Goal: Task Accomplishment & Management: Manage account settings

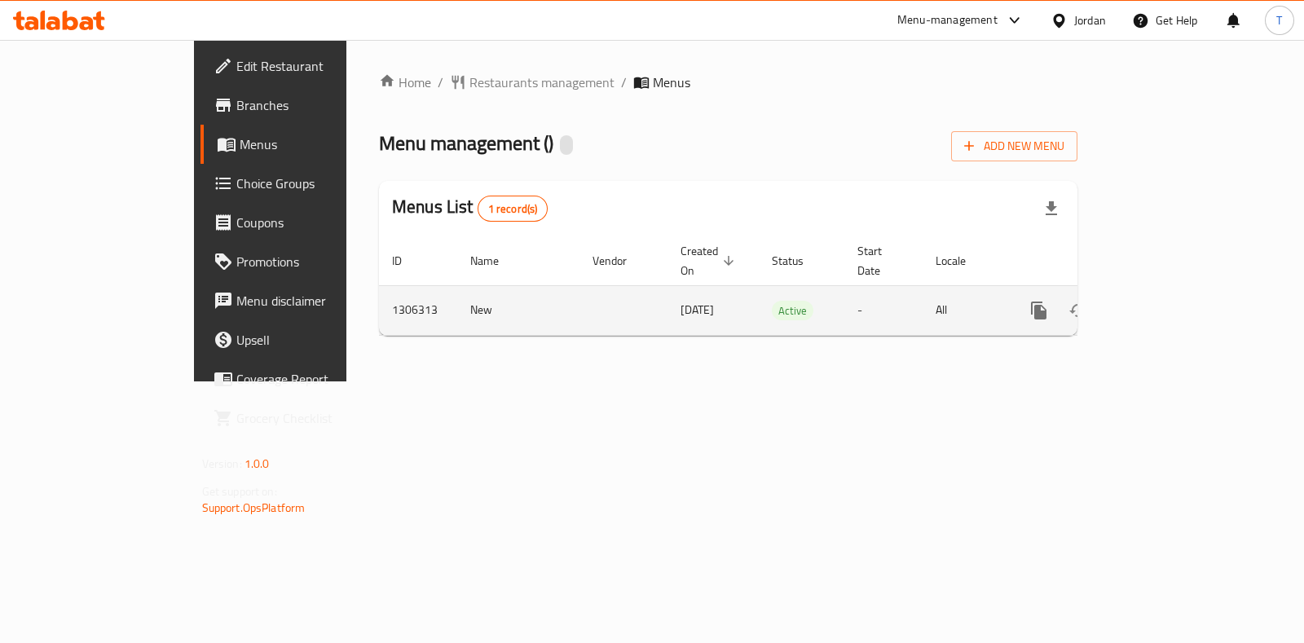
click at [1166, 301] on icon "enhanced table" at bounding box center [1157, 311] width 20 height 20
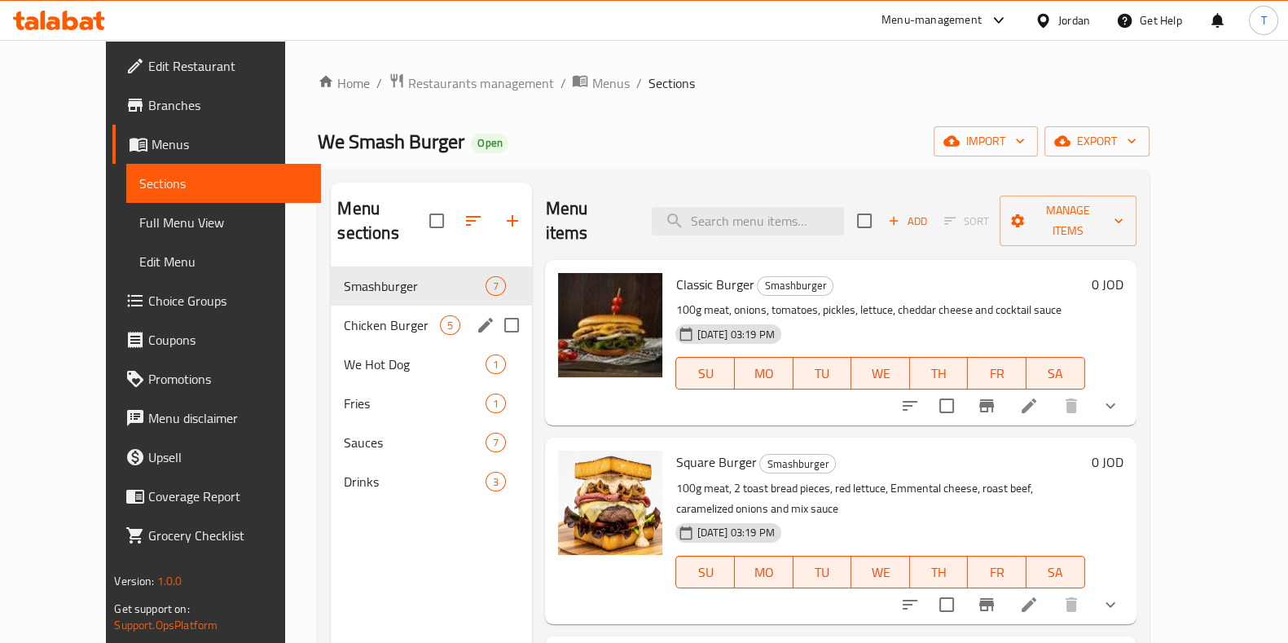
drag, startPoint x: 332, startPoint y: 294, endPoint x: 330, endPoint y: 285, distance: 9.3
click at [344, 315] on span "Chicken Burger" at bounding box center [392, 325] width 96 height 20
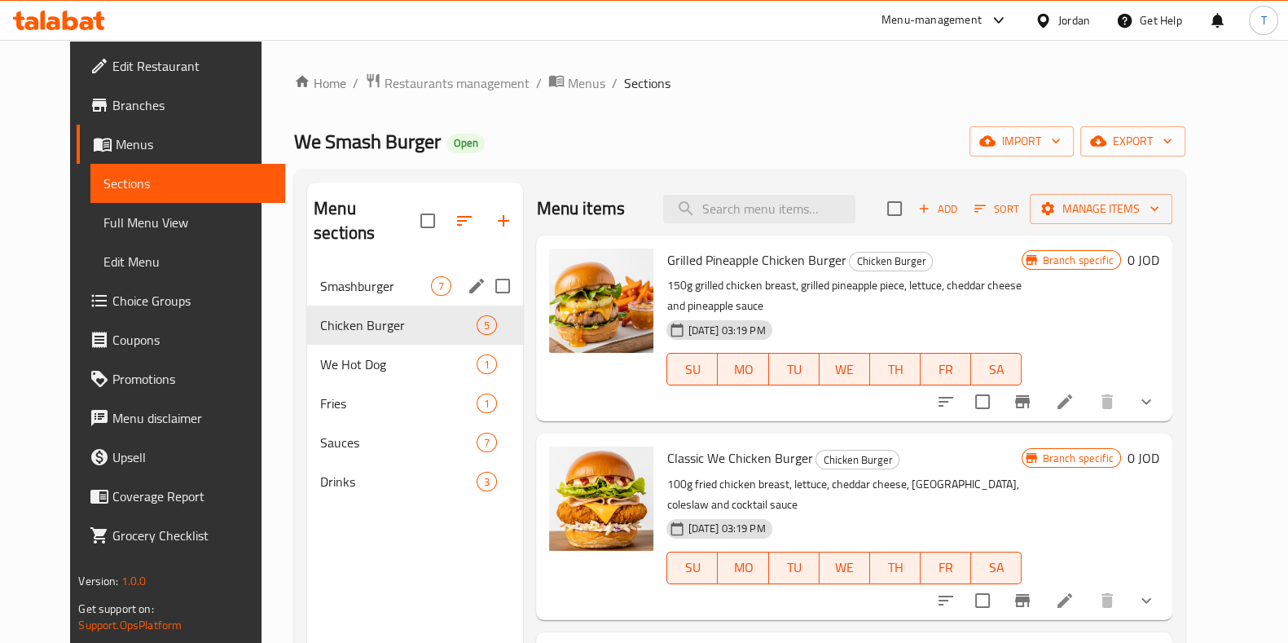
click at [332, 276] on span "Smashburger" at bounding box center [375, 286] width 111 height 20
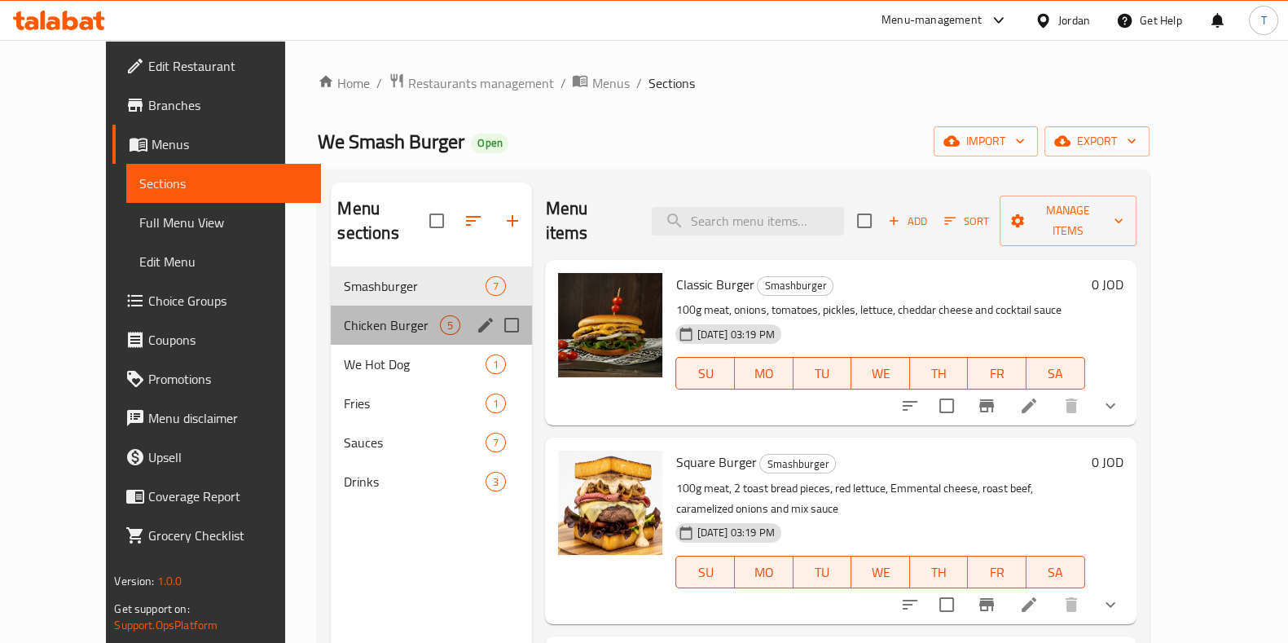
click at [350, 306] on div "Chicken Burger 5" at bounding box center [431, 325] width 201 height 39
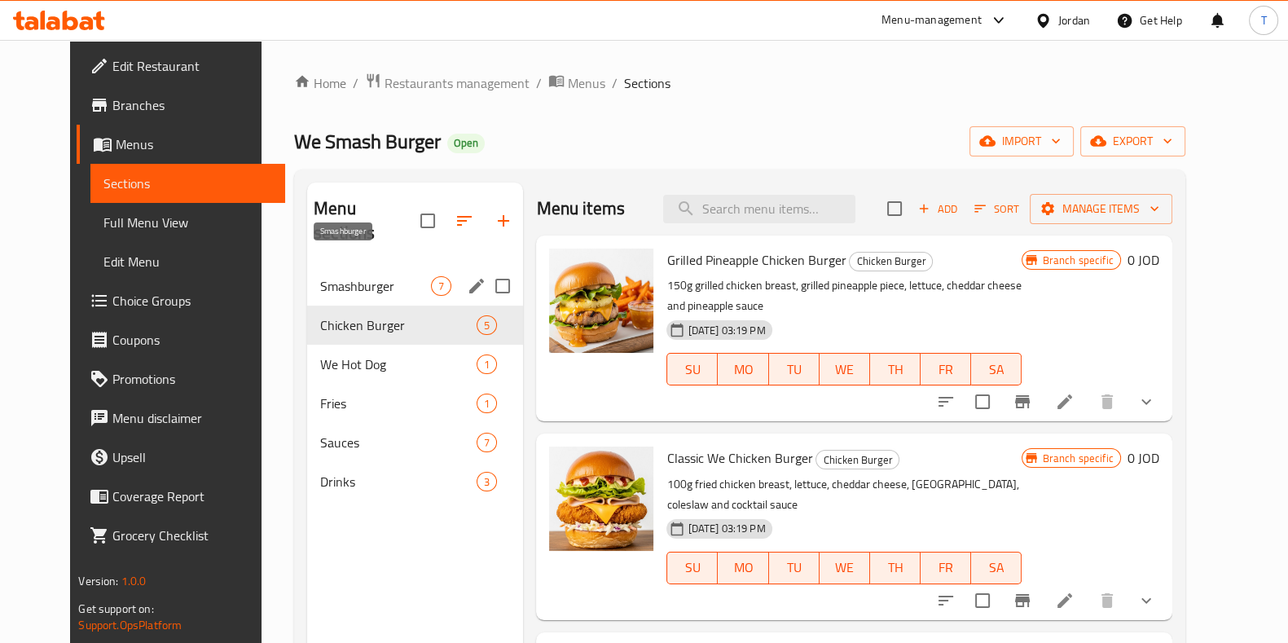
click at [365, 276] on span "Smashburger" at bounding box center [375, 286] width 111 height 20
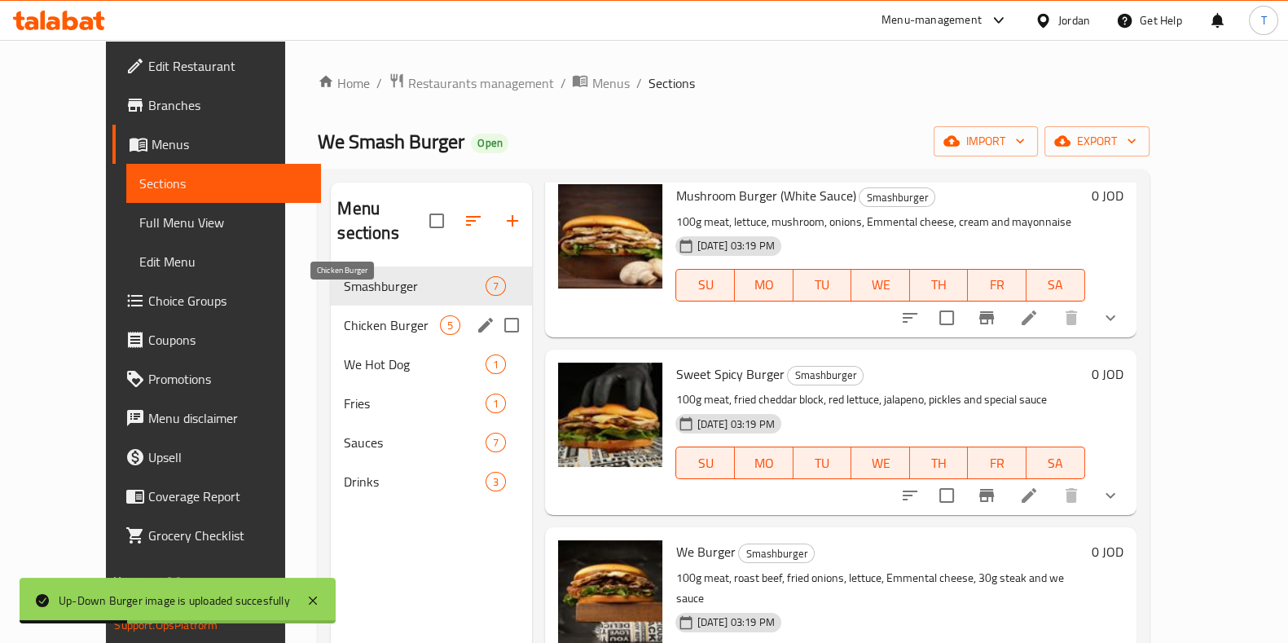
click at [387, 315] on span "Chicken Burger" at bounding box center [392, 325] width 96 height 20
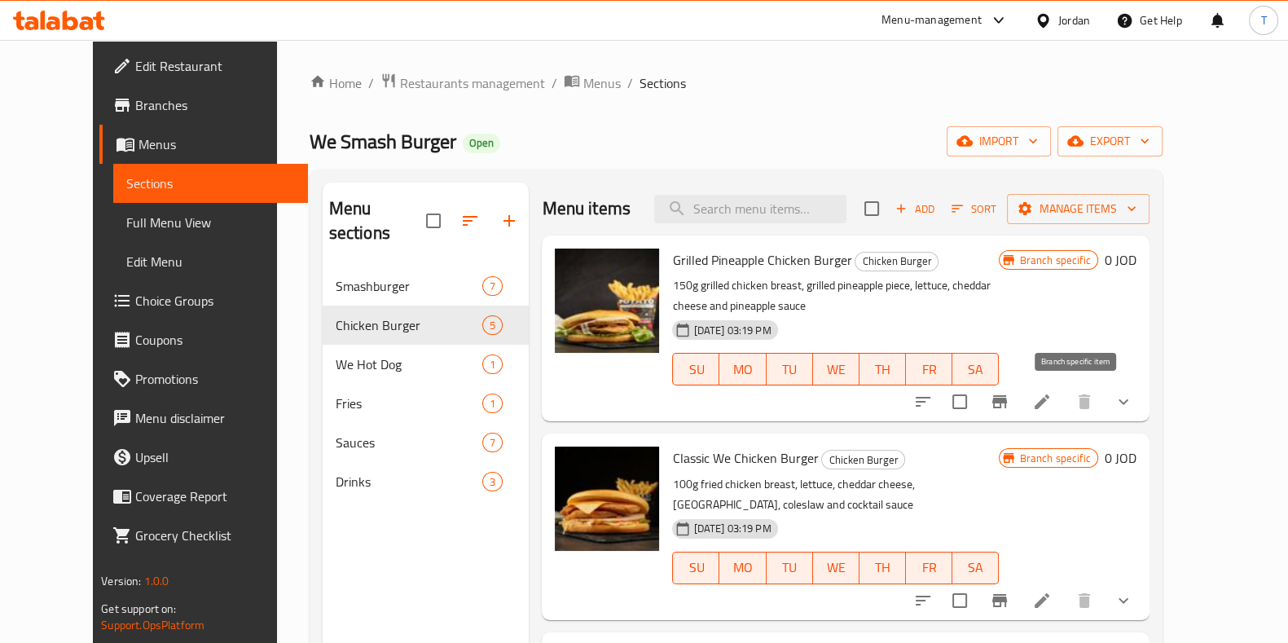
click at [1007, 398] on icon "Branch-specific-item" at bounding box center [1000, 401] width 15 height 13
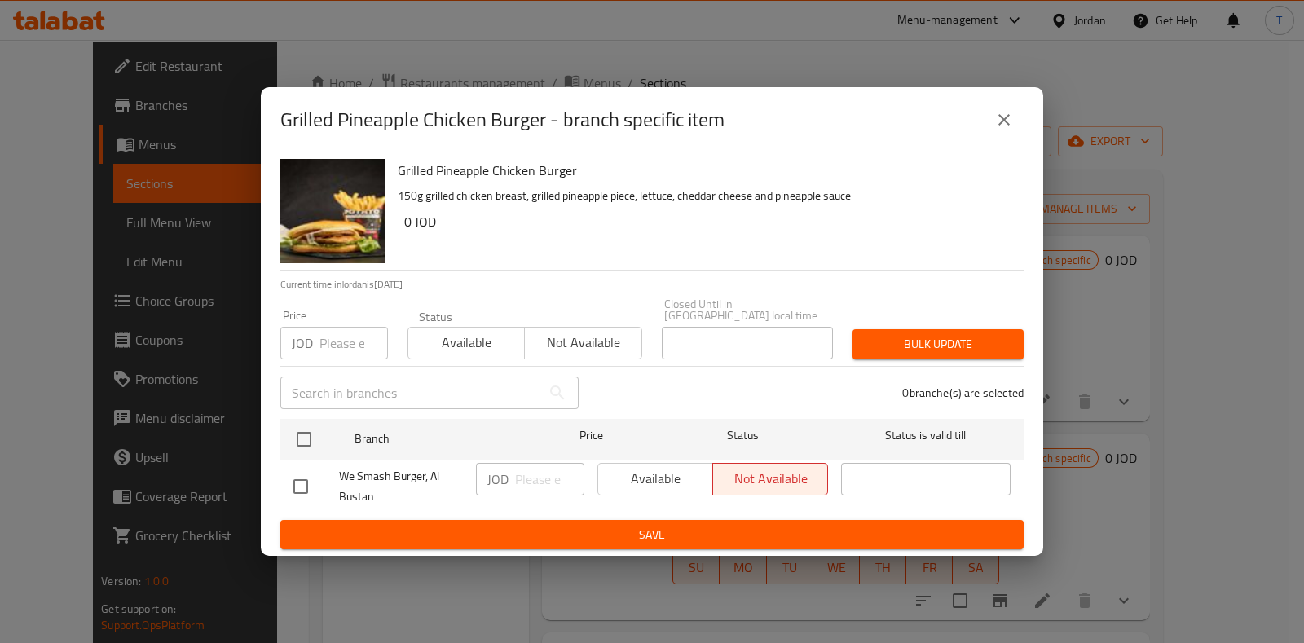
click at [631, 467] on div "Available Not available" at bounding box center [712, 479] width 231 height 33
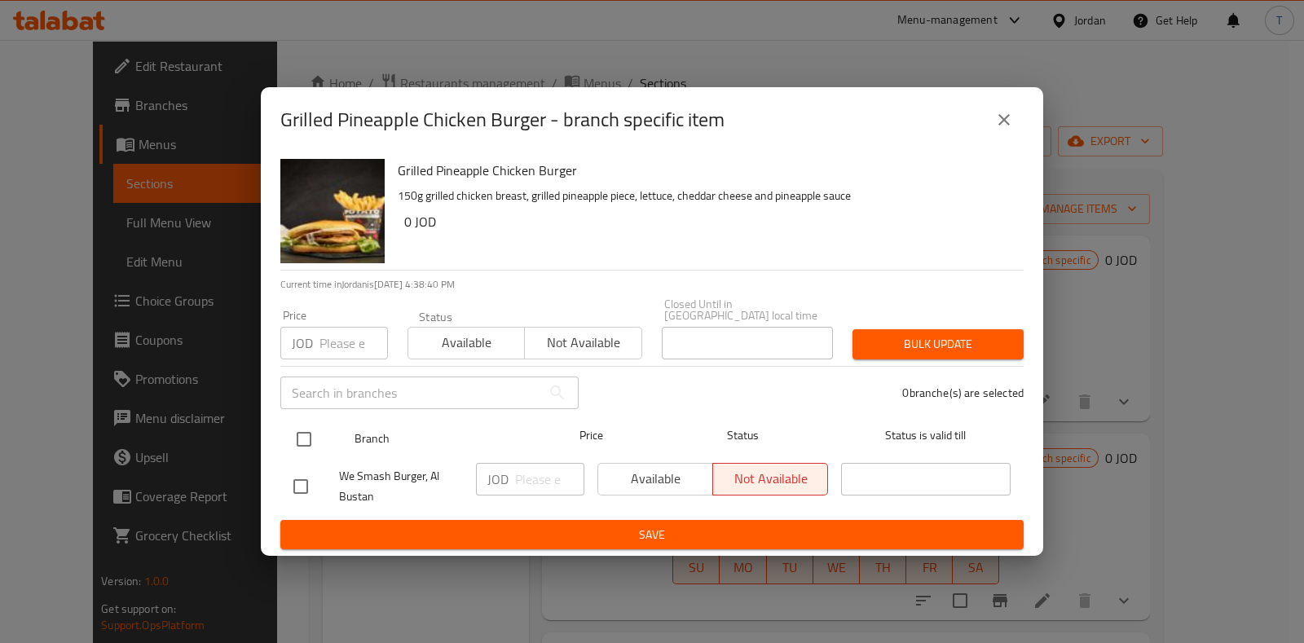
click at [310, 425] on input "checkbox" at bounding box center [304, 439] width 34 height 34
checkbox input "true"
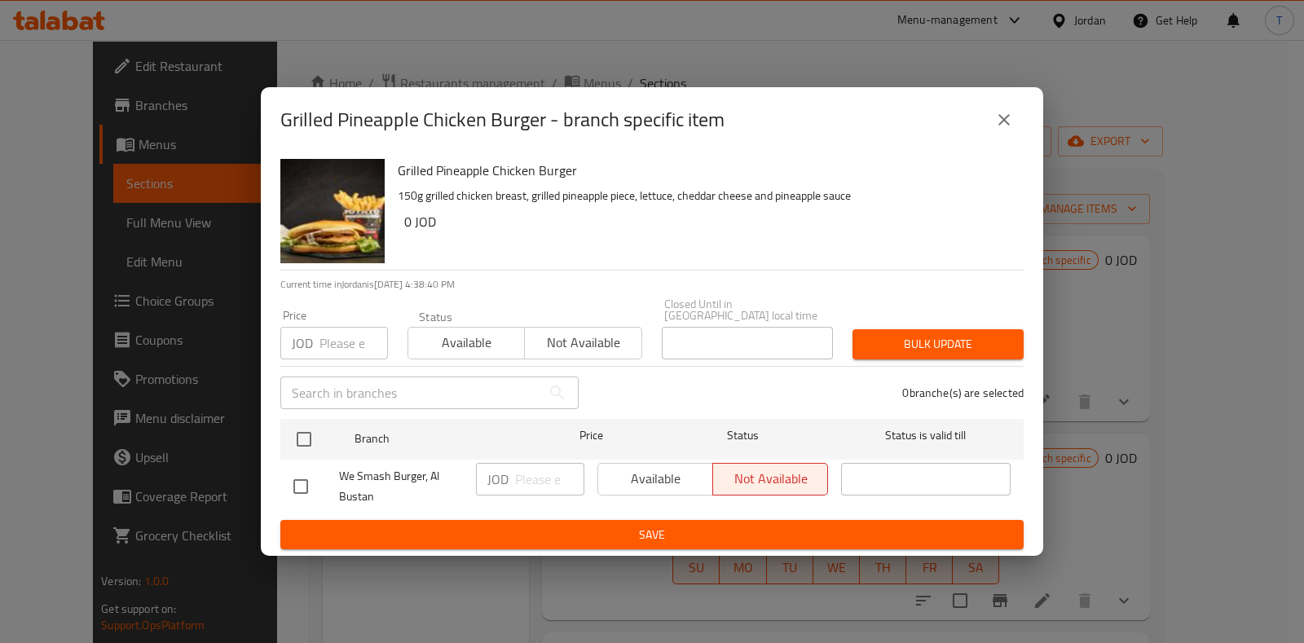
checkbox input "true"
click at [668, 472] on span "Available" at bounding box center [656, 479] width 102 height 24
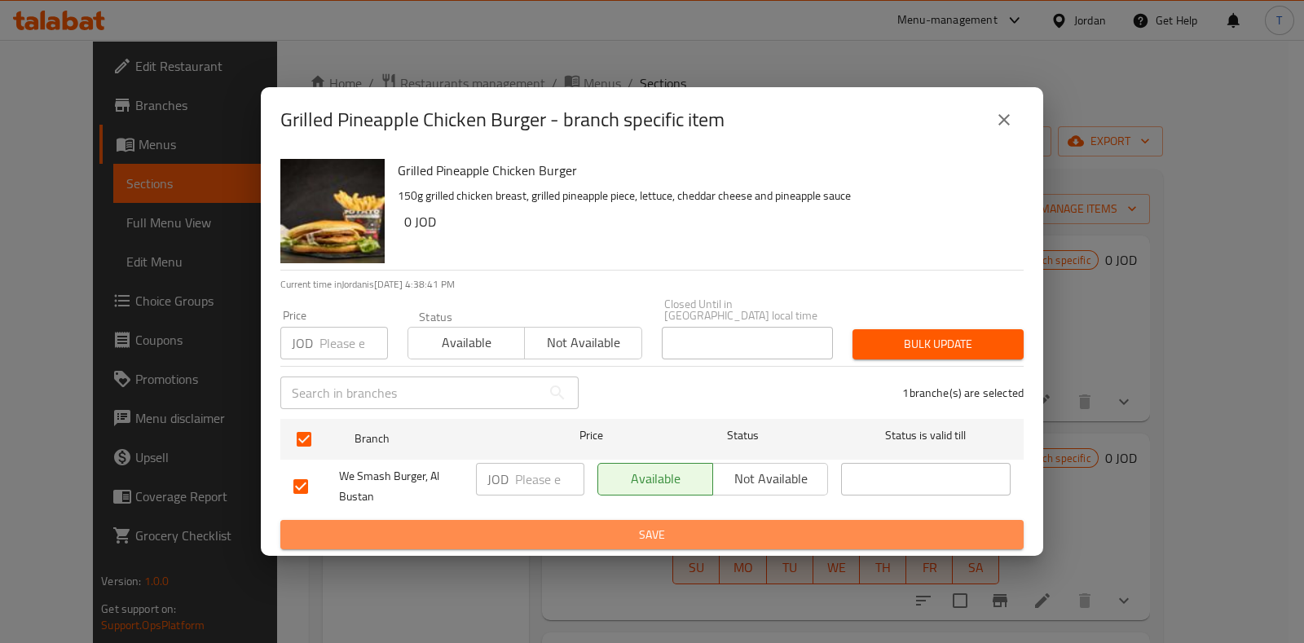
click at [709, 526] on span "Save" at bounding box center [651, 535] width 717 height 20
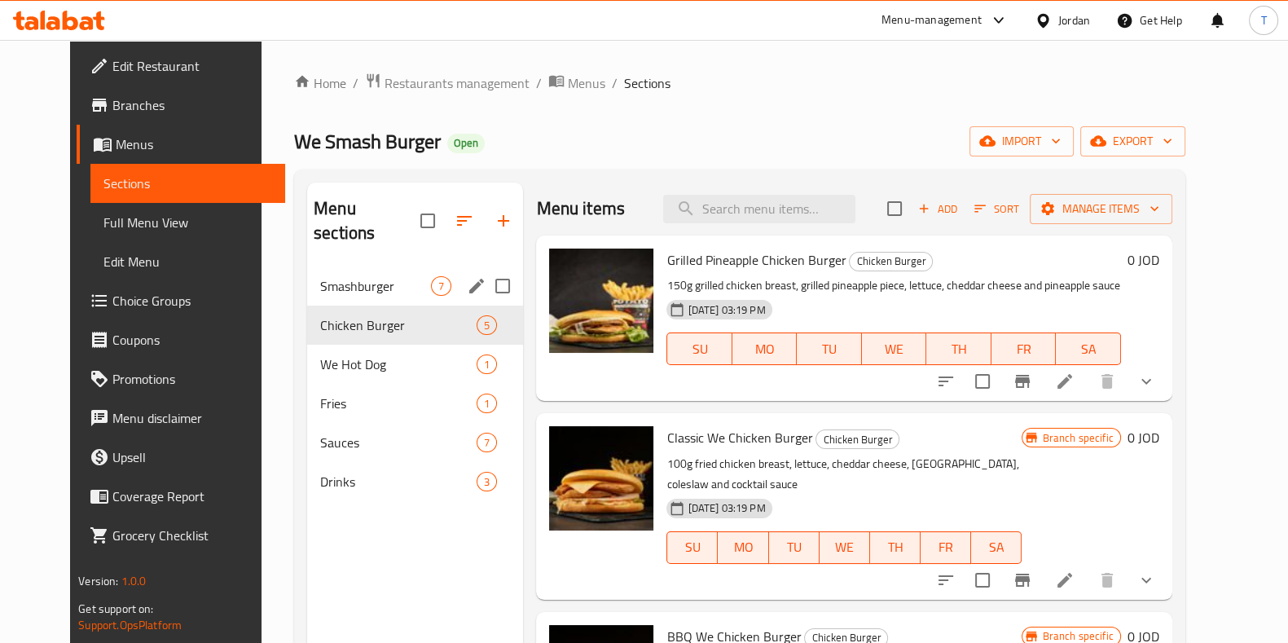
click at [346, 276] on span "Smashburger" at bounding box center [375, 286] width 111 height 20
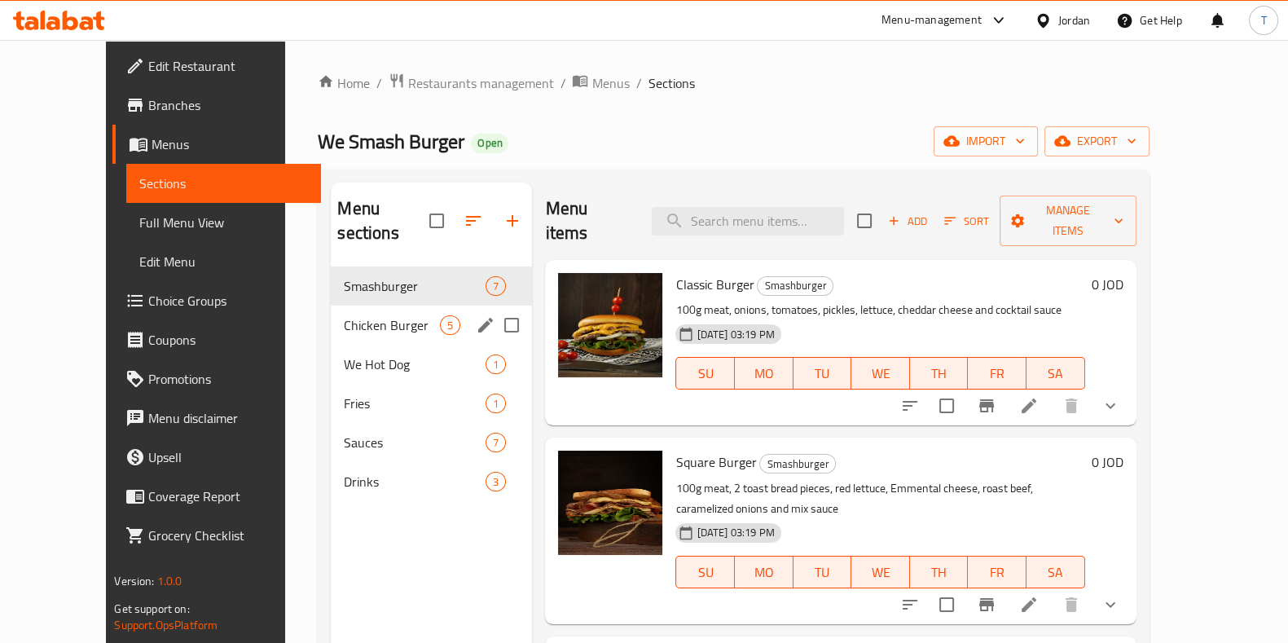
click at [344, 315] on span "Chicken Burger" at bounding box center [392, 325] width 96 height 20
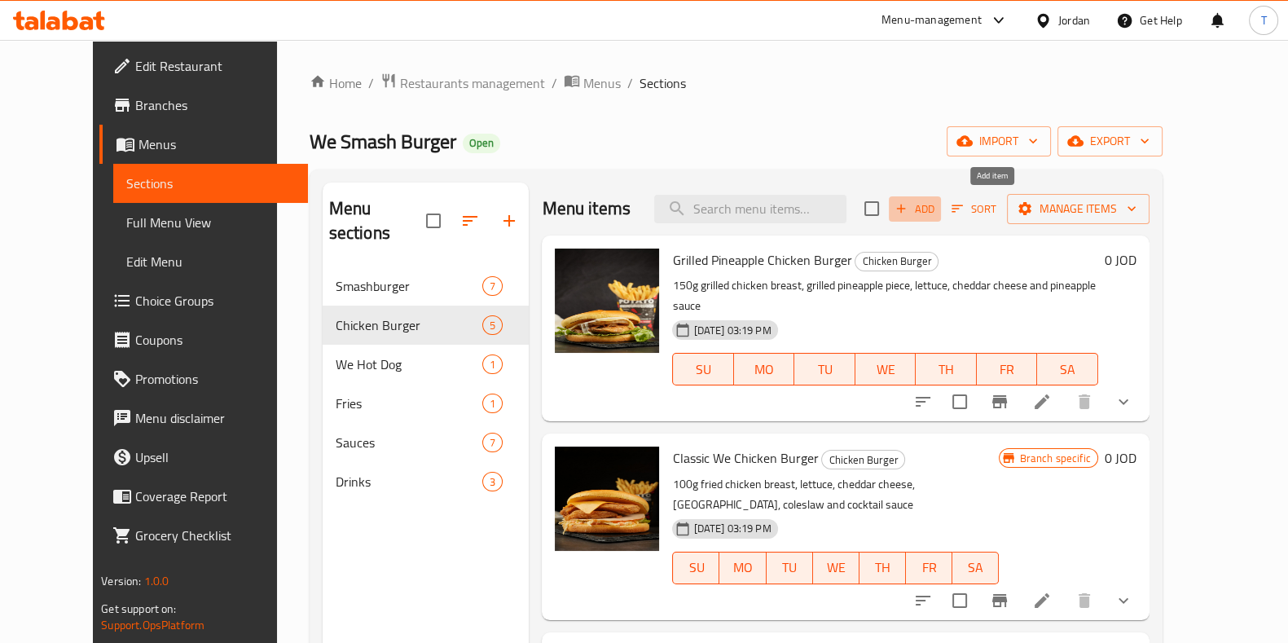
click at [937, 208] on span "Add" at bounding box center [915, 209] width 44 height 19
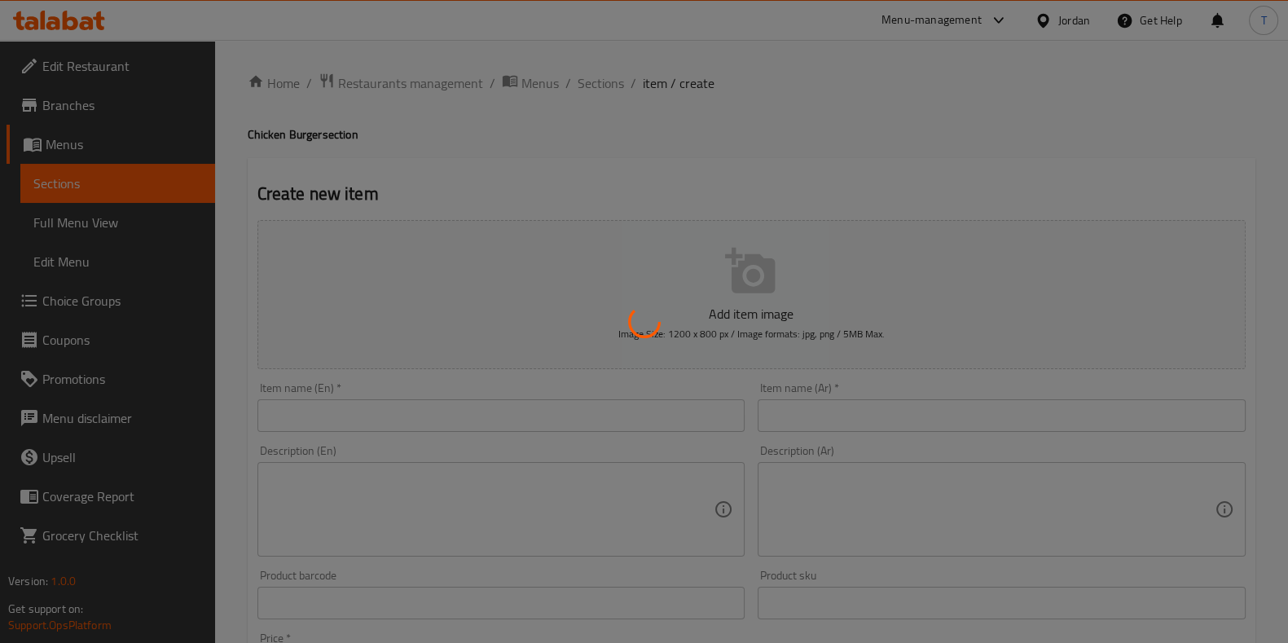
click at [391, 416] on div at bounding box center [644, 321] width 1288 height 643
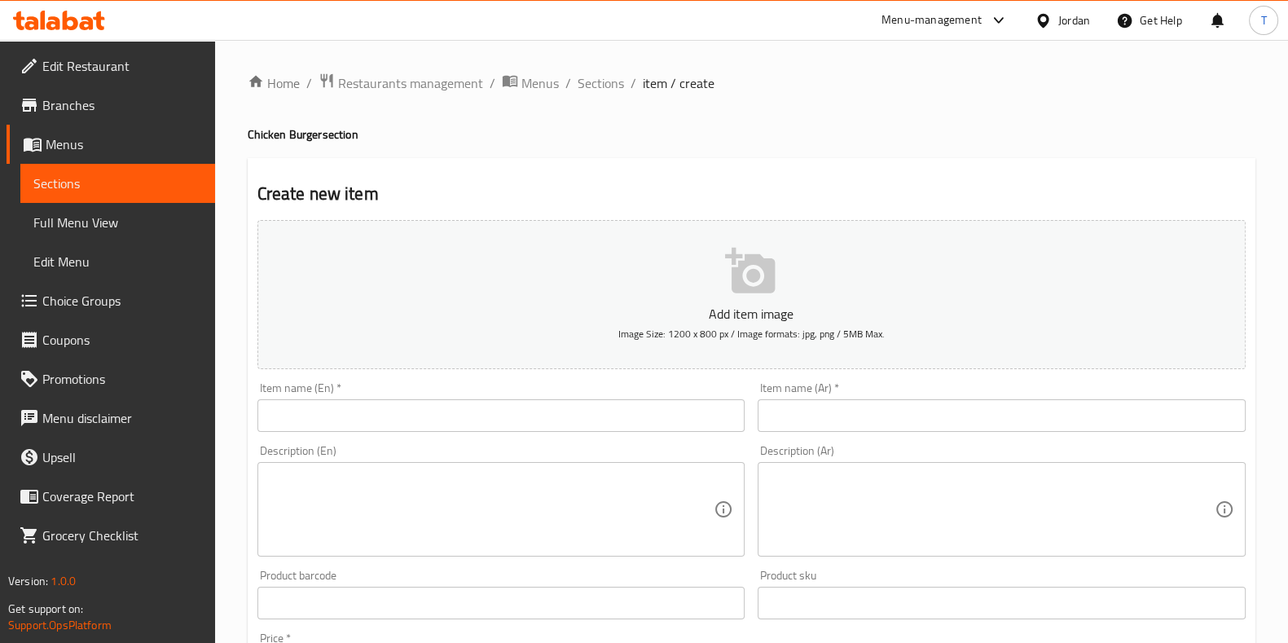
drag, startPoint x: 597, startPoint y: 79, endPoint x: 620, endPoint y: 109, distance: 37.8
click at [597, 79] on span "Sections" at bounding box center [601, 83] width 46 height 20
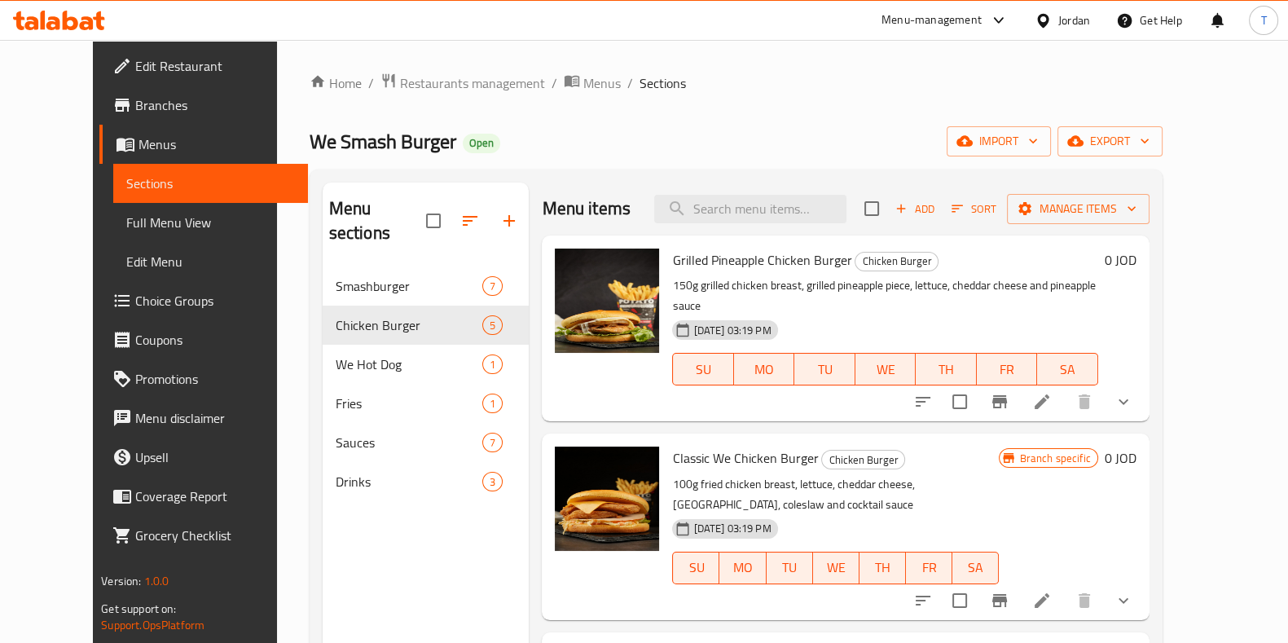
click at [937, 209] on span "Add" at bounding box center [915, 209] width 44 height 19
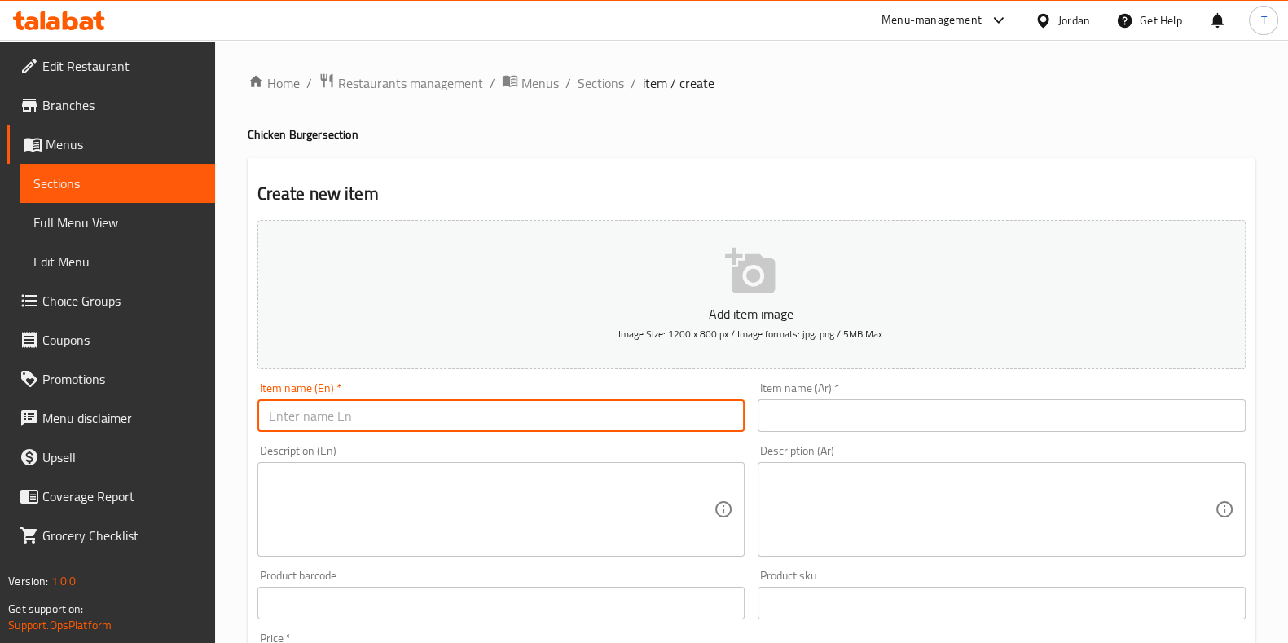
click at [492, 405] on input "text" at bounding box center [502, 415] width 488 height 33
type input "Honey Mastered We chicken"
click at [1079, 419] on input "text" at bounding box center [1002, 415] width 488 height 33
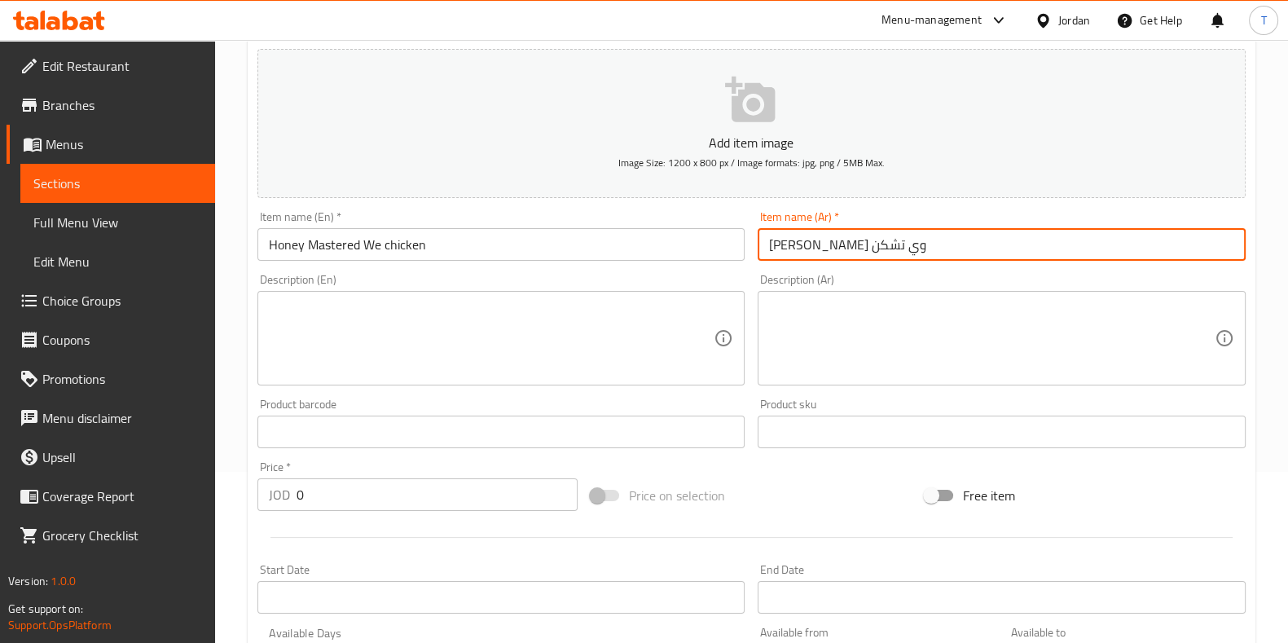
scroll to position [203, 0]
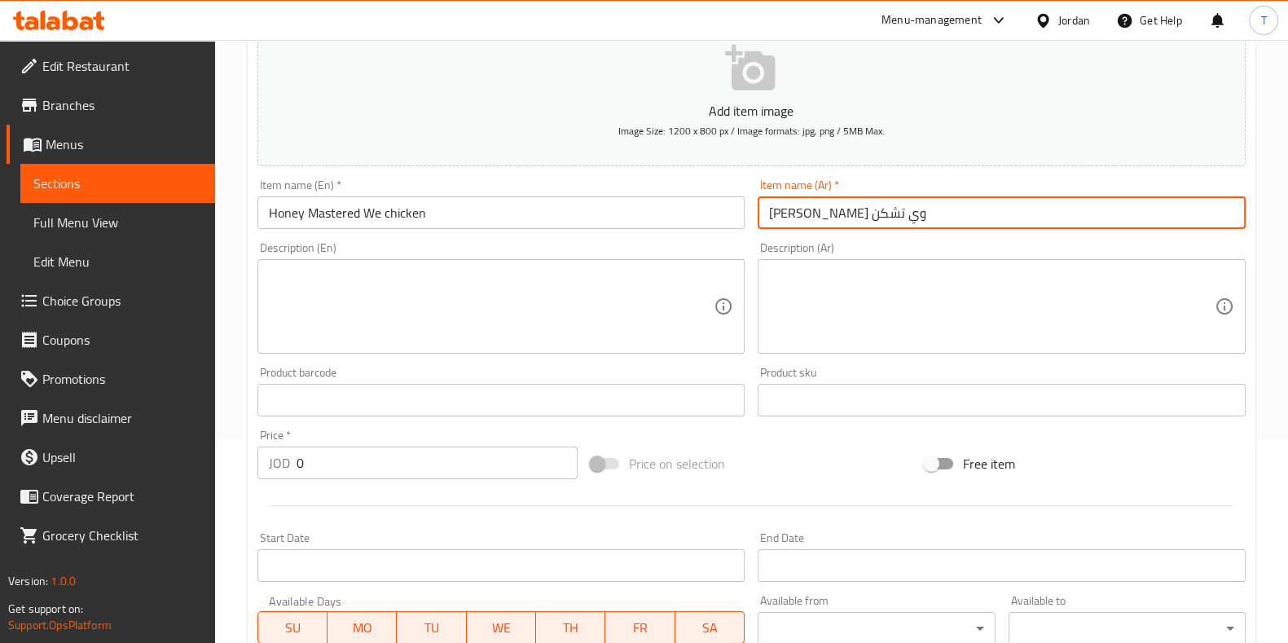
type input "[PERSON_NAME] وي تشكن"
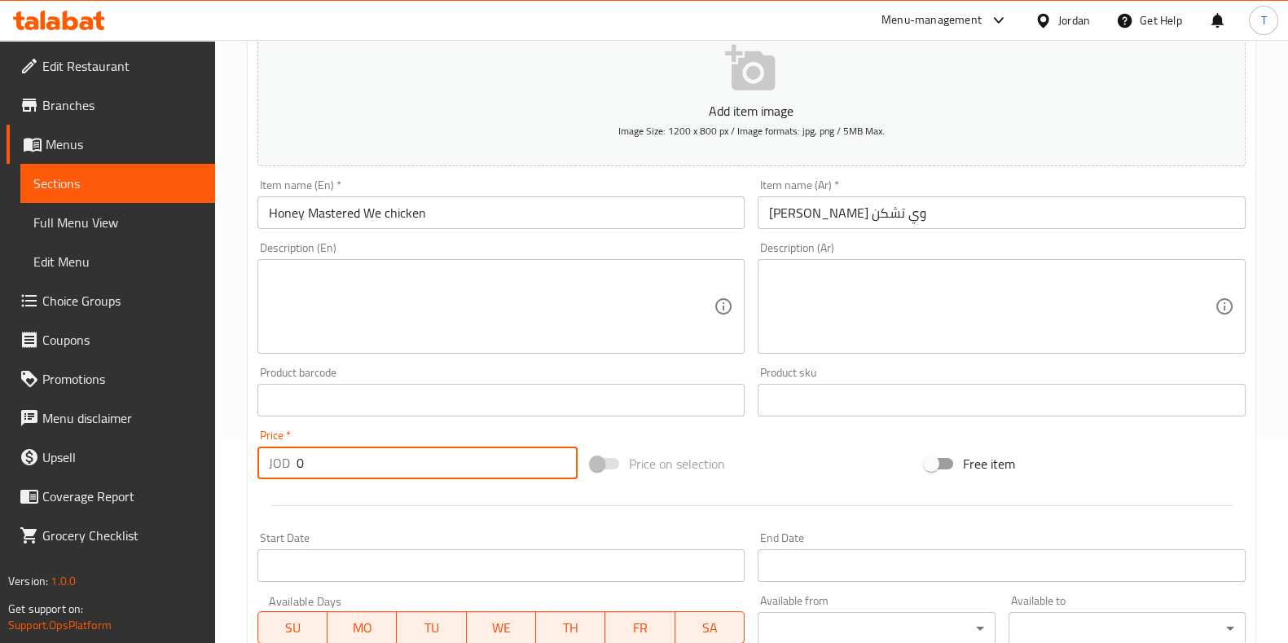
drag, startPoint x: 342, startPoint y: 452, endPoint x: 259, endPoint y: 460, distance: 83.4
click at [259, 460] on div "JOD 0 Price *" at bounding box center [418, 463] width 321 height 33
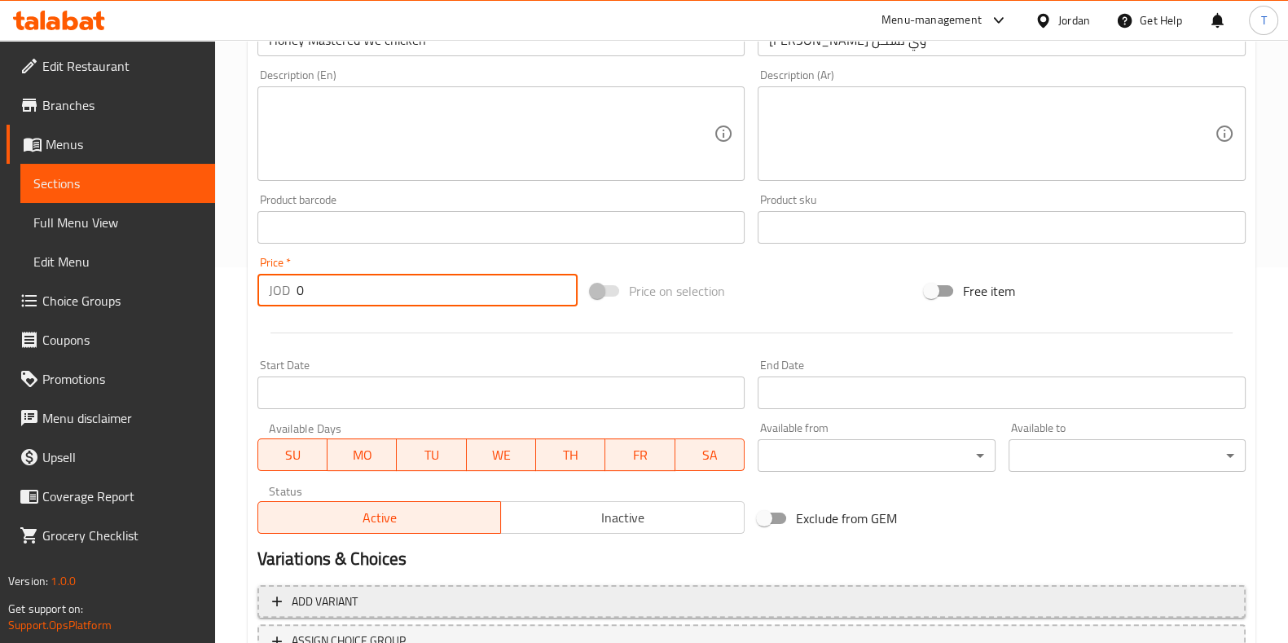
scroll to position [507, 0]
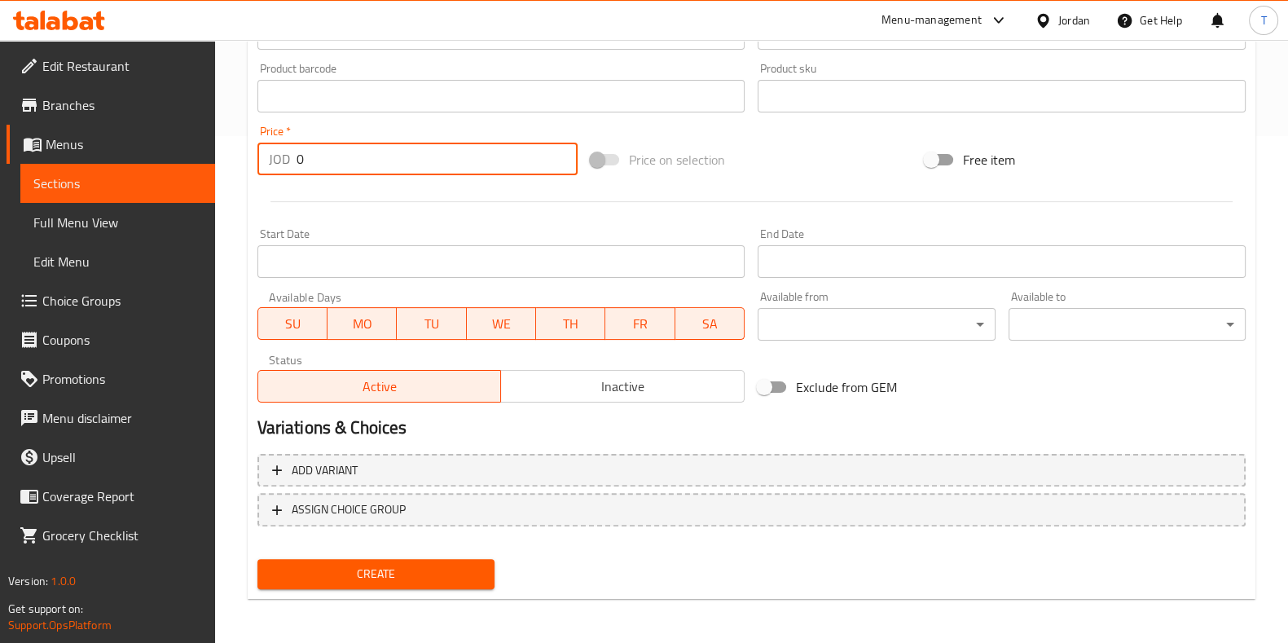
click at [434, 566] on span "Create" at bounding box center [376, 574] width 211 height 20
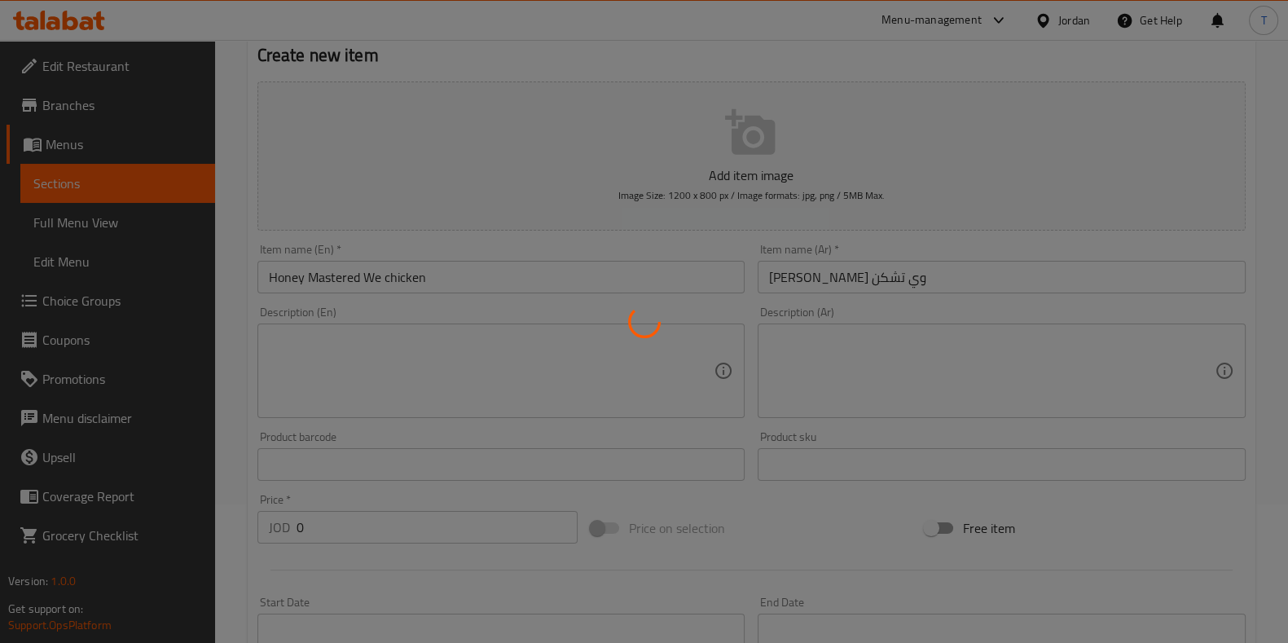
scroll to position [0, 0]
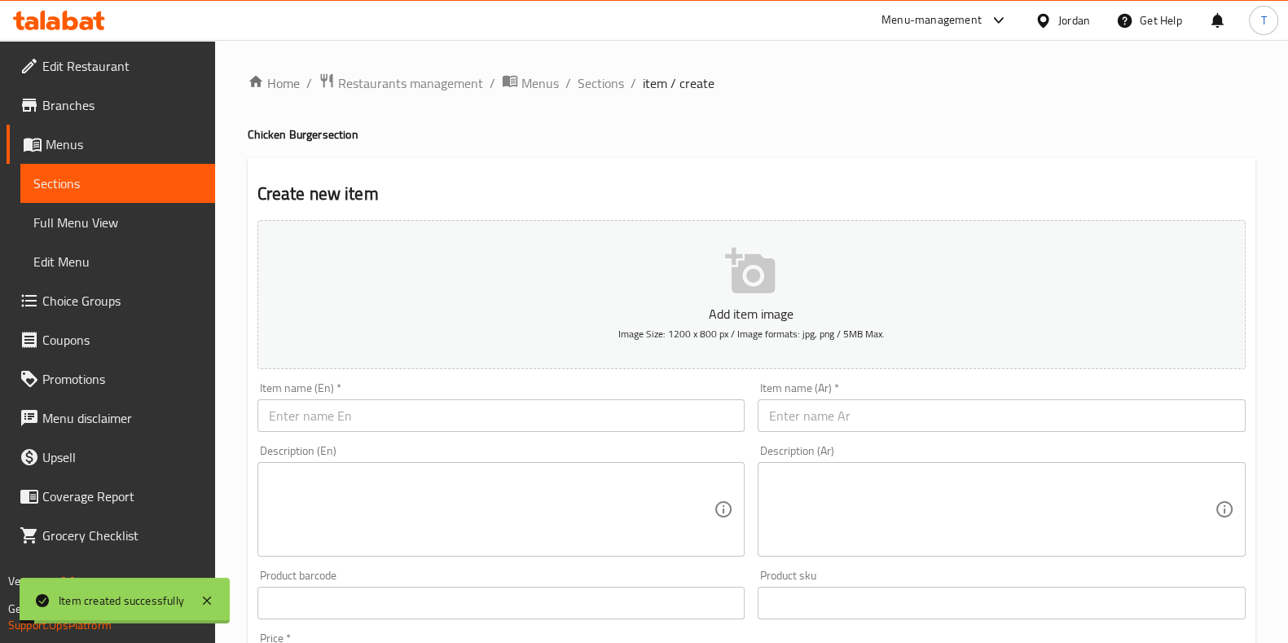
click at [600, 60] on div "Home / Restaurants management / Menus / Sections / item / create Chicken Burger…" at bounding box center [751, 596] width 1073 height 1112
click at [597, 83] on span "Sections" at bounding box center [601, 83] width 46 height 20
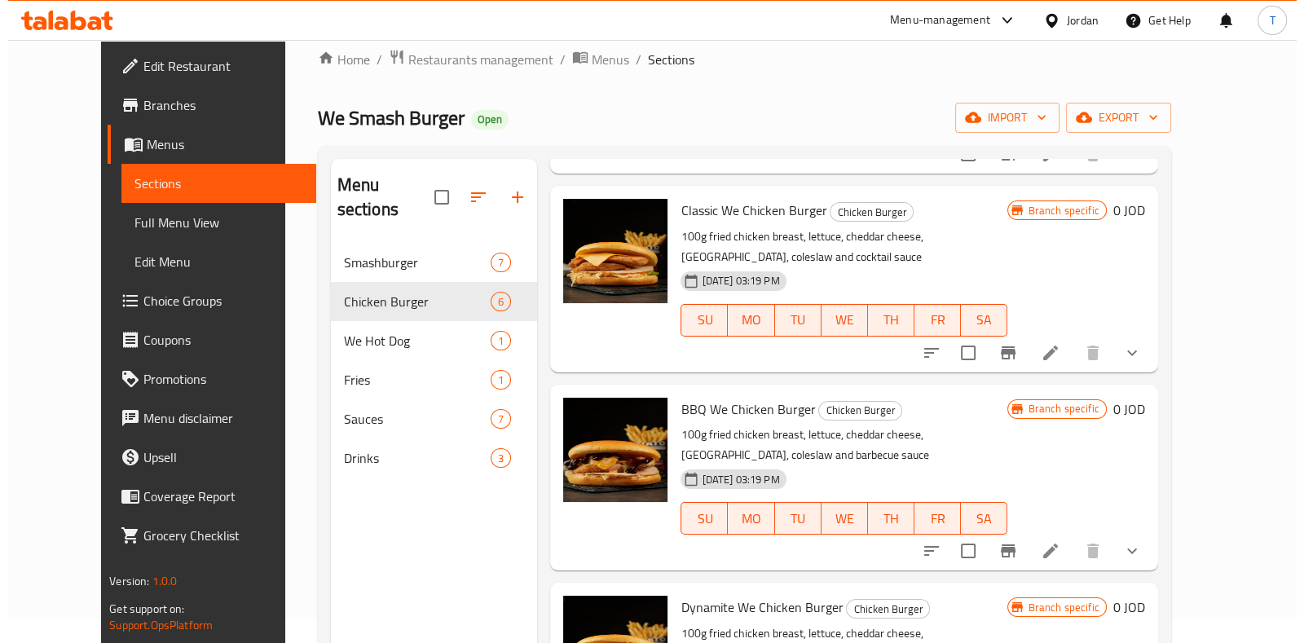
scroll to position [441, 0]
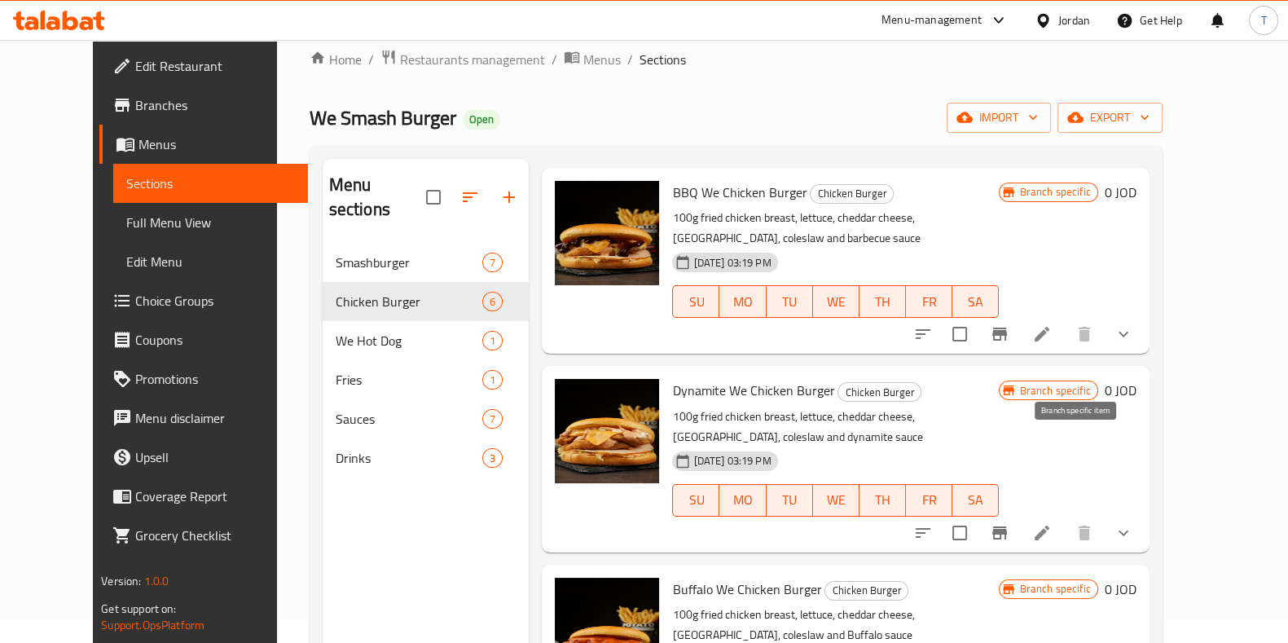
click at [1019, 513] on button "Branch-specific-item" at bounding box center [999, 532] width 39 height 39
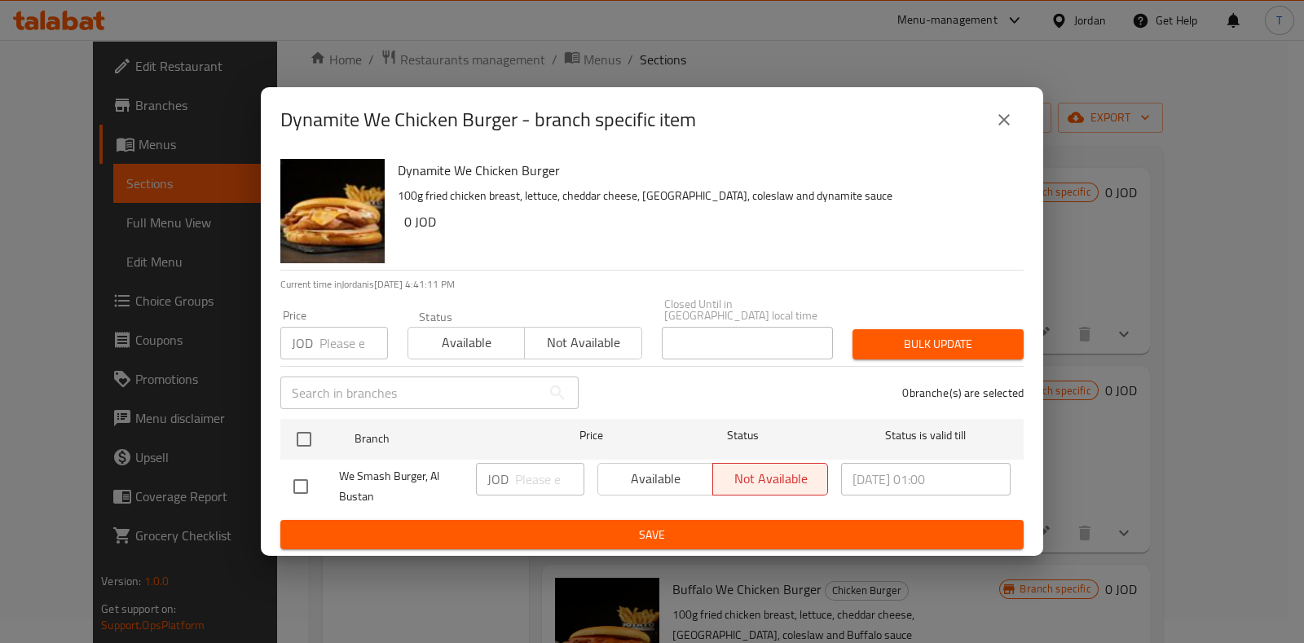
click at [1002, 121] on icon "close" at bounding box center [1004, 120] width 20 height 20
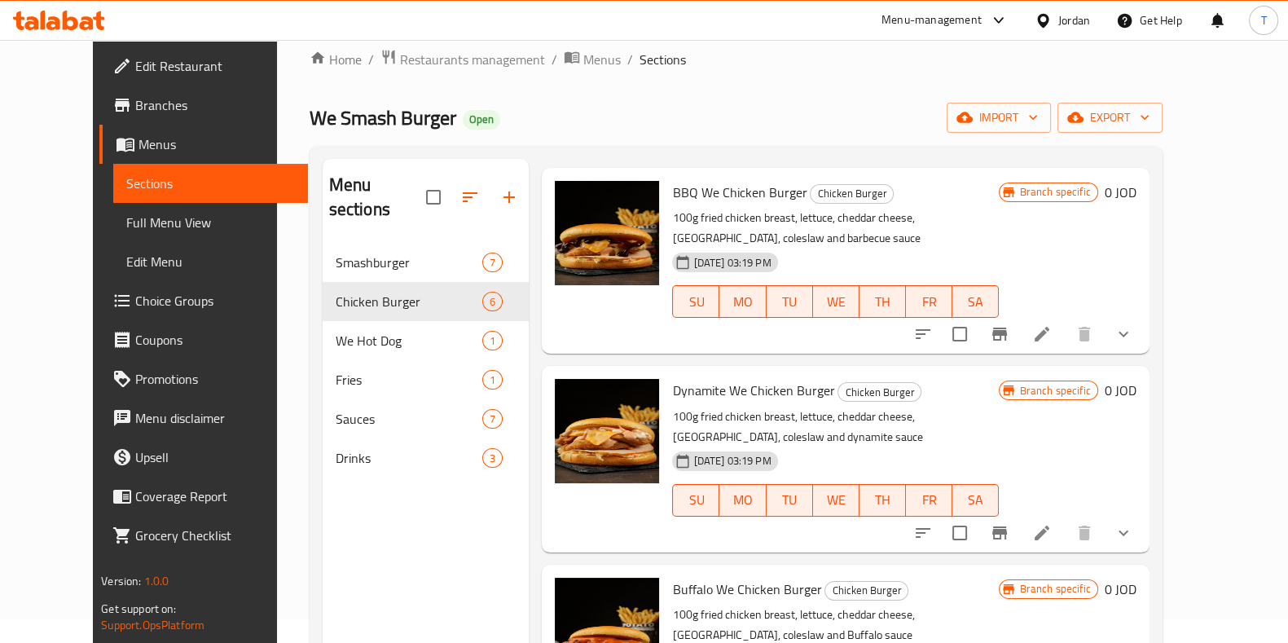
click at [999, 285] on button "SA" at bounding box center [976, 301] width 46 height 33
click at [1007, 328] on icon "Branch-specific-item" at bounding box center [1000, 334] width 15 height 13
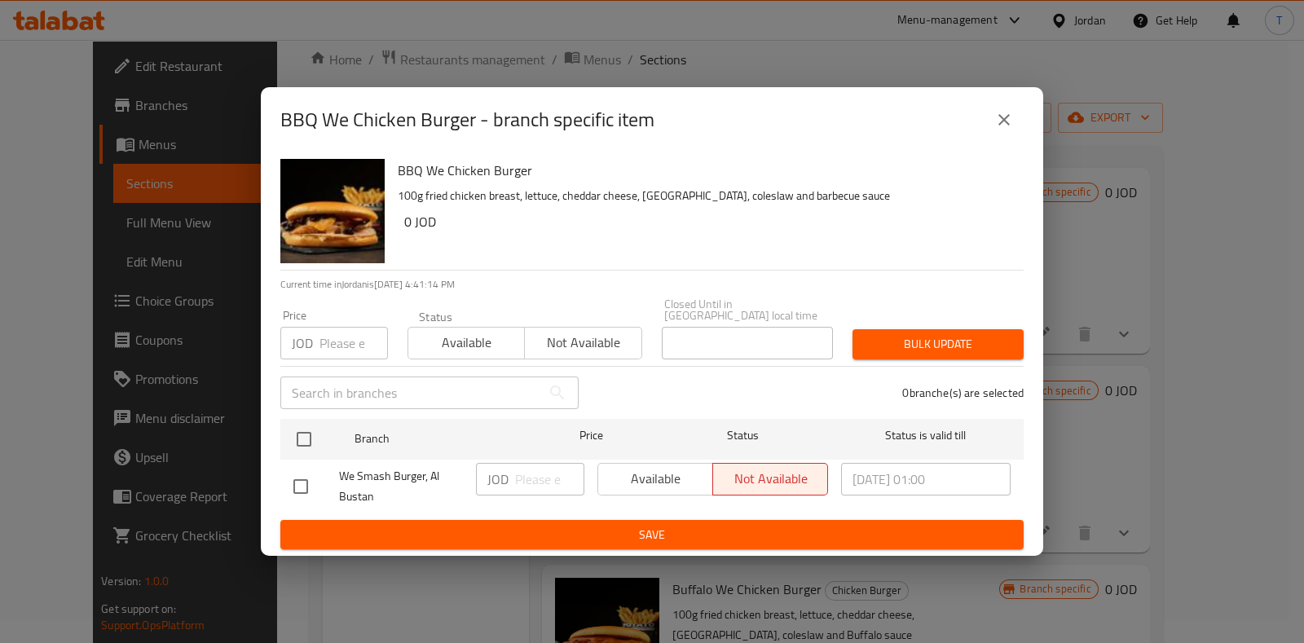
click at [1010, 130] on icon "close" at bounding box center [1004, 120] width 20 height 20
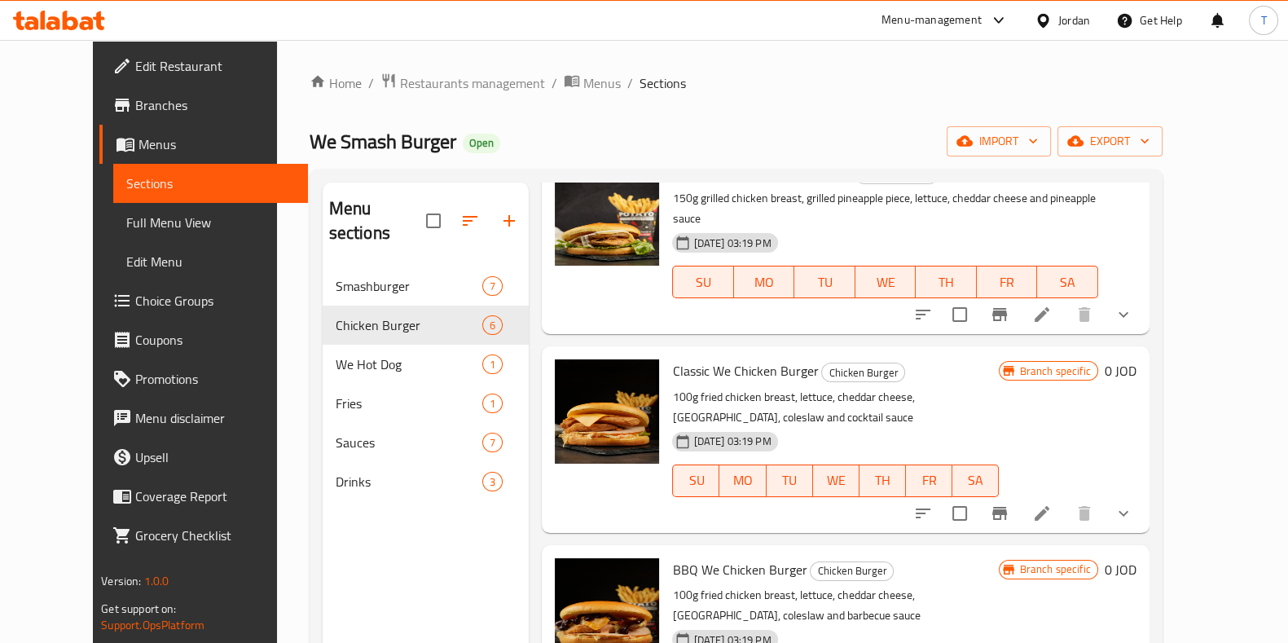
scroll to position [33, 0]
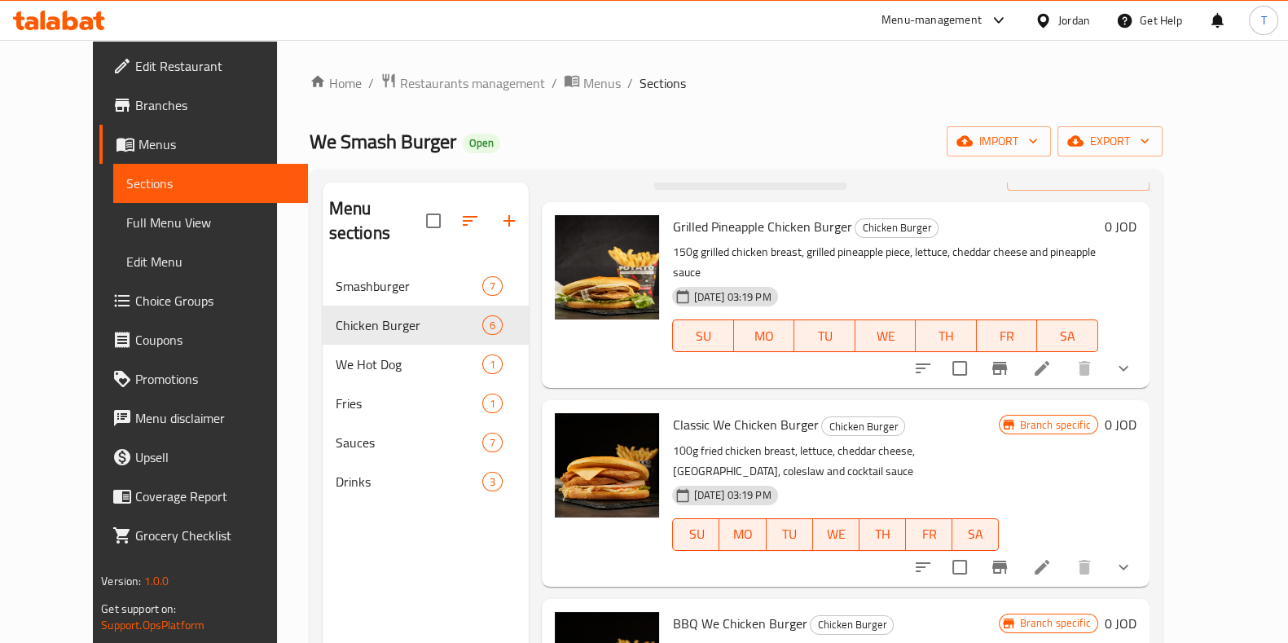
click at [1007, 561] on icon "Branch-specific-item" at bounding box center [1000, 567] width 15 height 13
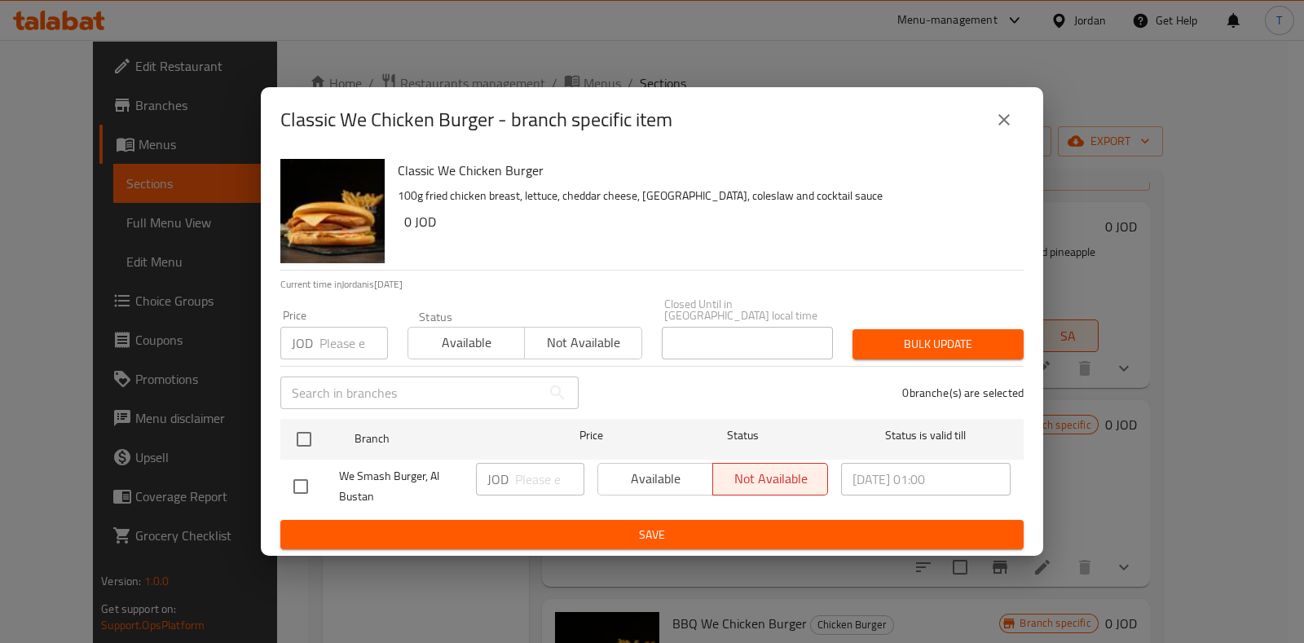
click at [996, 124] on icon "close" at bounding box center [1004, 120] width 20 height 20
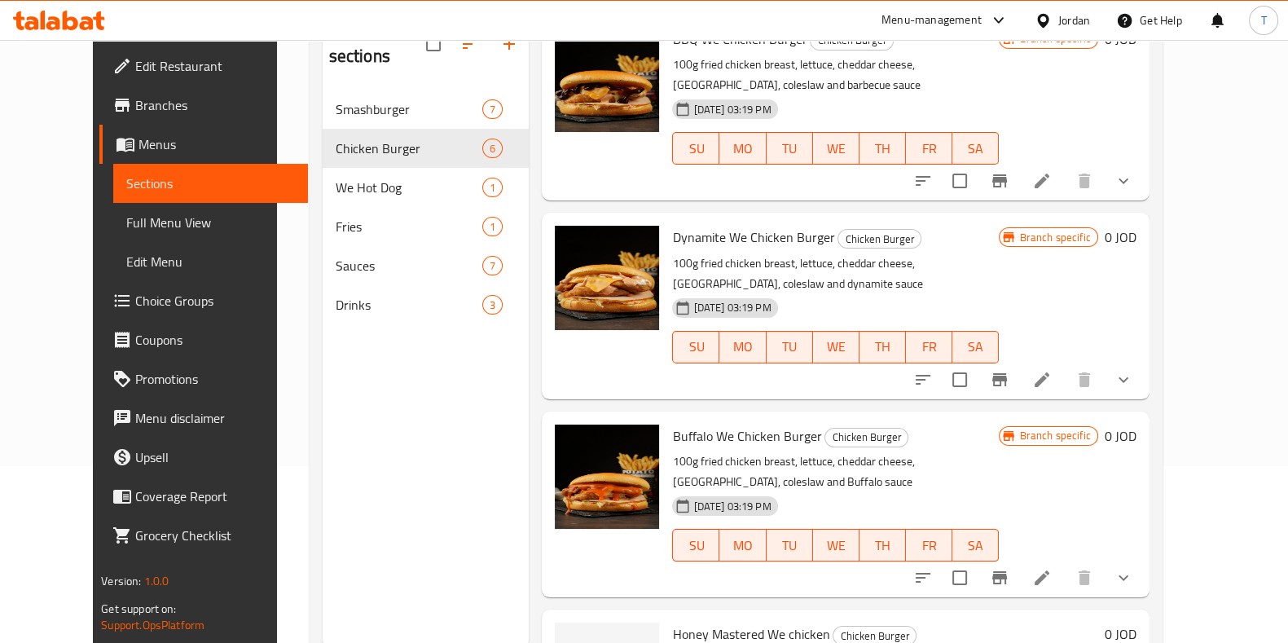
scroll to position [228, 0]
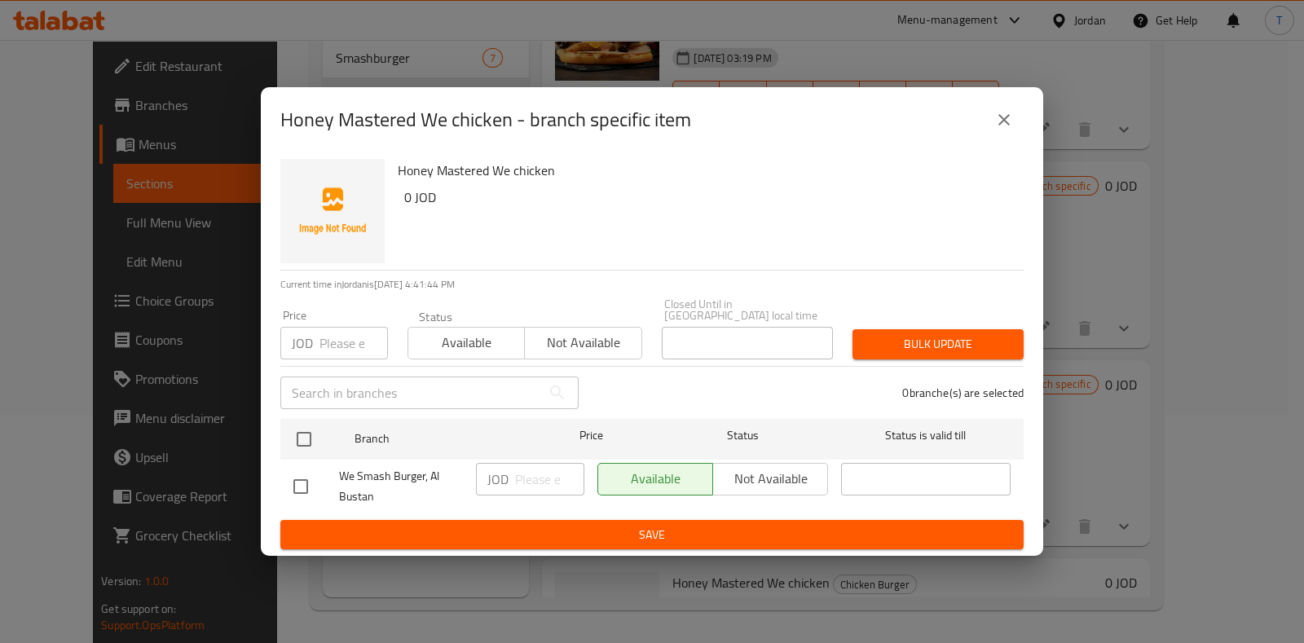
click at [760, 474] on div "Available Not available" at bounding box center [712, 479] width 231 height 33
click at [772, 474] on div "Available Not available" at bounding box center [712, 479] width 231 height 33
click at [1013, 124] on icon "close" at bounding box center [1004, 120] width 20 height 20
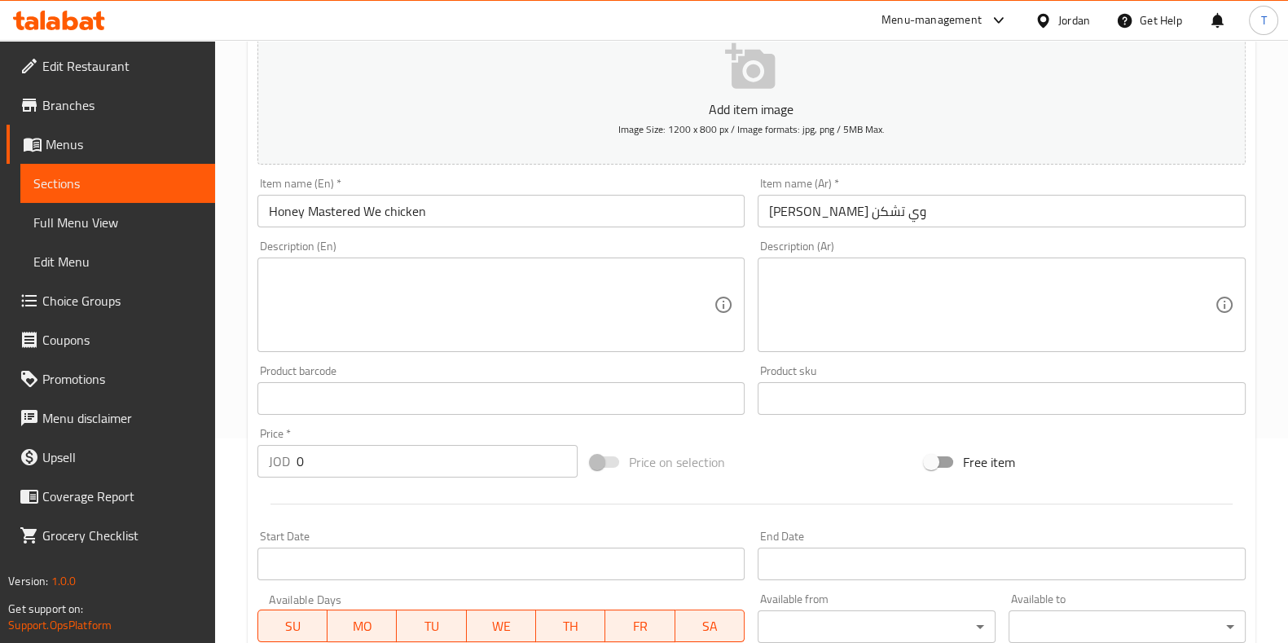
scroll to position [507, 0]
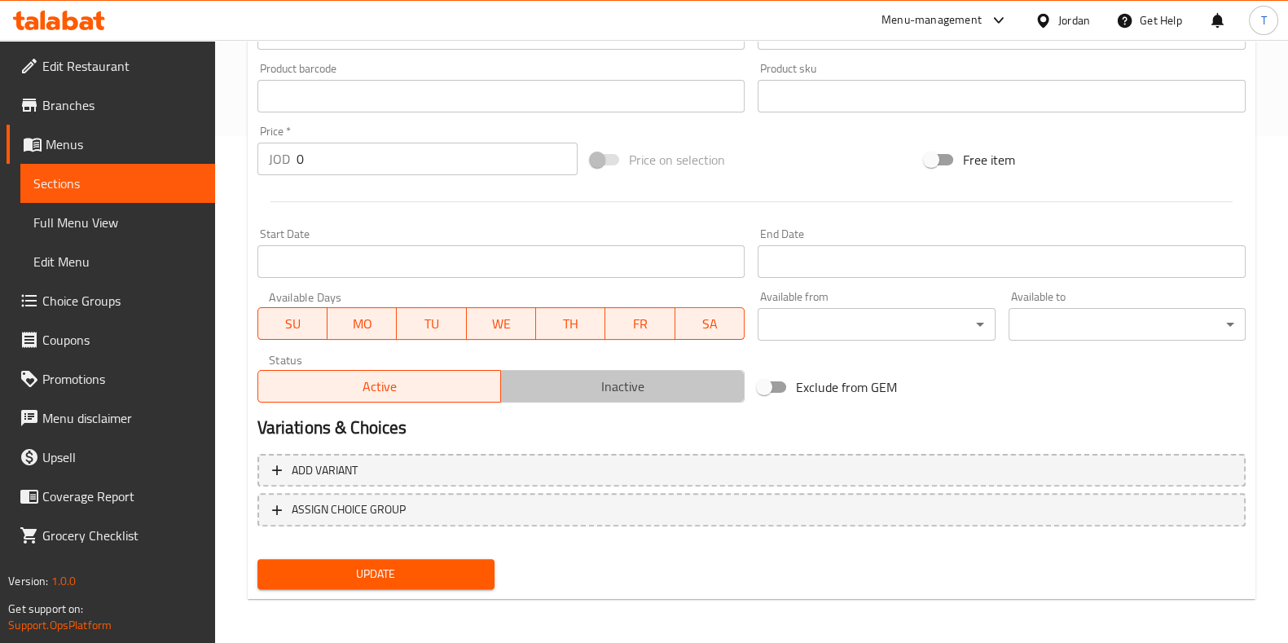
click at [604, 377] on span "Inactive" at bounding box center [623, 387] width 231 height 24
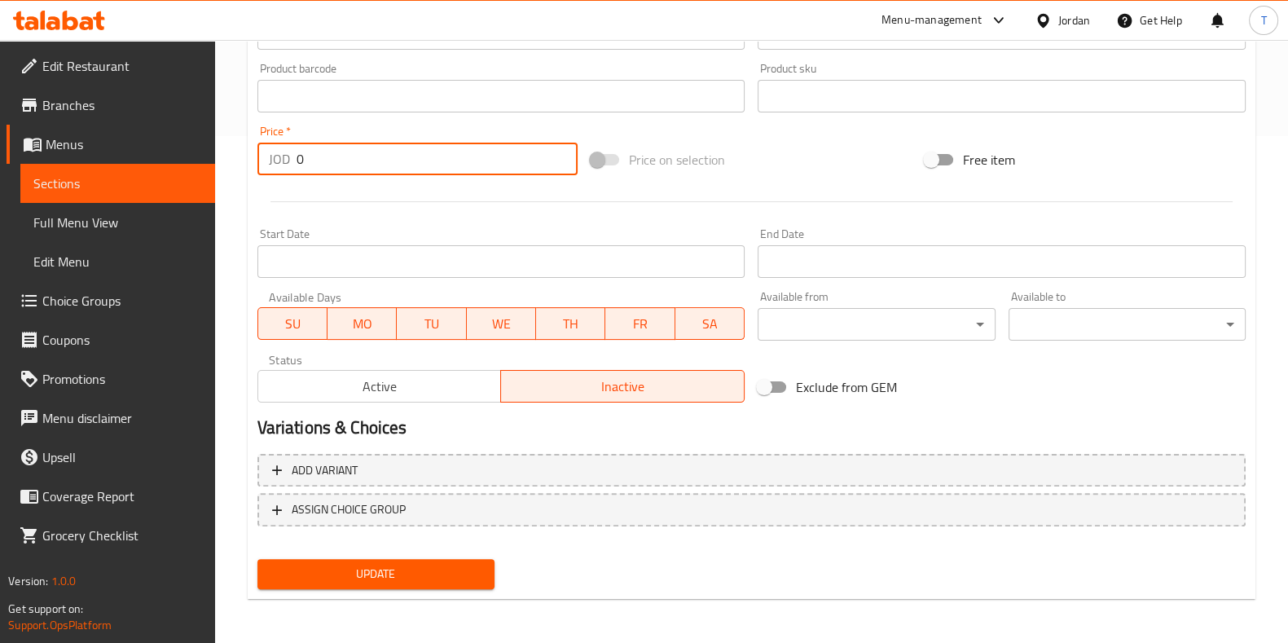
drag, startPoint x: 266, startPoint y: 160, endPoint x: 206, endPoint y: 161, distance: 59.5
click at [201, 160] on div "Edit Restaurant Branches Menus Sections Full Menu View Edit Menu Choice Groups …" at bounding box center [644, 89] width 1288 height 1112
click at [395, 163] on input "3" at bounding box center [438, 159] width 282 height 33
type input "3.2"
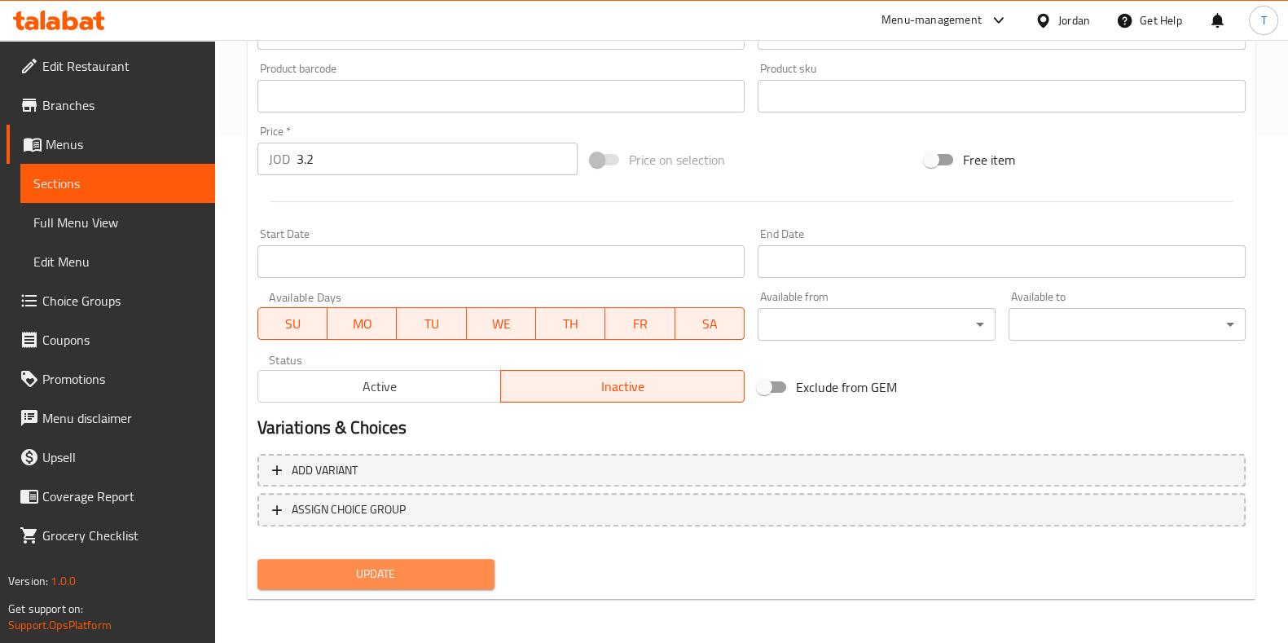
click at [383, 573] on span "Update" at bounding box center [376, 574] width 211 height 20
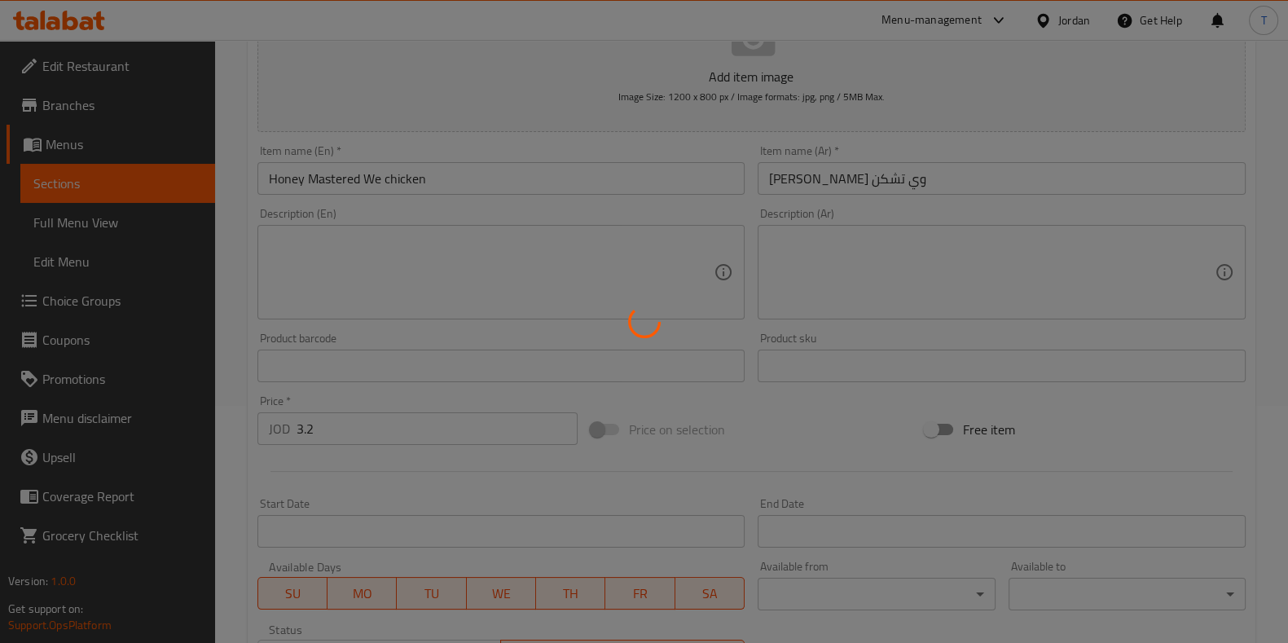
scroll to position [0, 0]
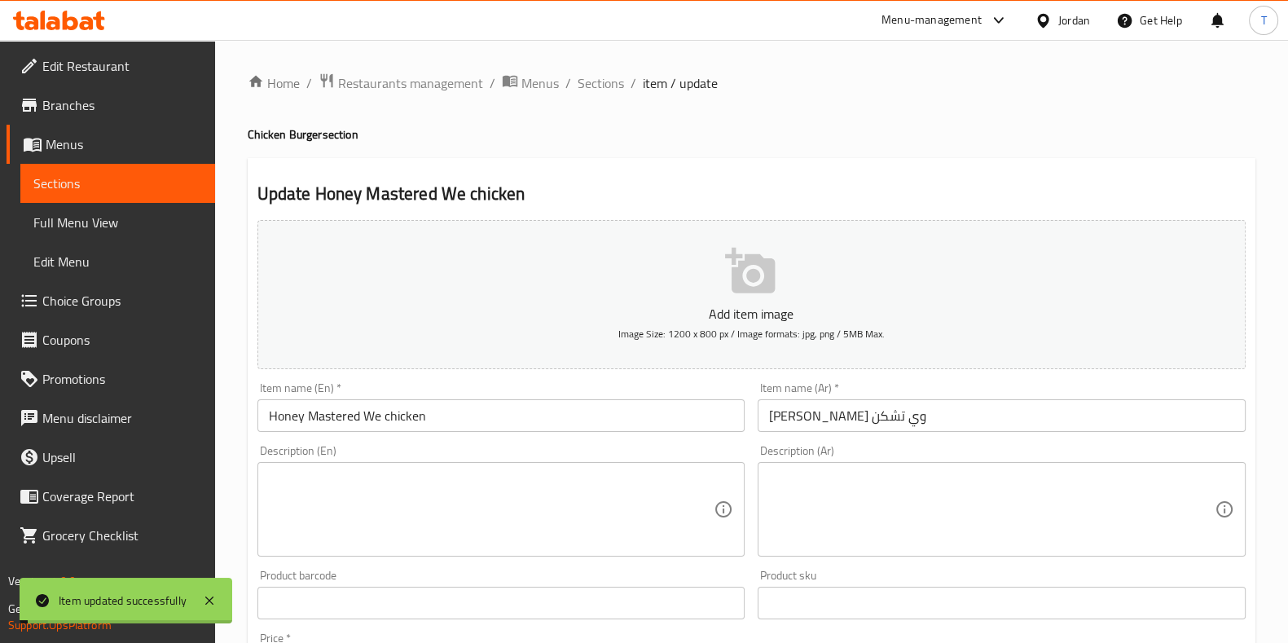
drag, startPoint x: 597, startPoint y: 84, endPoint x: 610, endPoint y: 112, distance: 31.4
click at [597, 84] on span "Sections" at bounding box center [601, 83] width 46 height 20
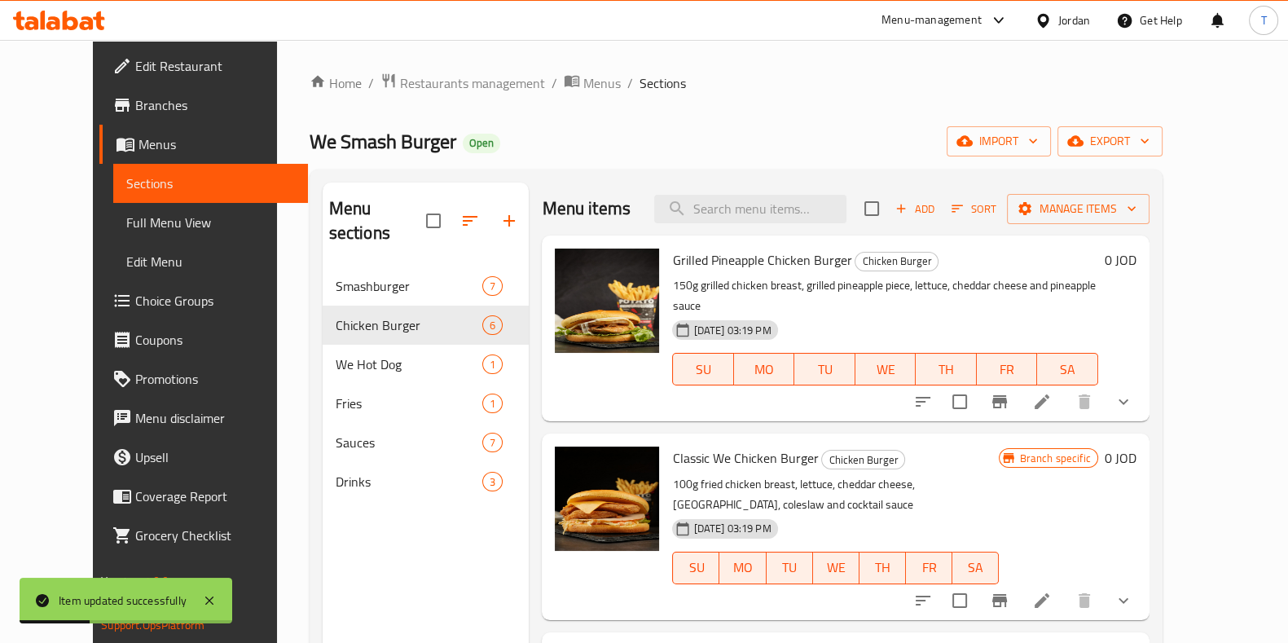
click at [1134, 392] on icon "show more" at bounding box center [1124, 402] width 20 height 20
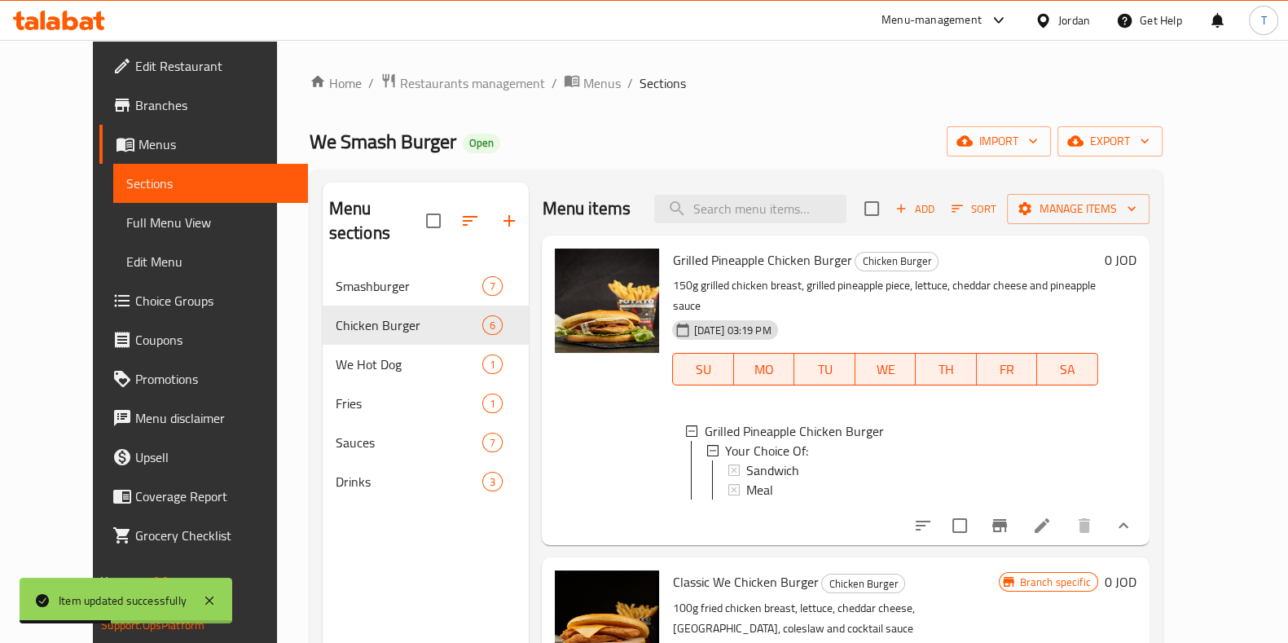
scroll to position [2, 0]
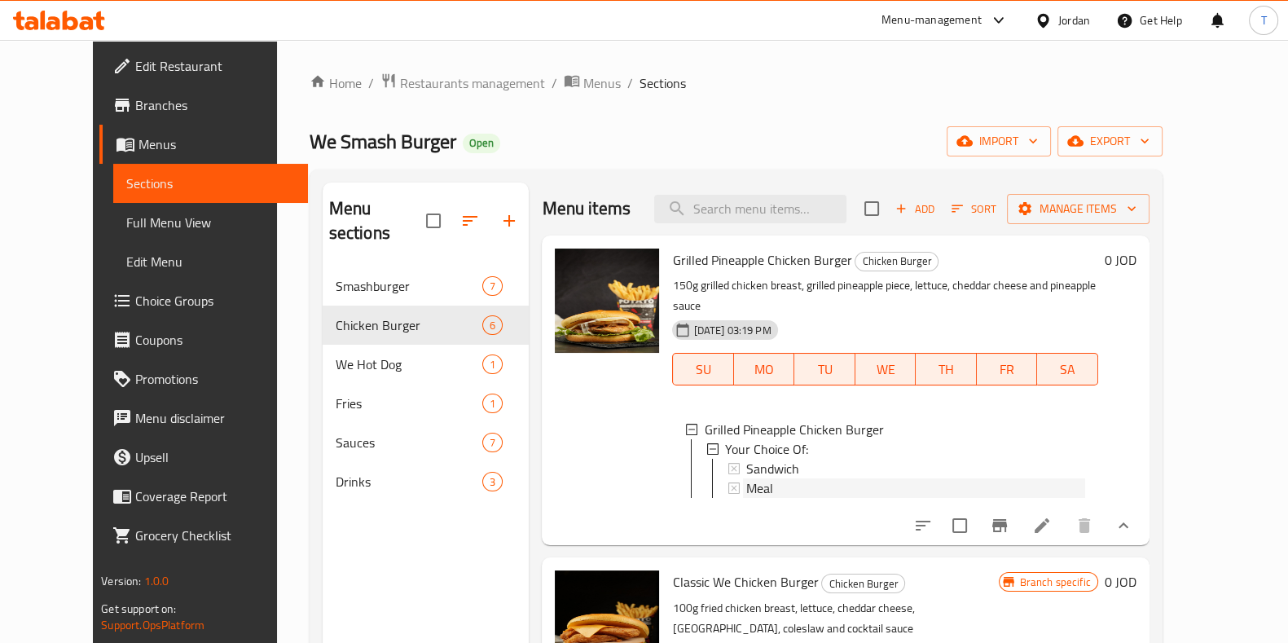
click at [795, 478] on div "Meal" at bounding box center [915, 488] width 338 height 20
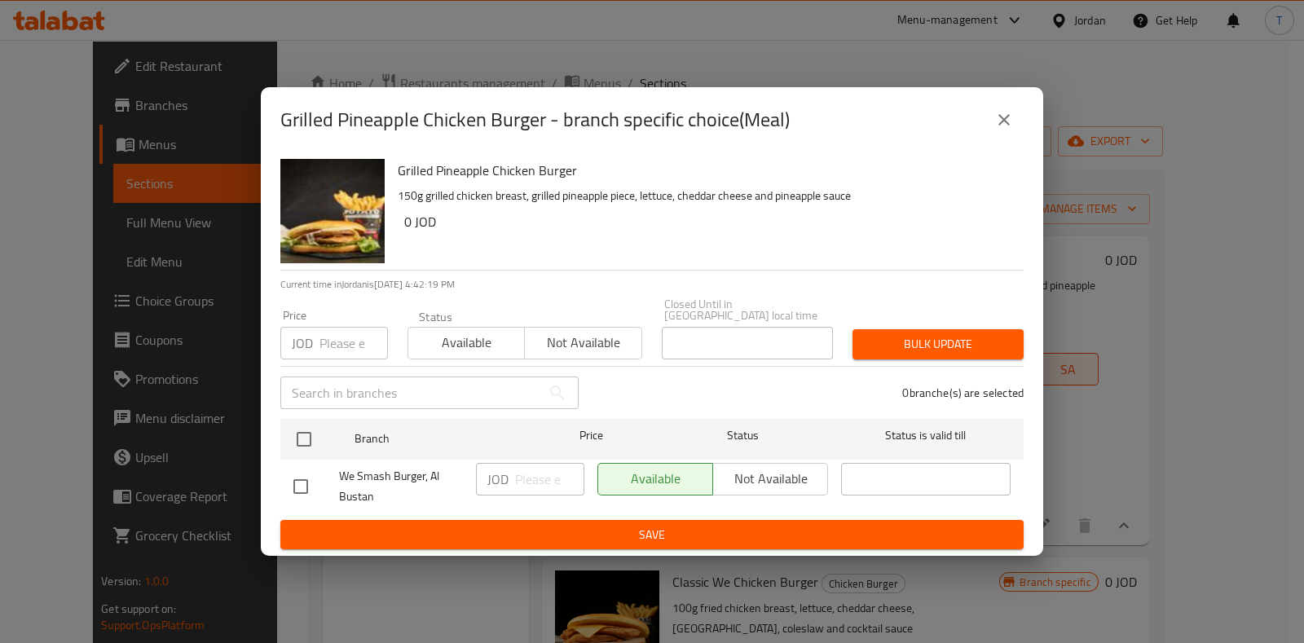
click at [1013, 120] on icon "close" at bounding box center [1004, 120] width 20 height 20
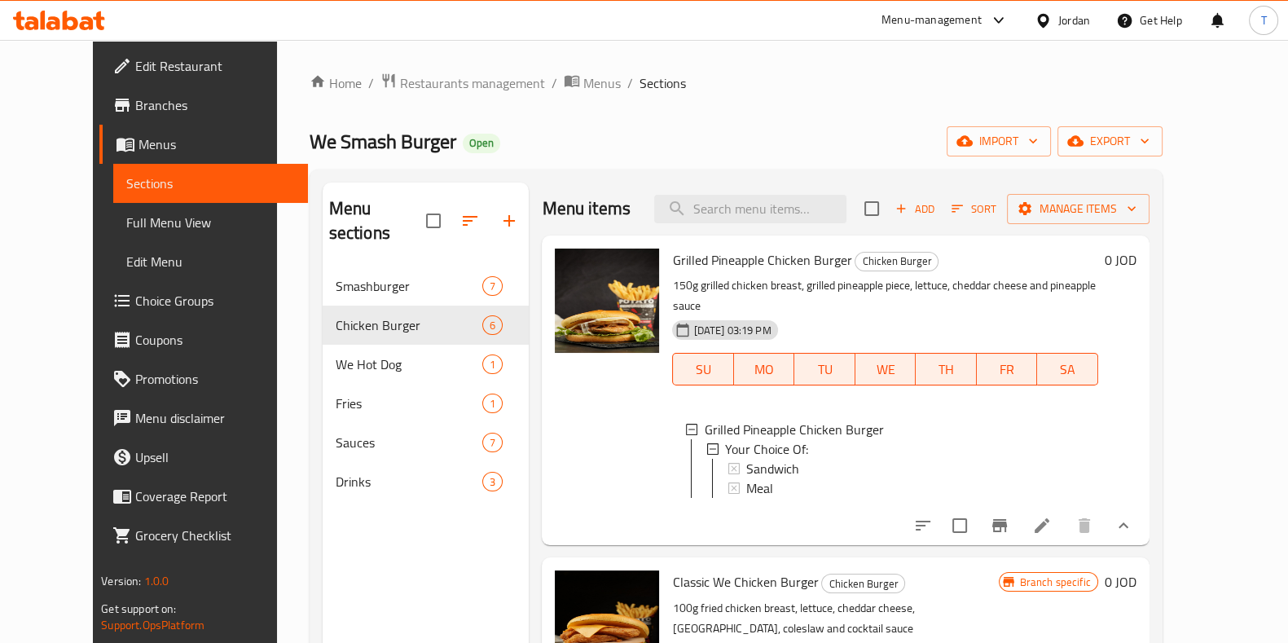
click at [1065, 525] on li at bounding box center [1042, 525] width 46 height 29
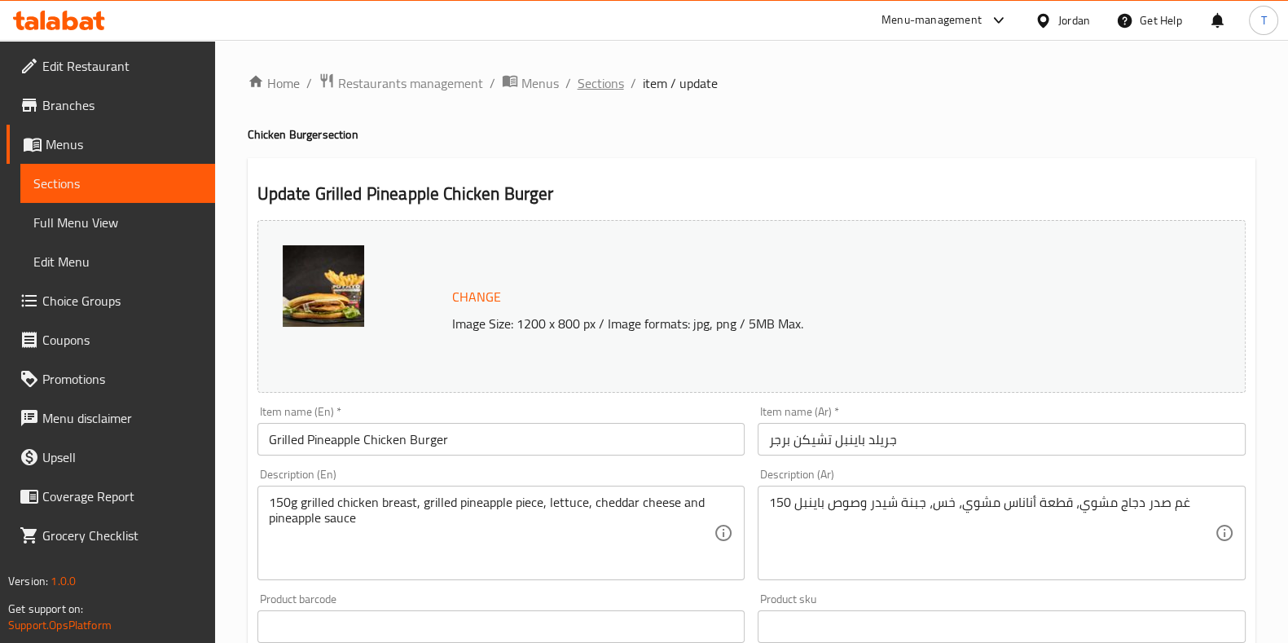
click at [613, 92] on span "Sections" at bounding box center [601, 83] width 46 height 20
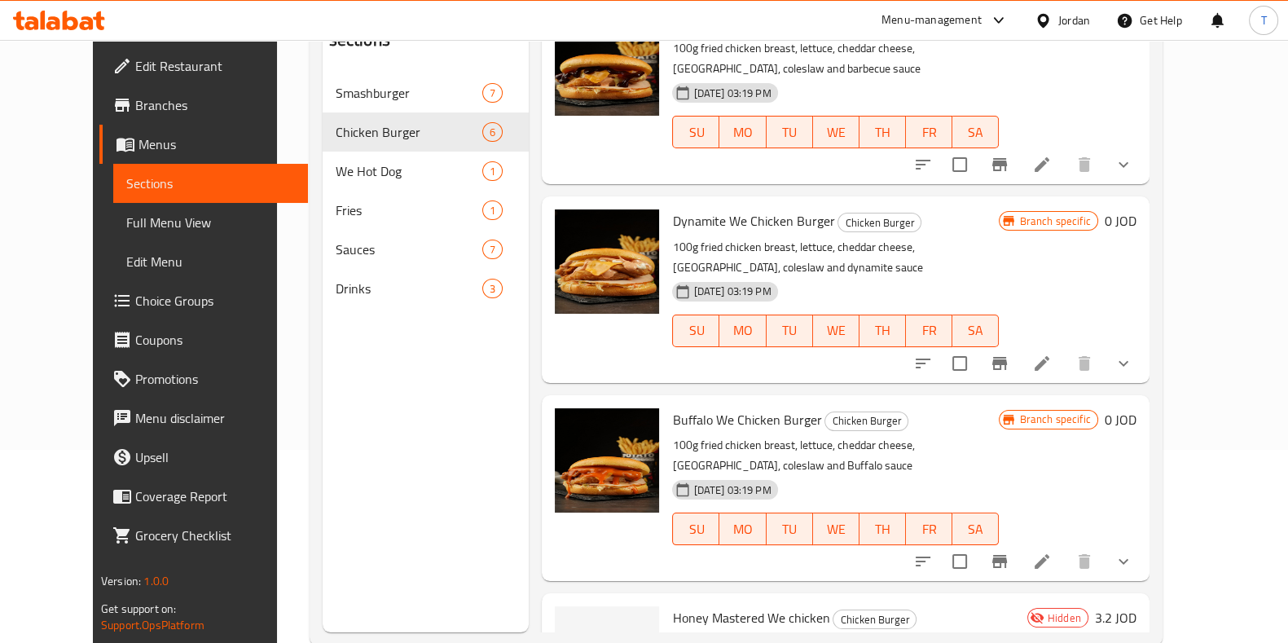
scroll to position [228, 0]
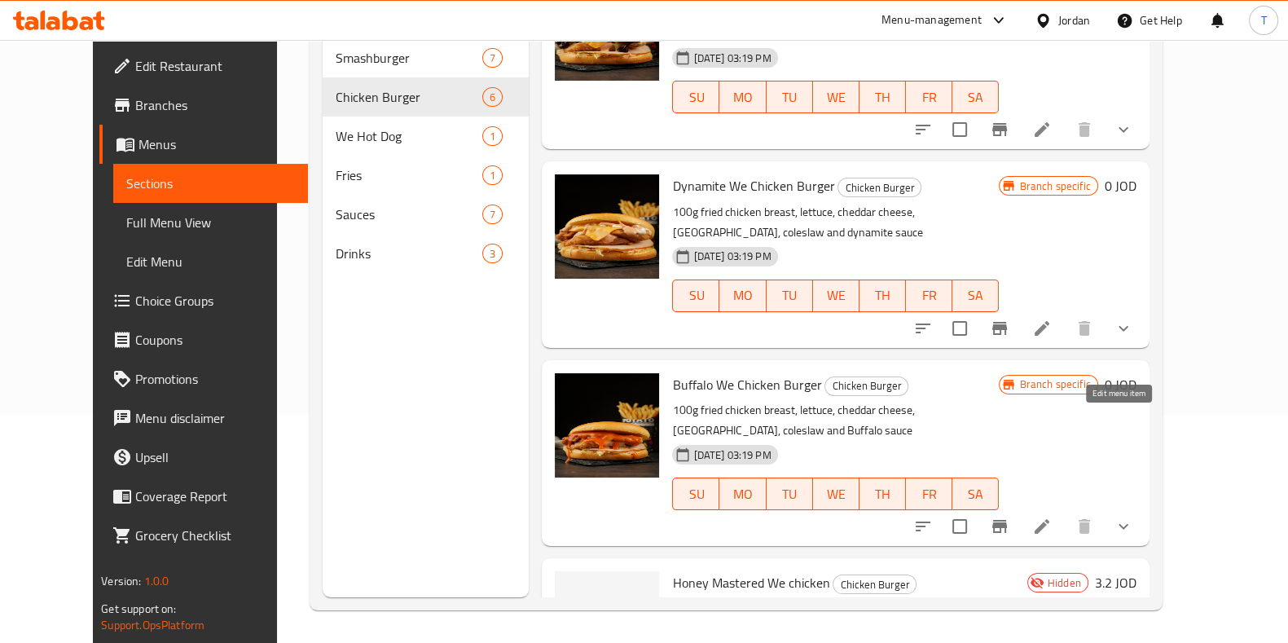
click at [1052, 517] on icon at bounding box center [1042, 527] width 20 height 20
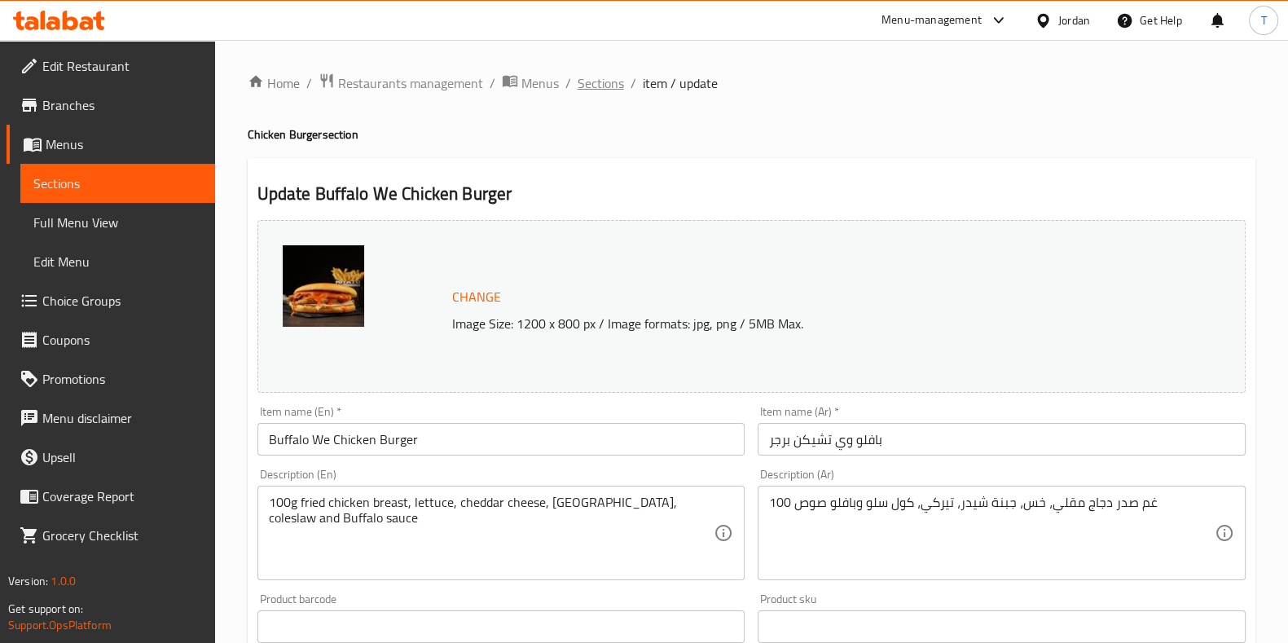
click at [619, 81] on span "Sections" at bounding box center [601, 83] width 46 height 20
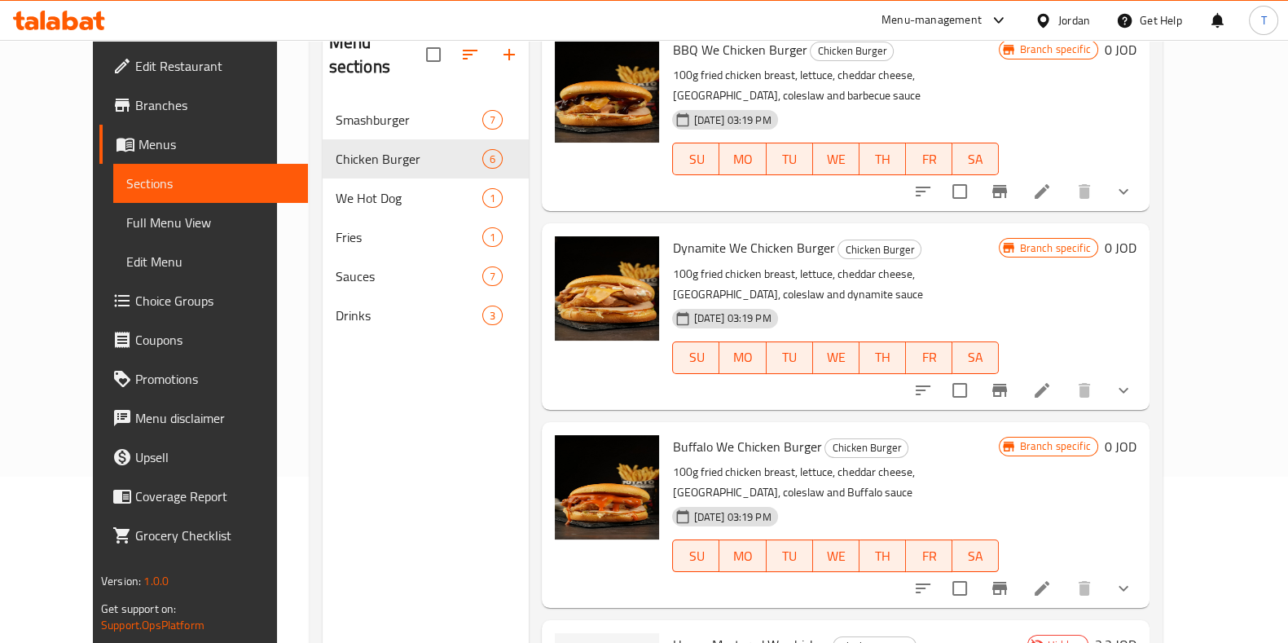
scroll to position [228, 0]
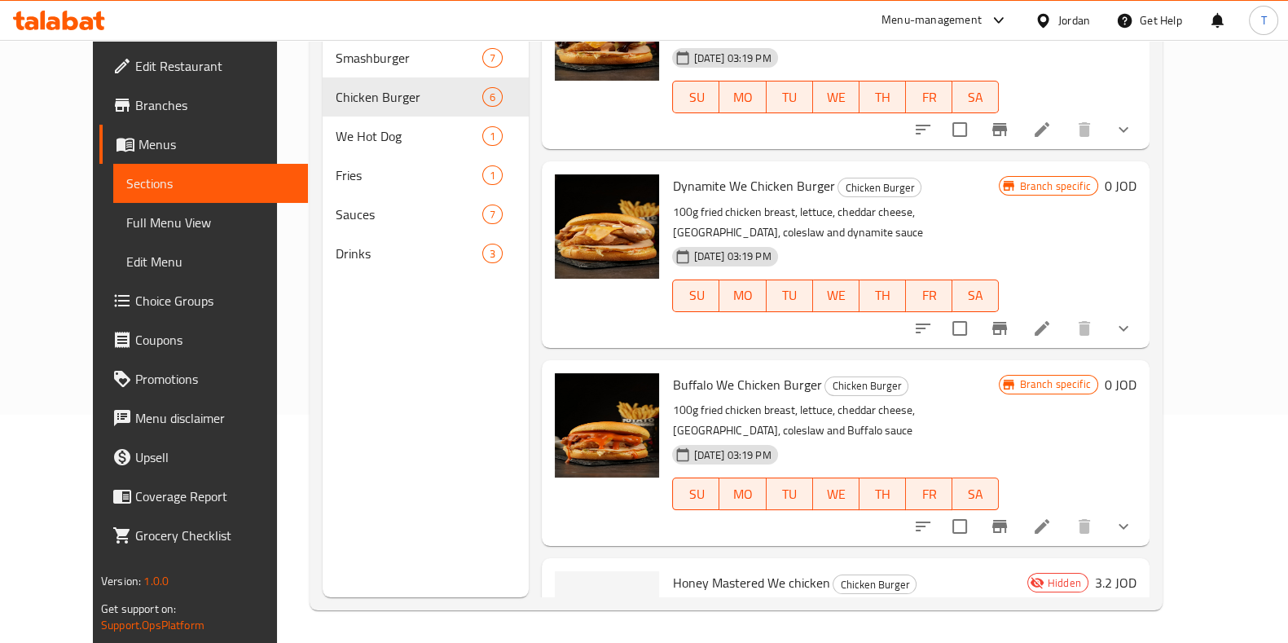
click at [135, 293] on span "Choice Groups" at bounding box center [215, 301] width 160 height 20
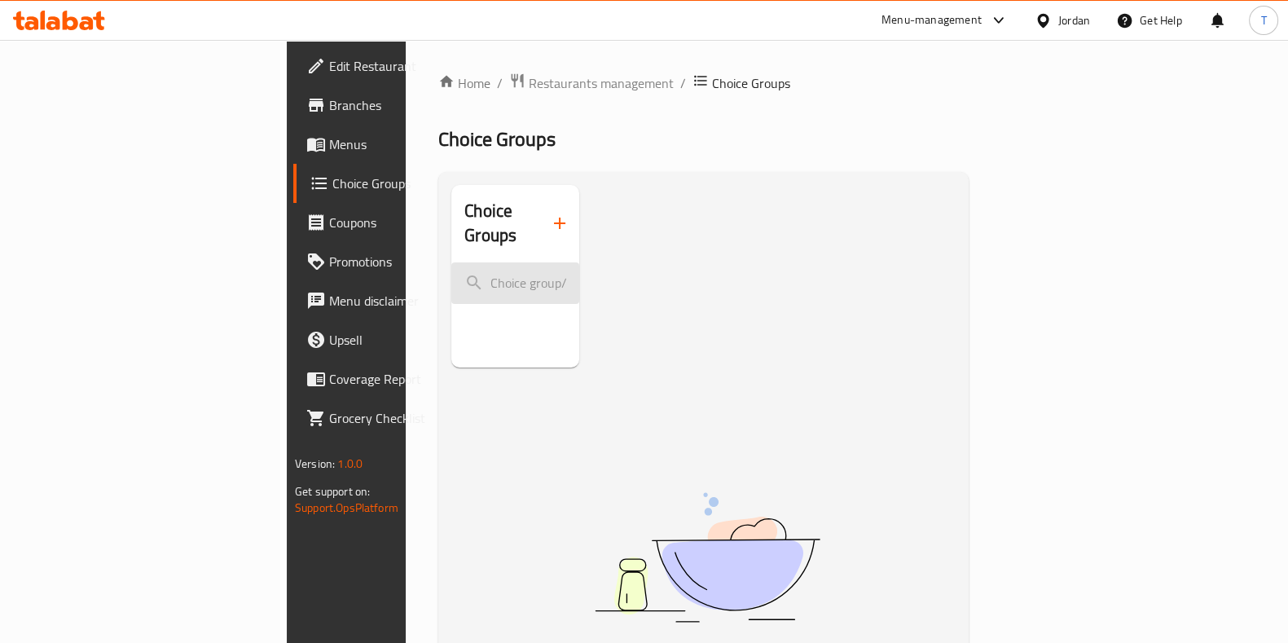
click at [451, 263] on input "search" at bounding box center [515, 283] width 128 height 42
click at [332, 187] on span "Choice Groups" at bounding box center [410, 184] width 156 height 20
click at [332, 188] on span "Choice Groups" at bounding box center [410, 184] width 156 height 20
click at [329, 152] on span "Menus" at bounding box center [409, 144] width 160 height 20
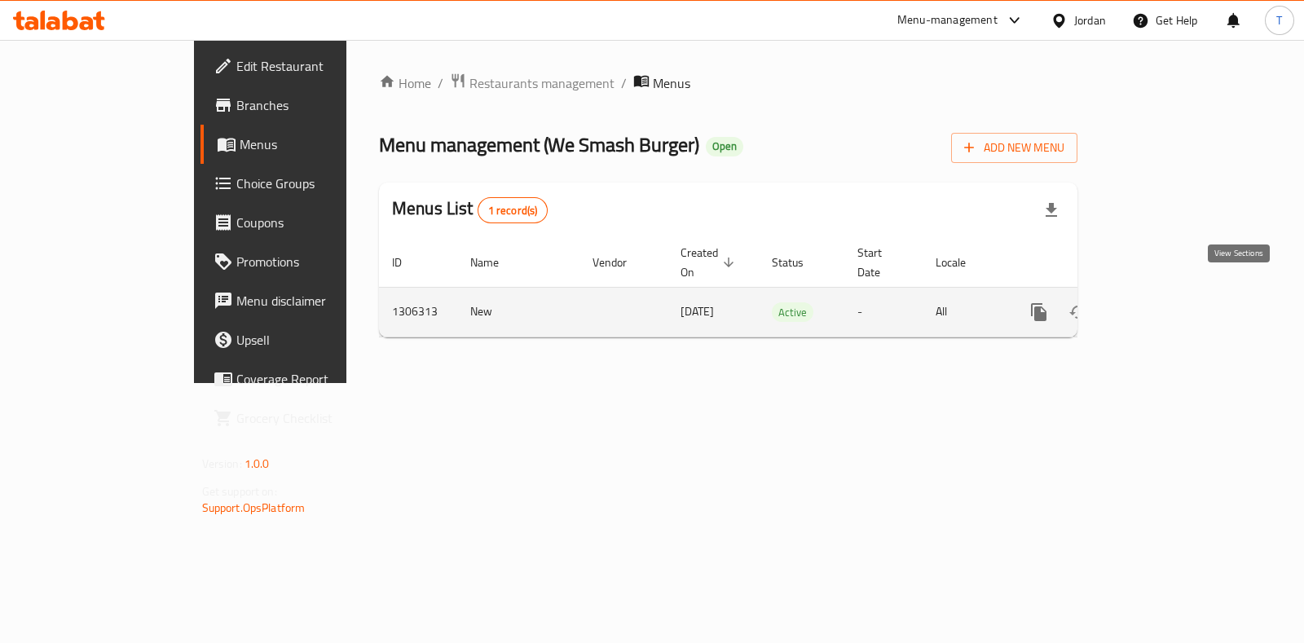
click at [1176, 293] on link "enhanced table" at bounding box center [1156, 312] width 39 height 39
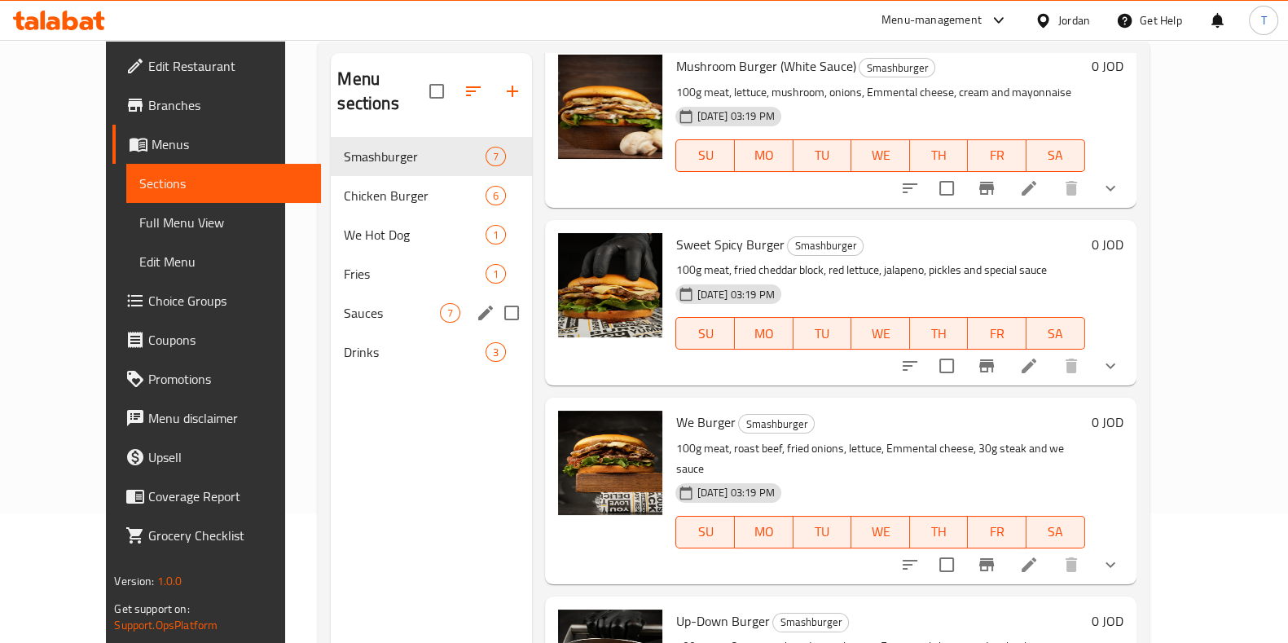
scroll to position [228, 0]
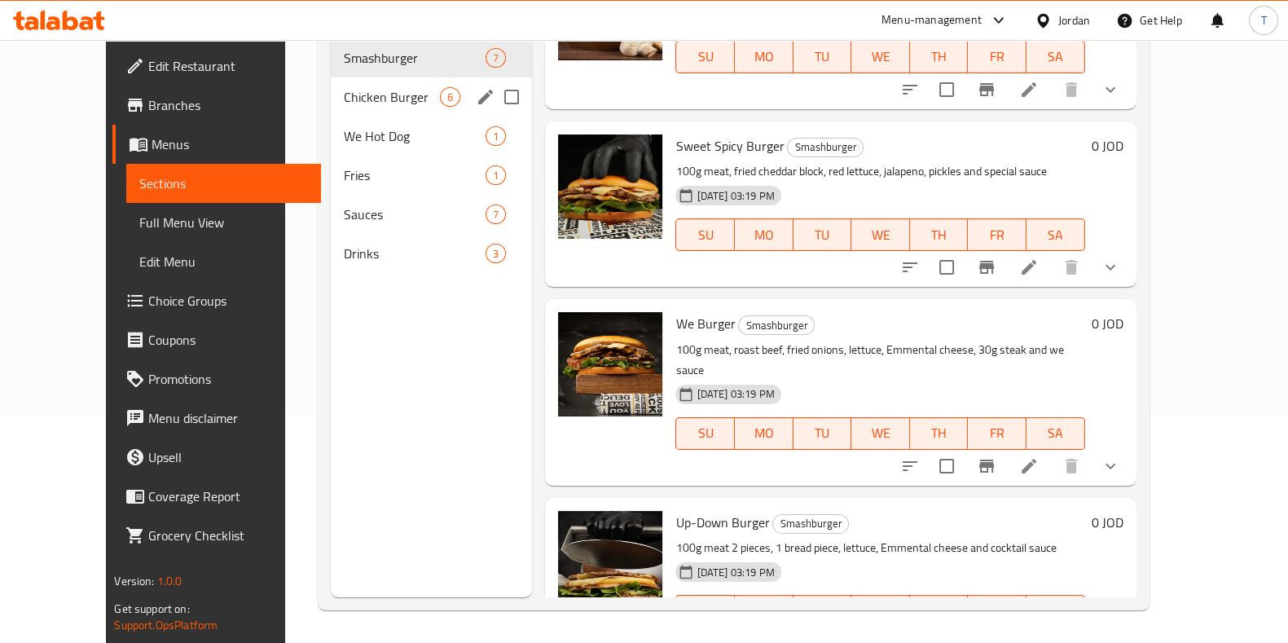
click at [355, 87] on span "Chicken Burger" at bounding box center [392, 97] width 96 height 20
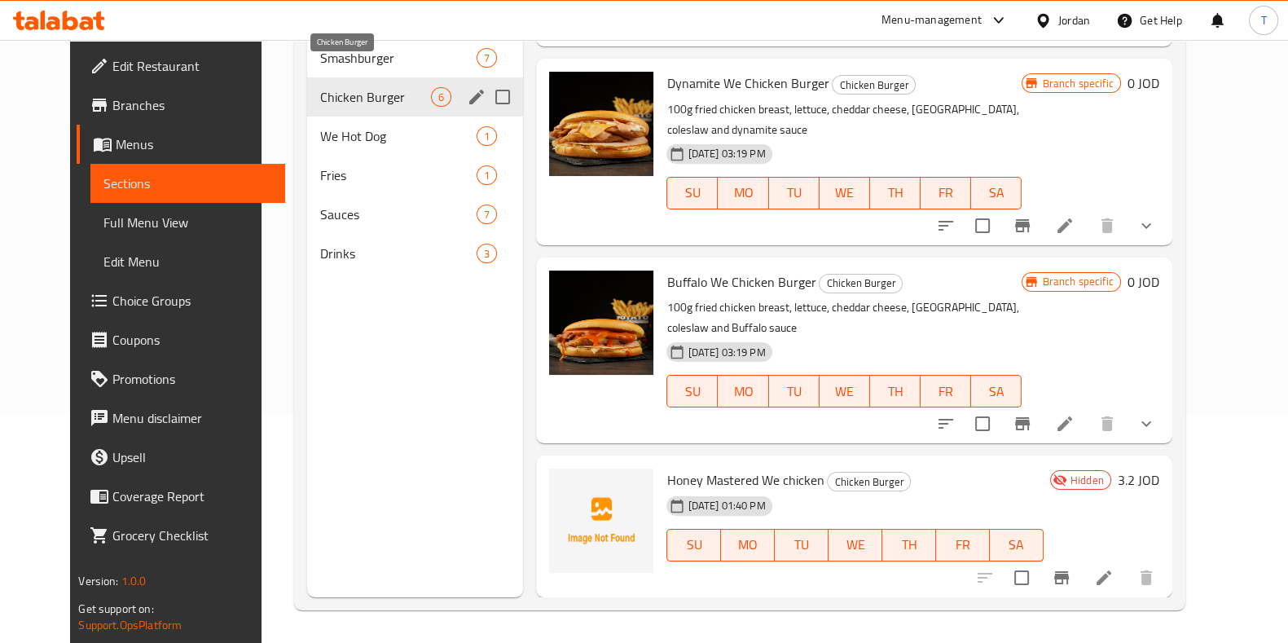
scroll to position [441, 0]
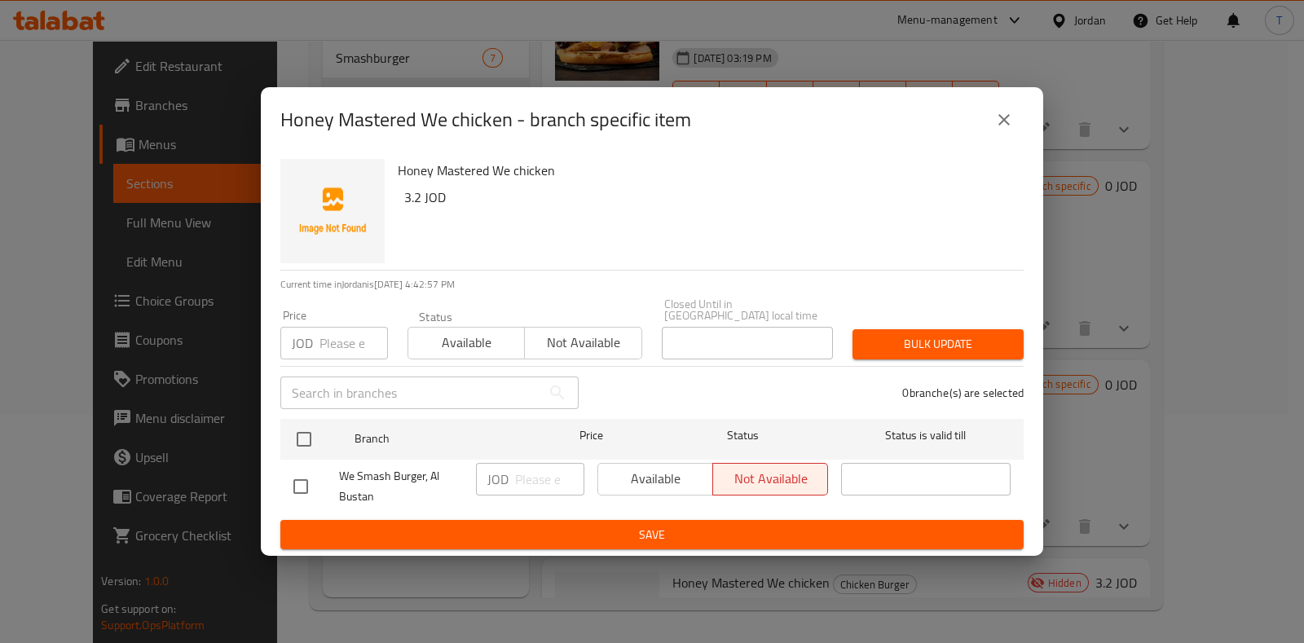
click at [993, 124] on button "close" at bounding box center [1003, 119] width 39 height 39
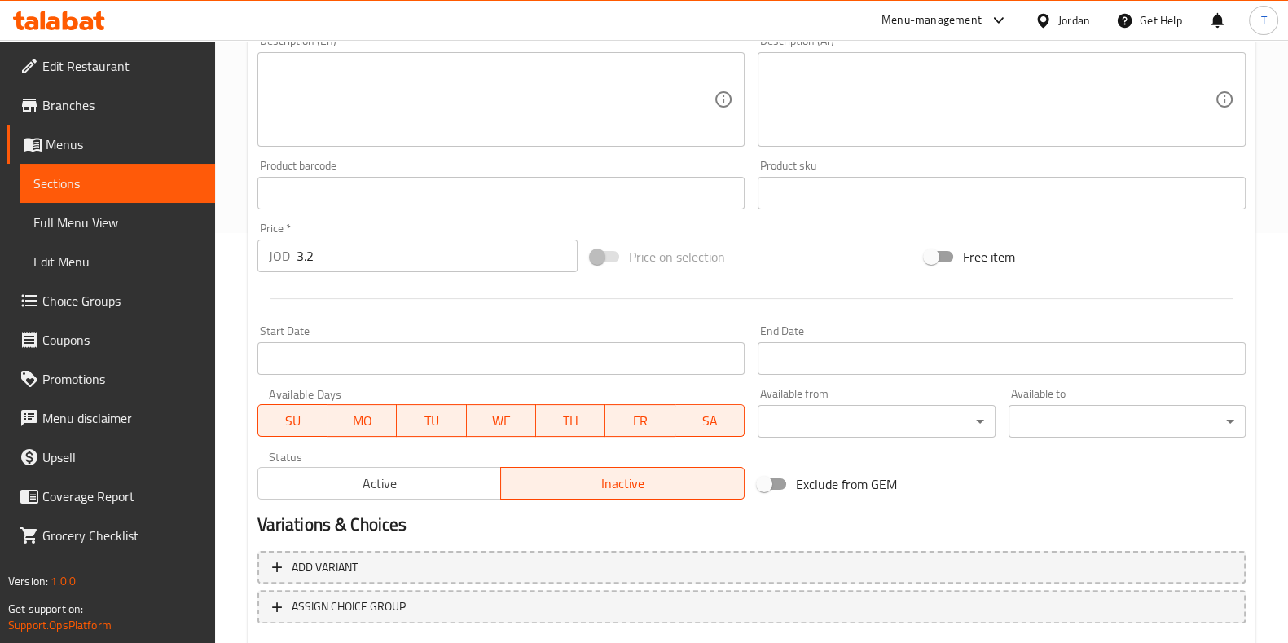
scroll to position [507, 0]
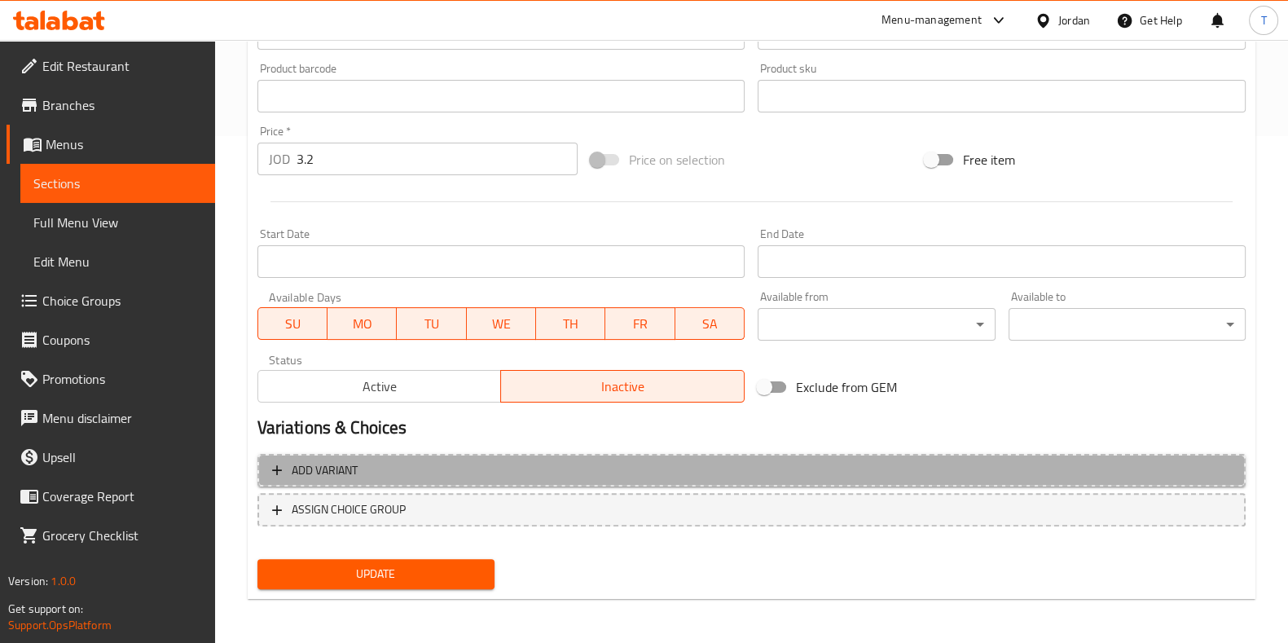
click at [495, 471] on span "Add variant" at bounding box center [751, 470] width 959 height 20
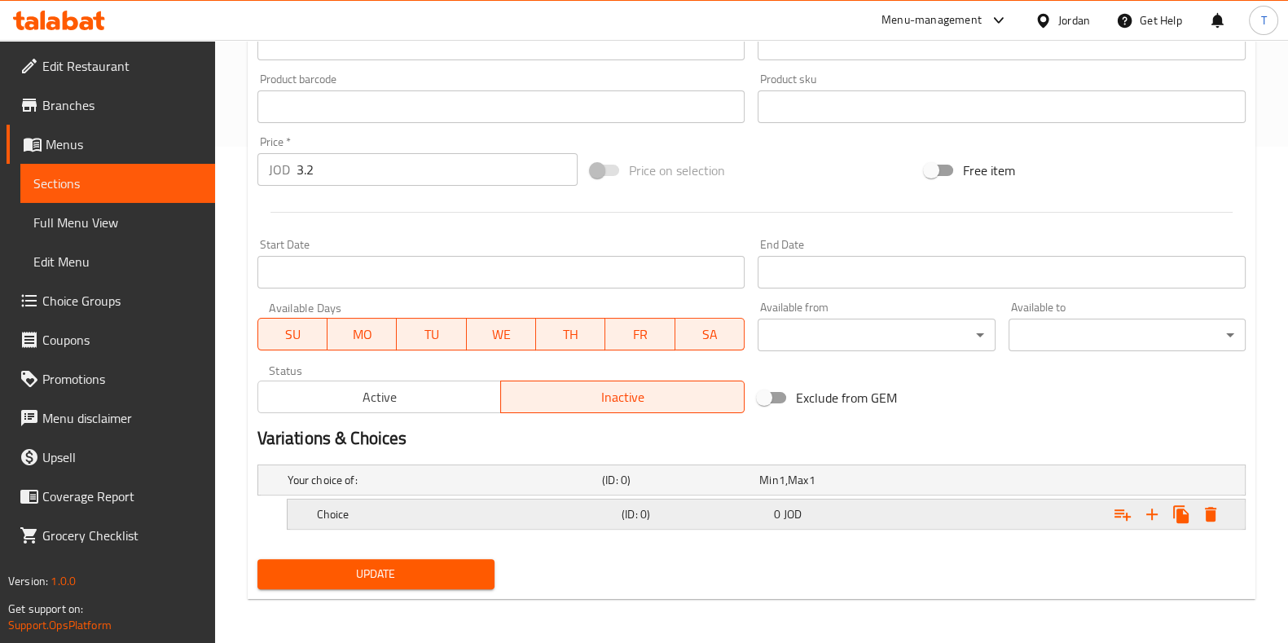
click at [496, 508] on h5 "Choice" at bounding box center [466, 514] width 298 height 16
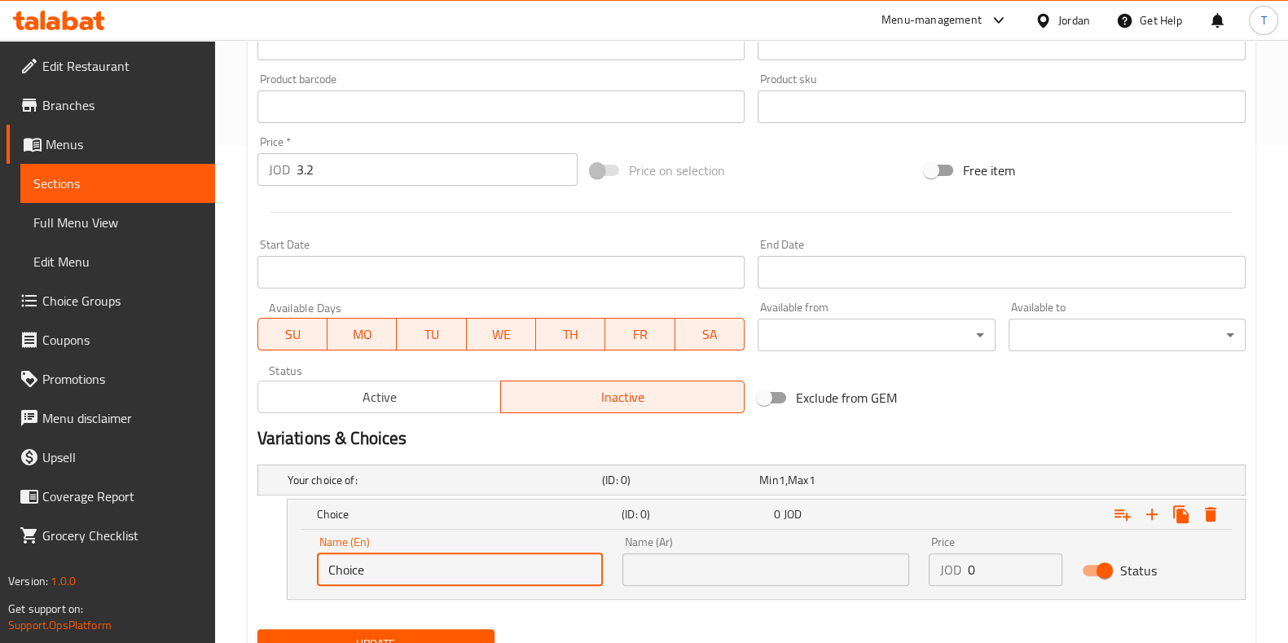
drag, startPoint x: 413, startPoint y: 564, endPoint x: 242, endPoint y: 556, distance: 171.3
click at [242, 556] on div "Home / Restaurants management / Menus / Sections / item / update Chicken Burger…" at bounding box center [751, 129] width 1073 height 1171
type input "’"
type input "Meal"
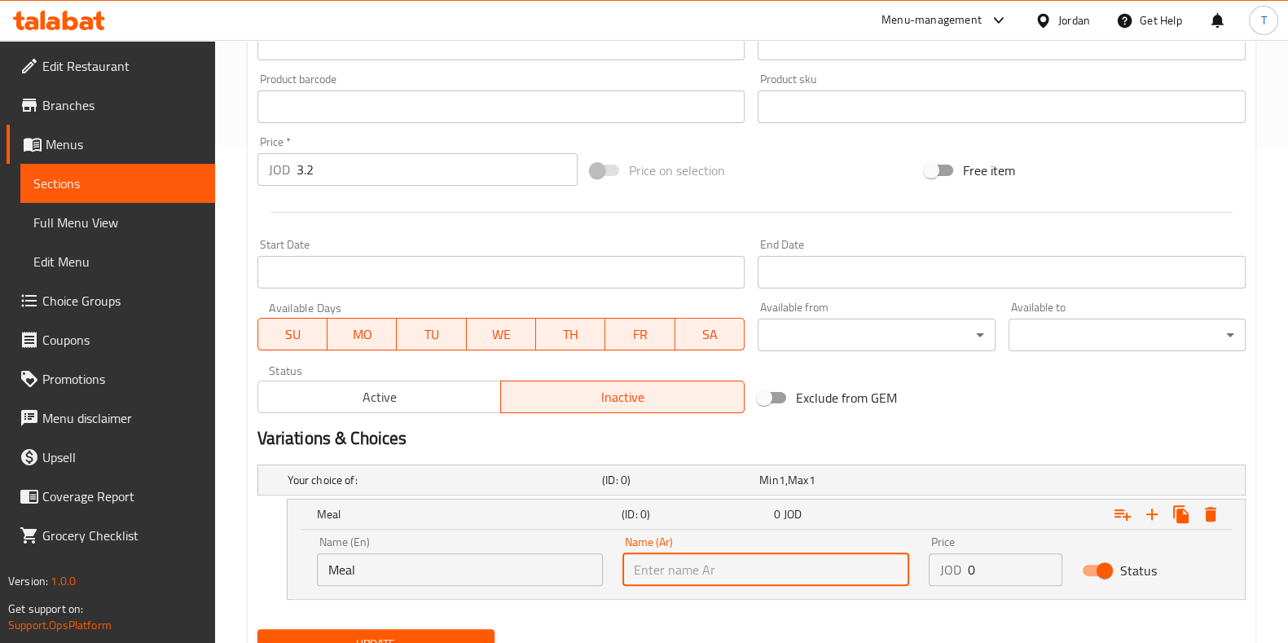
click at [742, 556] on input "text" at bounding box center [766, 569] width 287 height 33
type input ","
type input "وجبة"
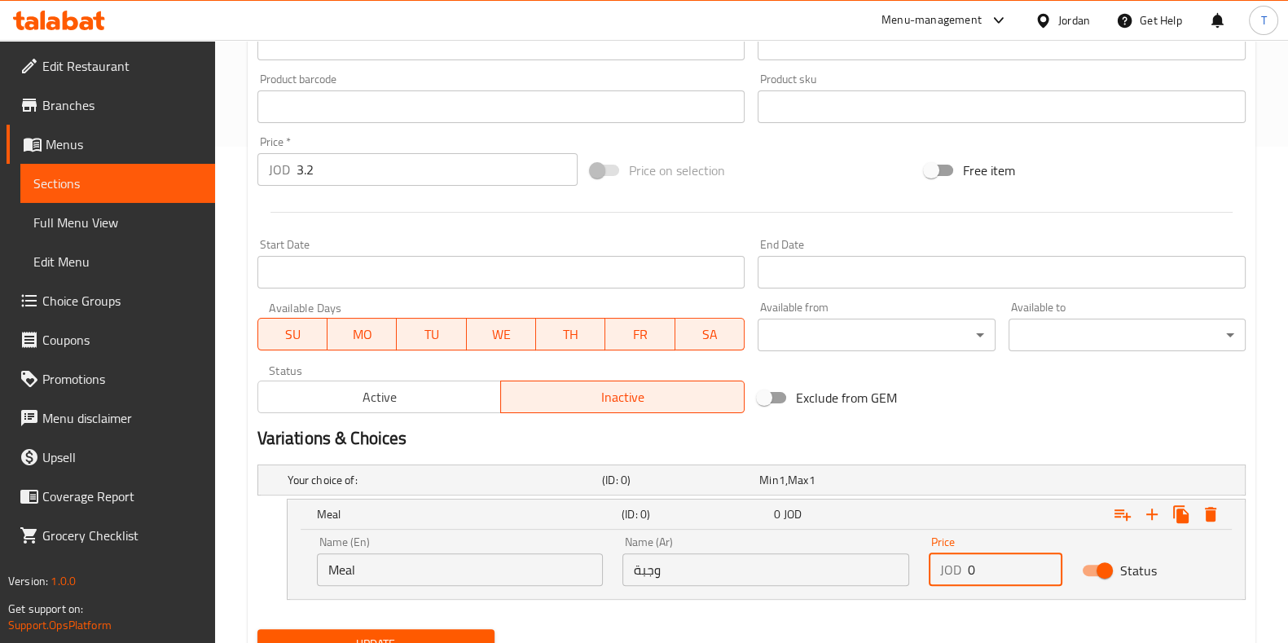
drag, startPoint x: 987, startPoint y: 572, endPoint x: 962, endPoint y: 572, distance: 25.3
click at [962, 572] on div "JOD 0 Price" at bounding box center [996, 569] width 134 height 33
type input "43"
click at [1033, 411] on div "Exclude from GEM" at bounding box center [918, 398] width 334 height 44
click at [539, 485] on h5 "Your choice of:" at bounding box center [442, 480] width 308 height 16
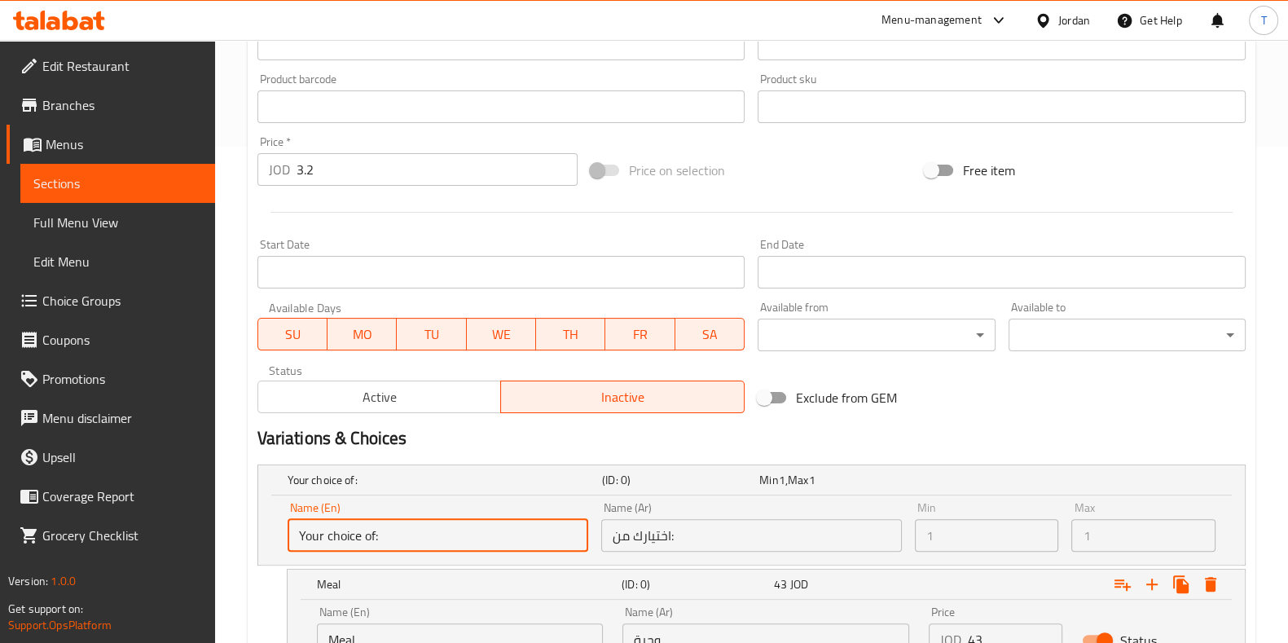
drag, startPoint x: 485, startPoint y: 539, endPoint x: 266, endPoint y: 541, distance: 218.4
click at [266, 541] on div "Name (En) Your choice of: Name (En) Name (Ar) اختيارك من: Name (Ar) Min 1 Min M…" at bounding box center [751, 529] width 987 height 69
click at [453, 530] on input "Your choice of:" at bounding box center [438, 535] width 301 height 33
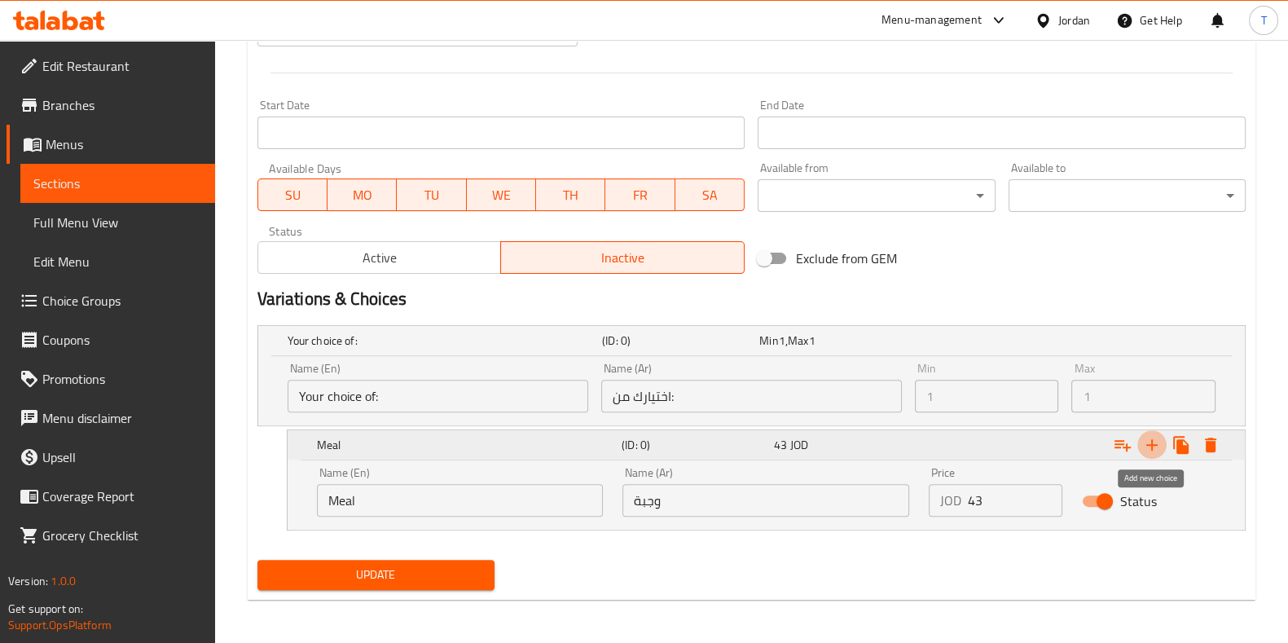
click at [1153, 440] on icon "Expand" at bounding box center [1152, 444] width 11 height 11
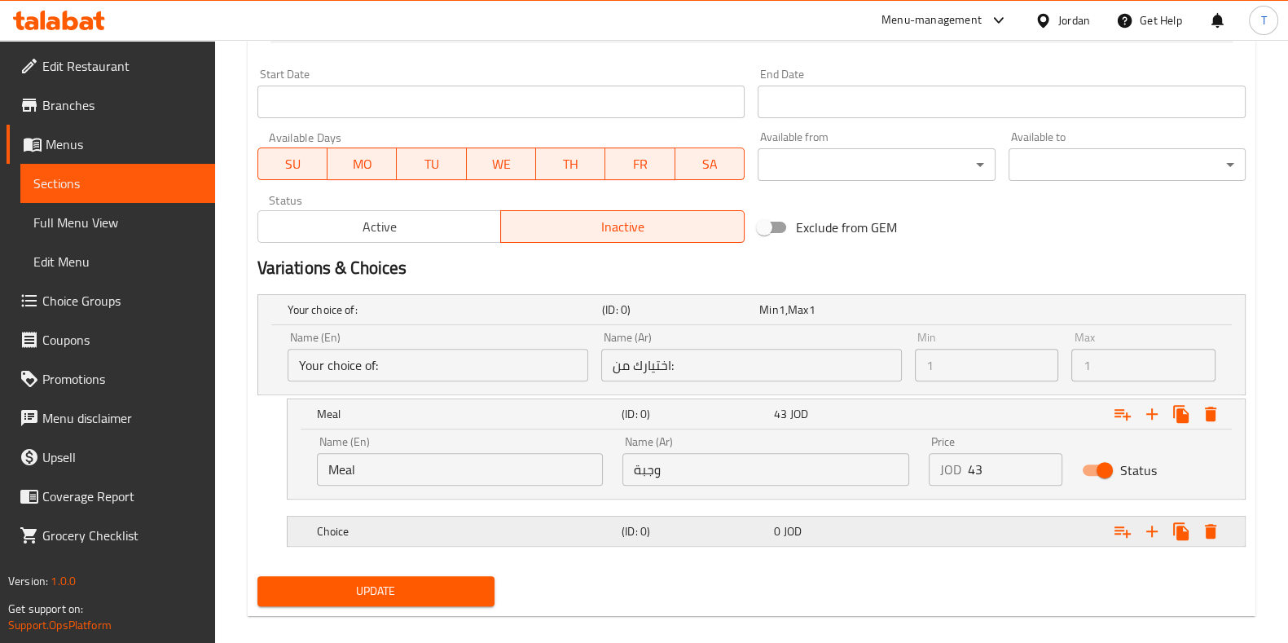
scroll to position [683, 0]
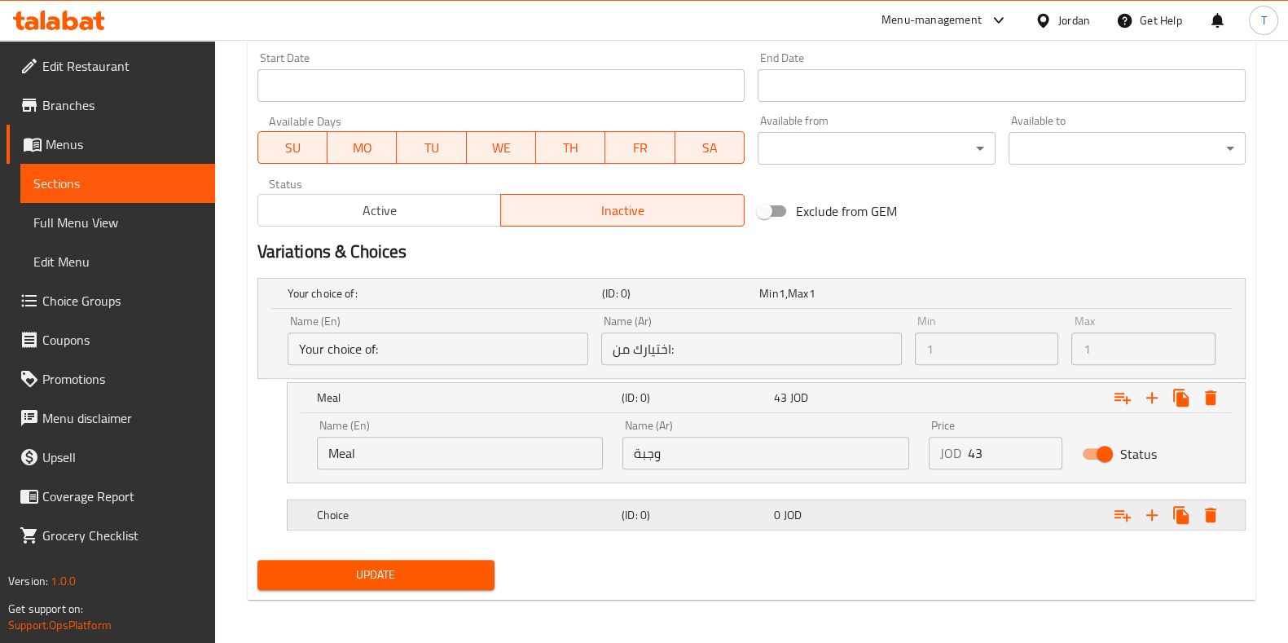
click at [546, 494] on nav at bounding box center [752, 492] width 988 height 13
click at [551, 504] on div "Choice" at bounding box center [466, 515] width 305 height 23
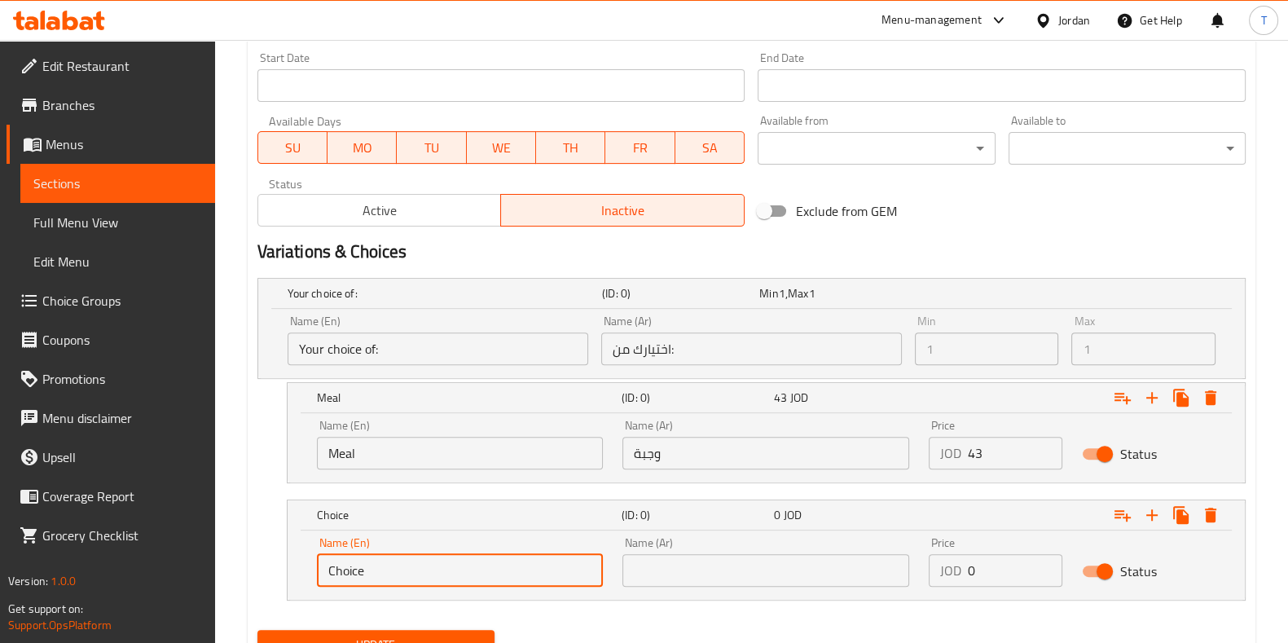
drag, startPoint x: 231, startPoint y: 560, endPoint x: 213, endPoint y: 560, distance: 17.9
click at [214, 560] on div "Edit Restaurant Branches Menus Sections Full Menu View Edit Menu Choice Groups …" at bounding box center [644, 36] width 1288 height 1358
type input "ٍ"
type input "Sandwich"
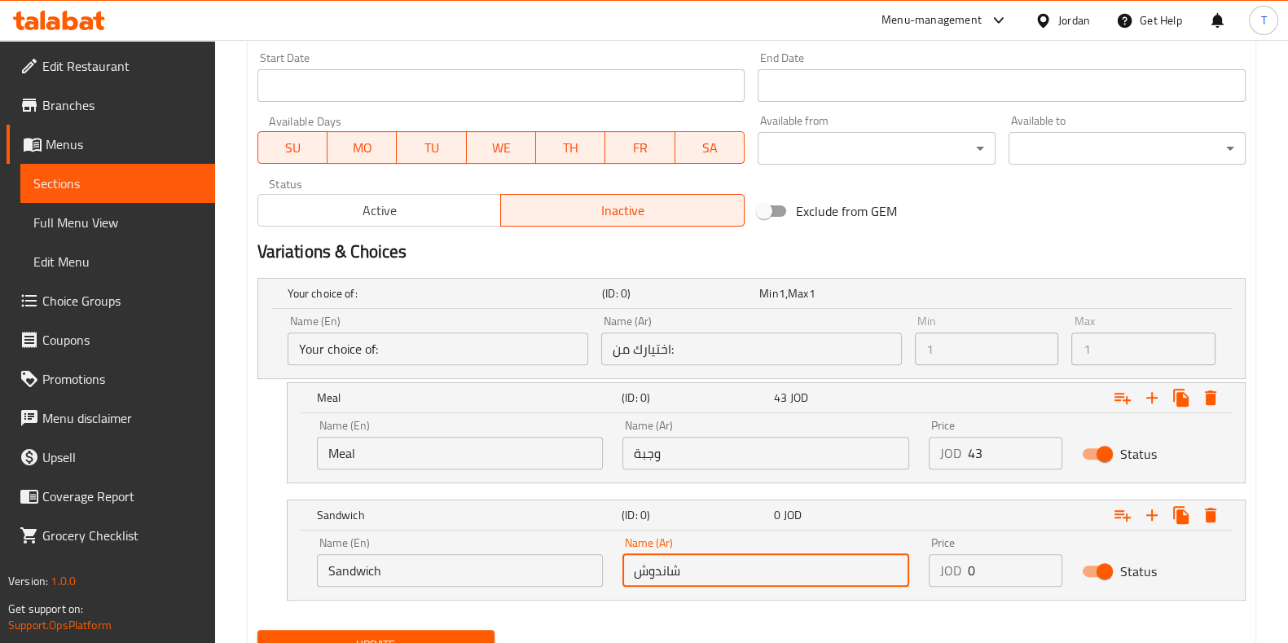
type input "شاندوش"
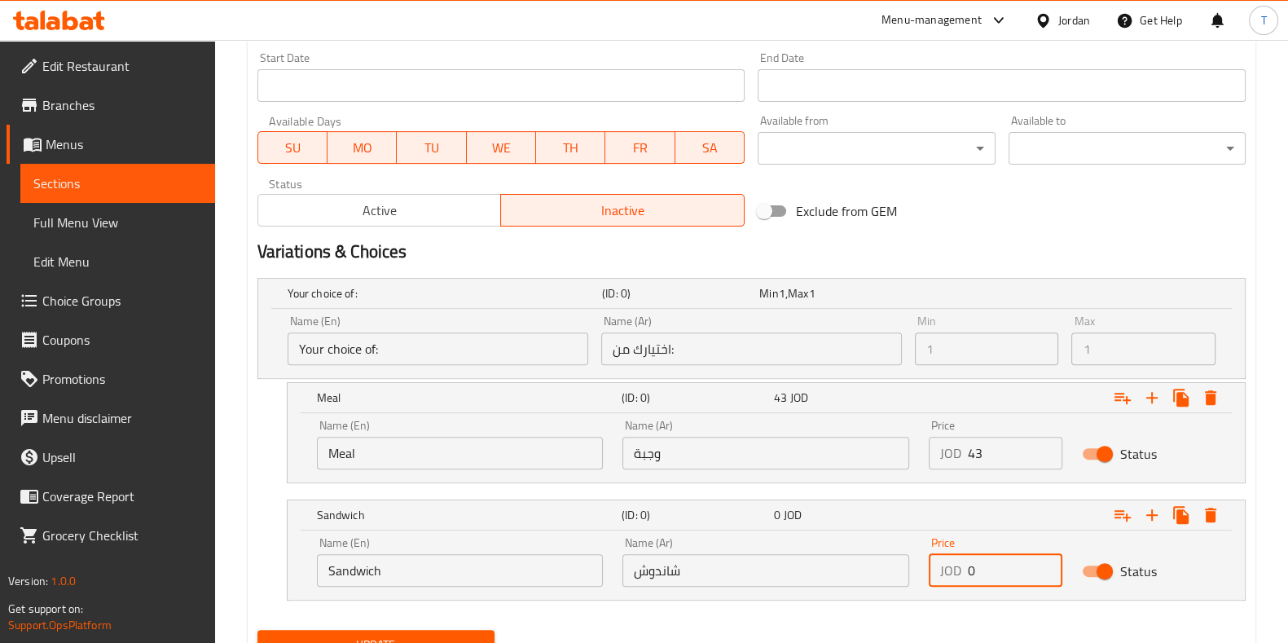
drag, startPoint x: 993, startPoint y: 566, endPoint x: 947, endPoint y: 570, distance: 46.6
click at [947, 570] on div "JOD 0 Price" at bounding box center [996, 570] width 134 height 33
type input "3.2"
click at [981, 452] on input "43" at bounding box center [1015, 453] width 95 height 33
drag, startPoint x: 976, startPoint y: 455, endPoint x: 1059, endPoint y: 563, distance: 136.1
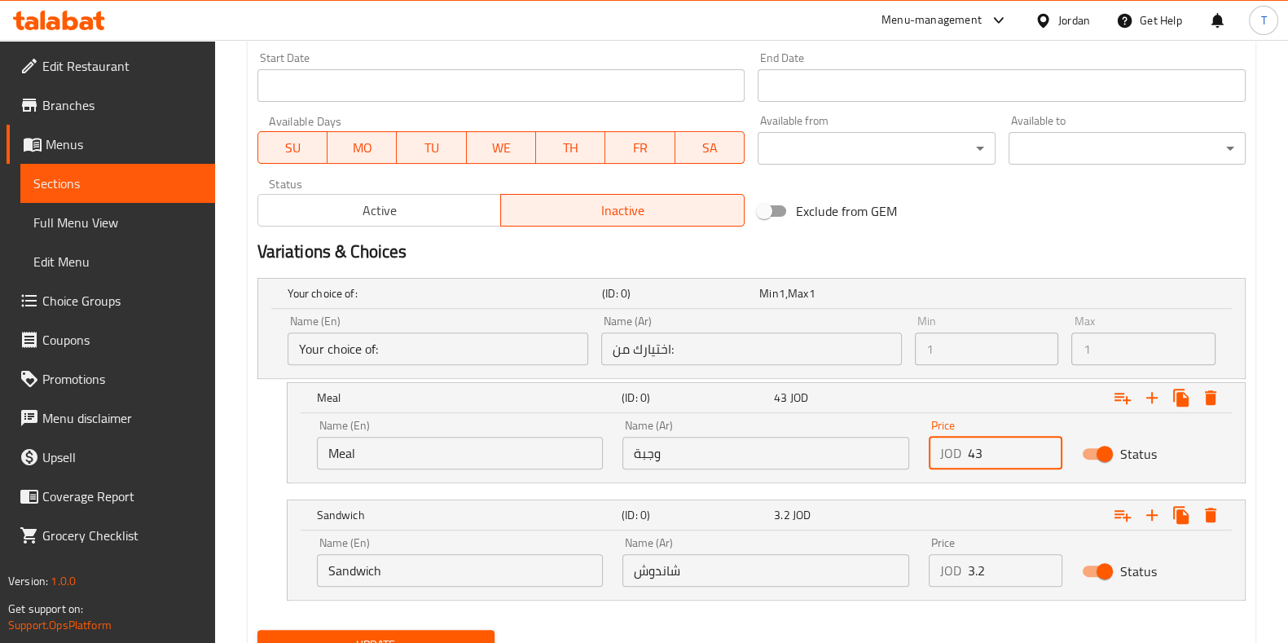
click at [975, 456] on input "43" at bounding box center [1015, 453] width 95 height 33
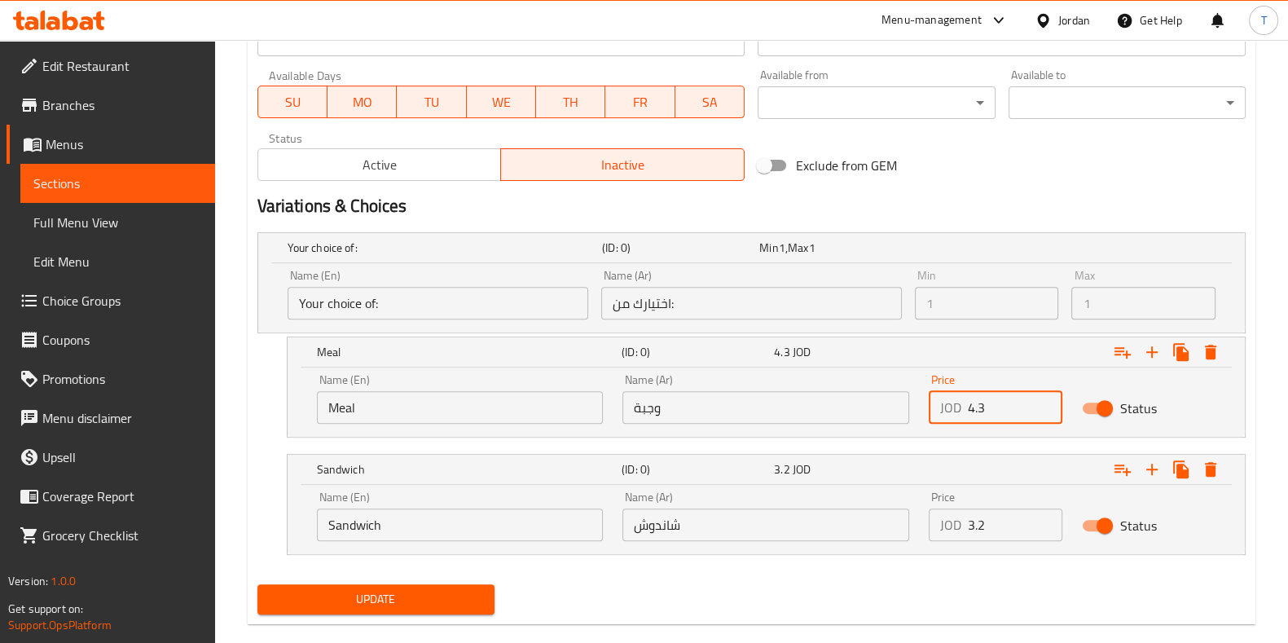
scroll to position [753, 0]
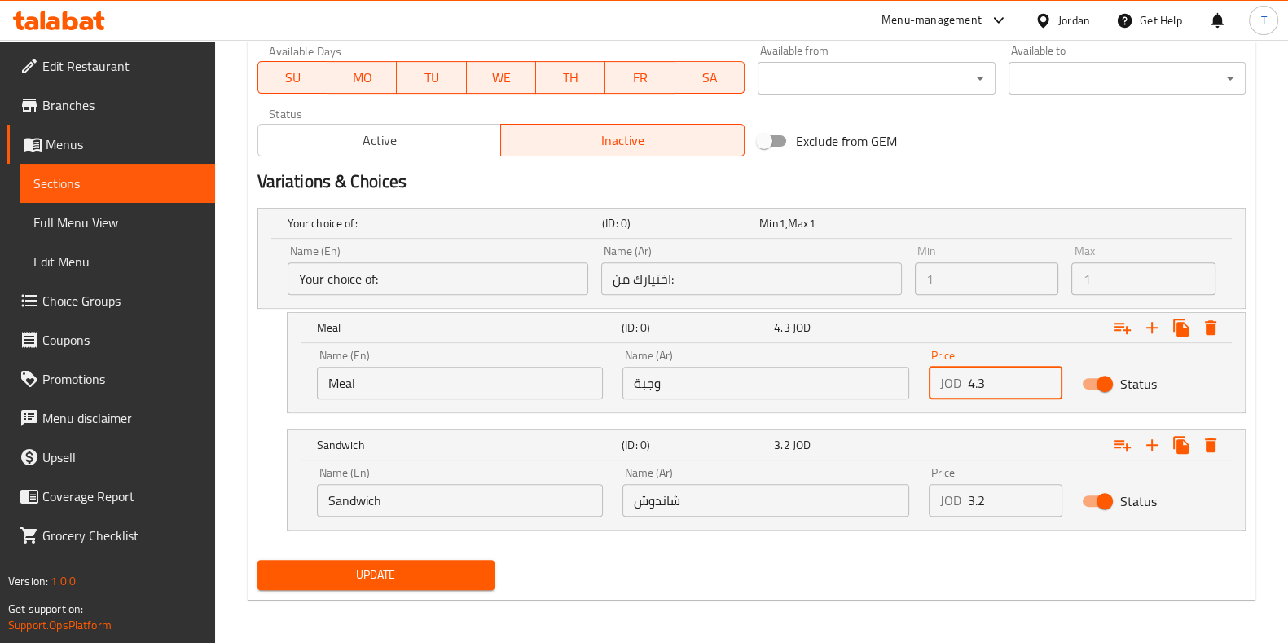
type input "4.3"
click at [423, 572] on span "Update" at bounding box center [376, 575] width 211 height 20
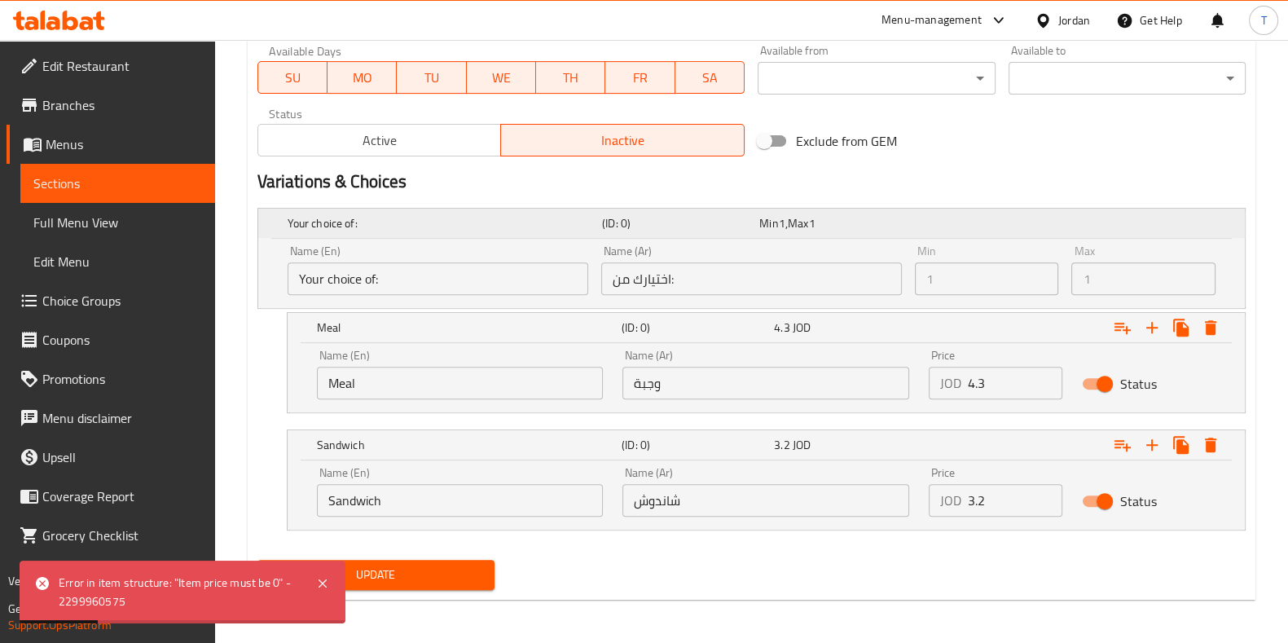
click at [670, 220] on h5 "(ID: 0)" at bounding box center [677, 223] width 151 height 16
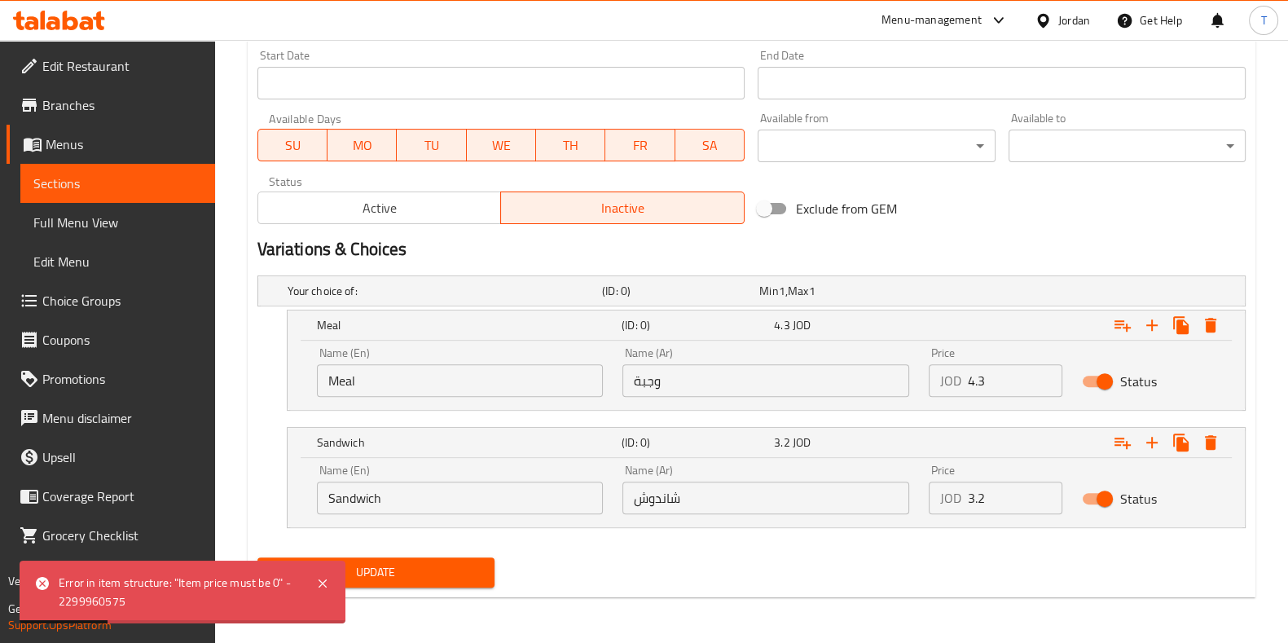
scroll to position [683, 0]
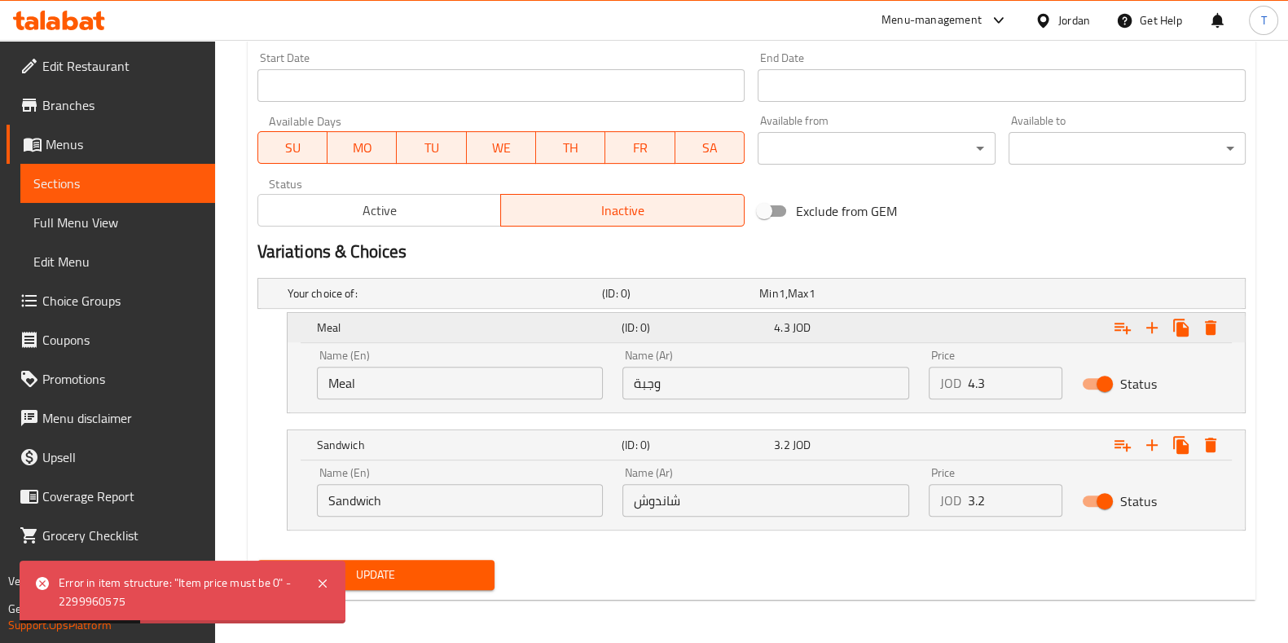
click at [481, 332] on h5 "Meal" at bounding box center [466, 327] width 298 height 16
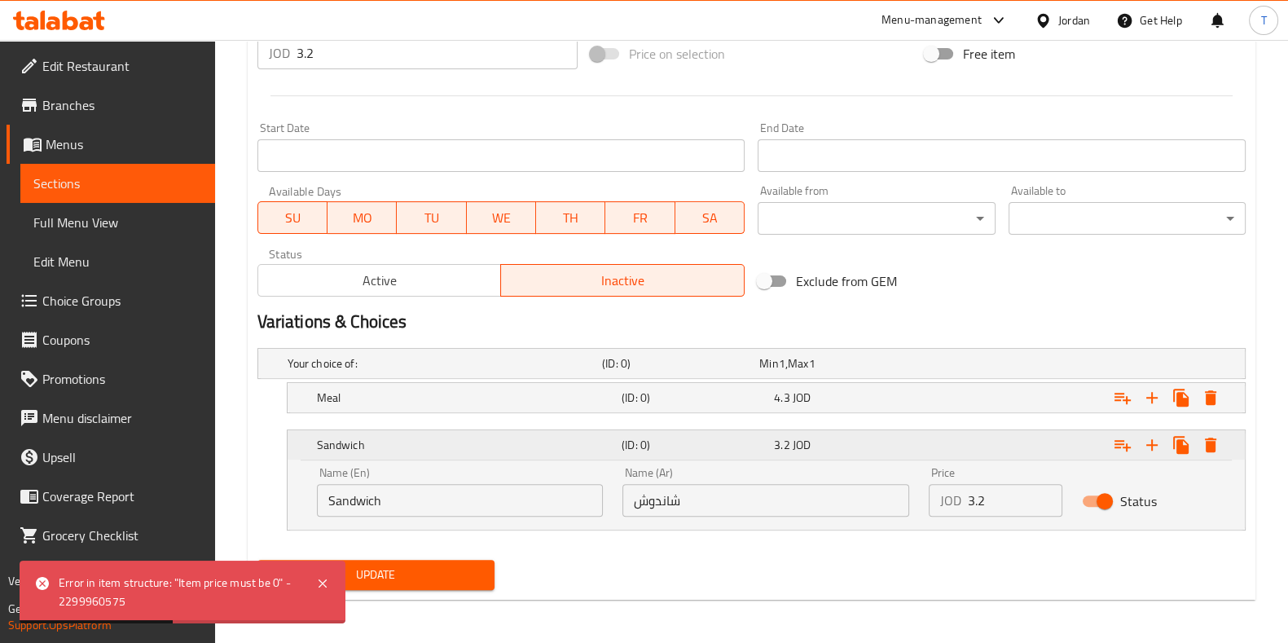
click at [438, 437] on h5 "Sandwich" at bounding box center [466, 445] width 298 height 16
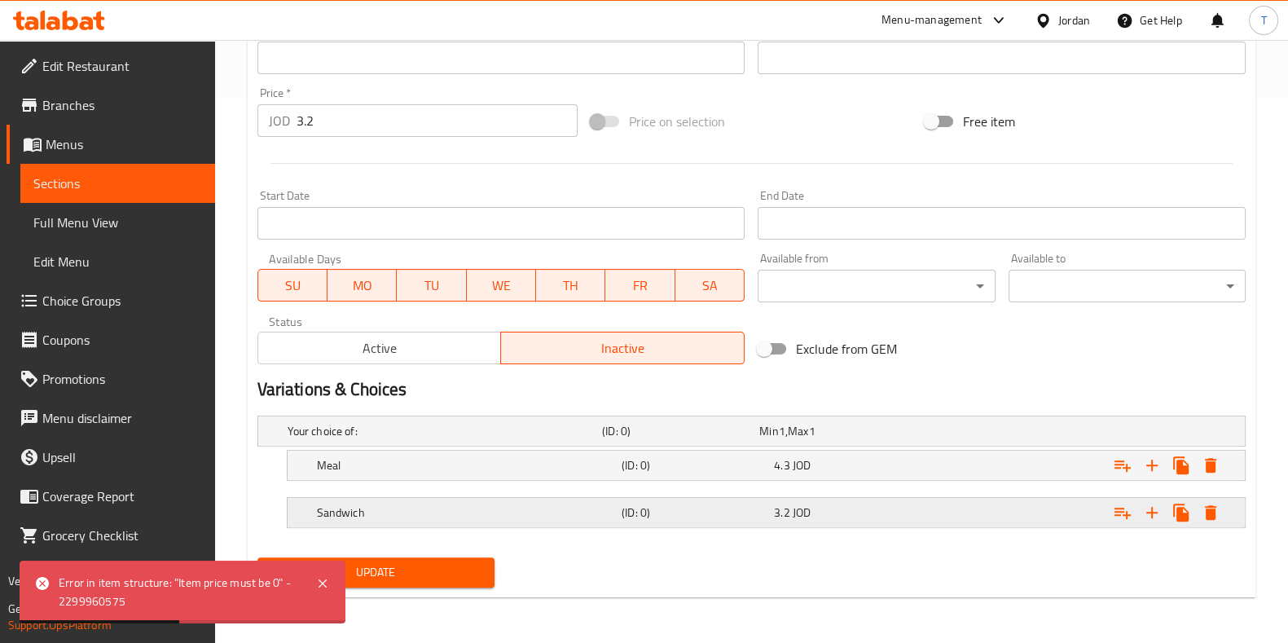
scroll to position [543, 0]
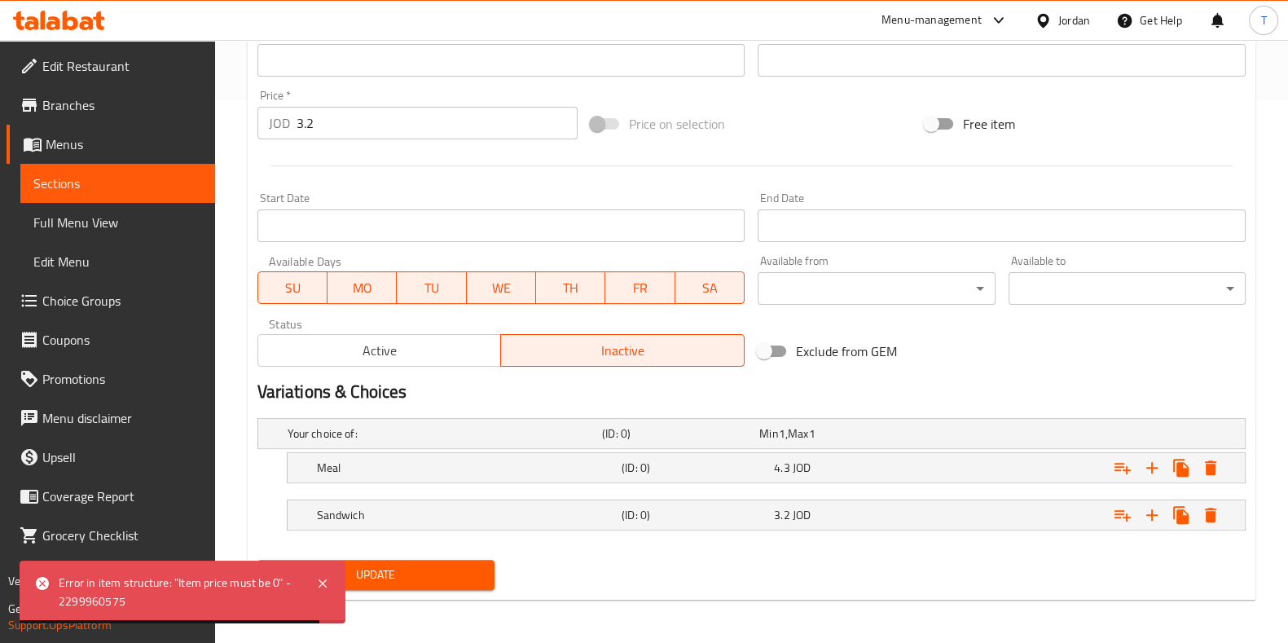
click at [401, 570] on span "Update" at bounding box center [376, 575] width 211 height 20
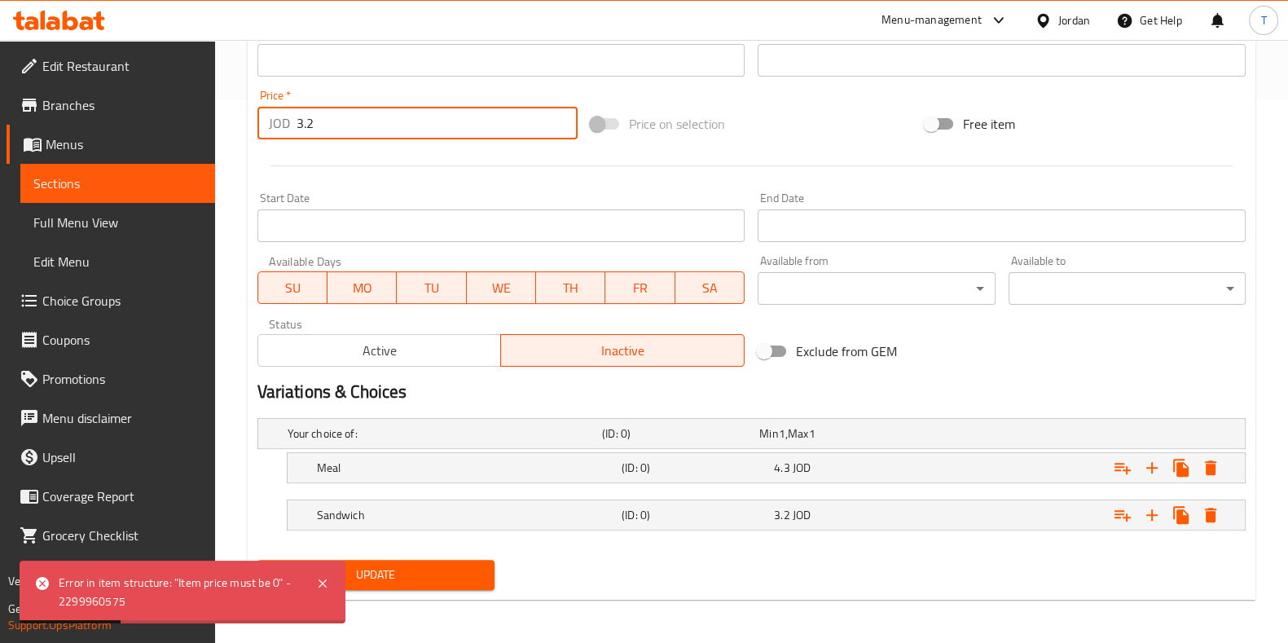
drag, startPoint x: 316, startPoint y: 124, endPoint x: 252, endPoint y: 125, distance: 64.4
click at [252, 125] on div "Price   * JOD 3.2 Price *" at bounding box center [418, 114] width 334 height 63
type input "0"
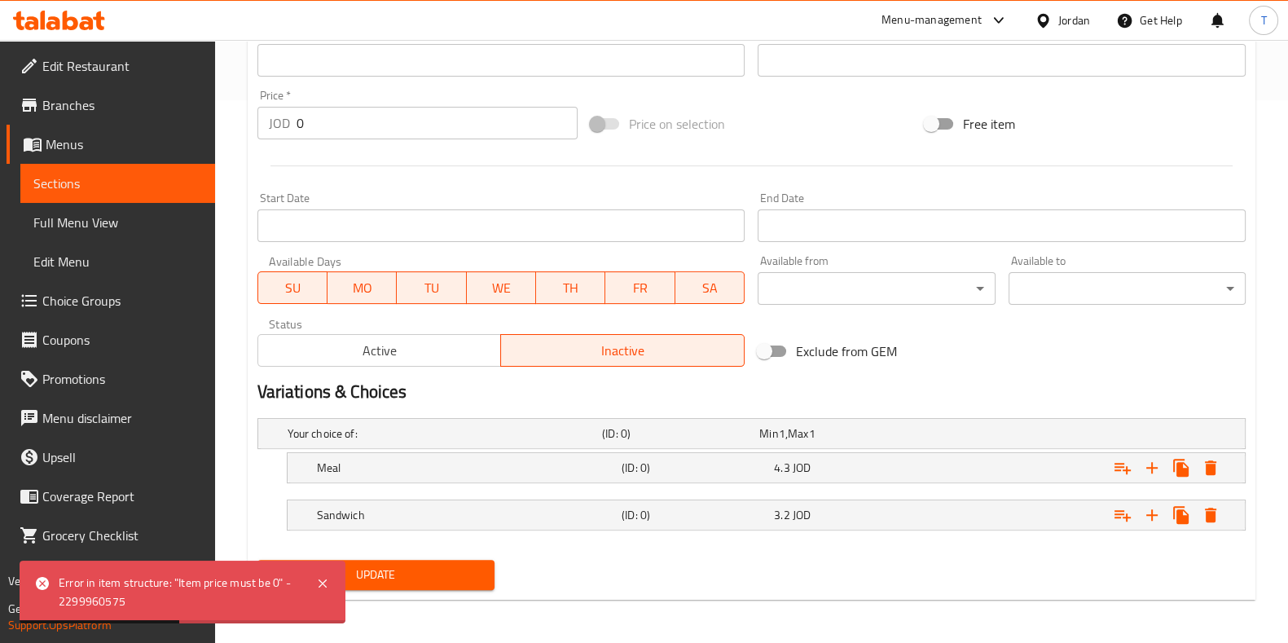
click at [586, 183] on div at bounding box center [752, 166] width 1002 height 40
click at [418, 571] on span "Update" at bounding box center [376, 575] width 211 height 20
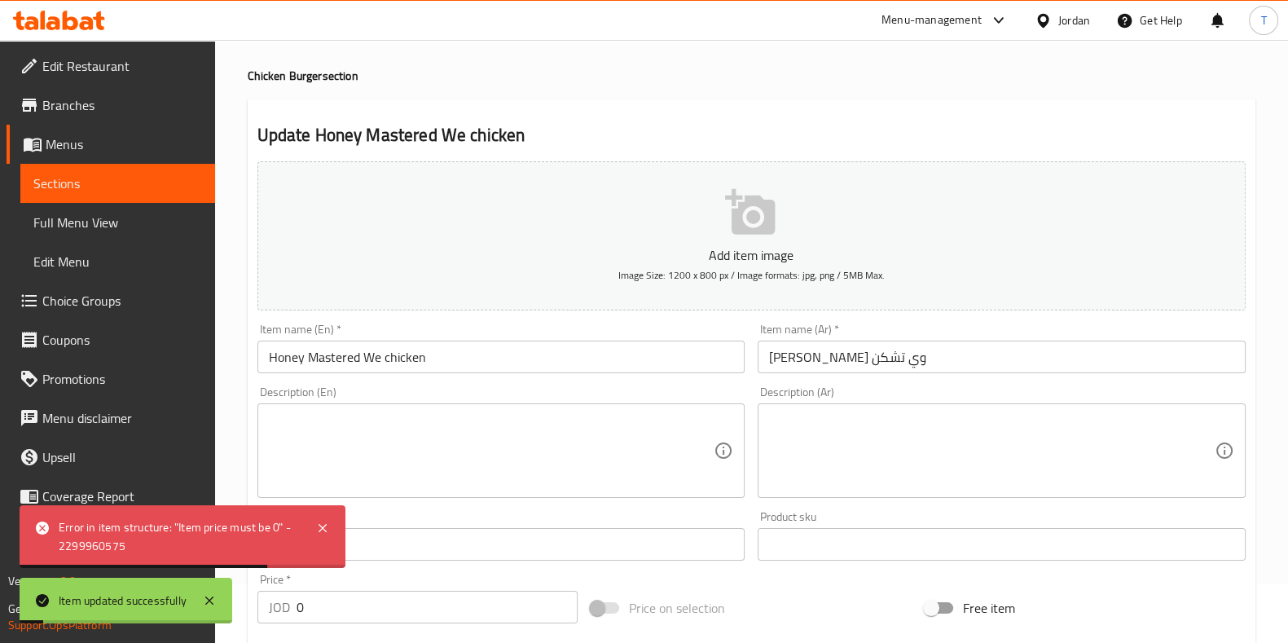
scroll to position [0, 0]
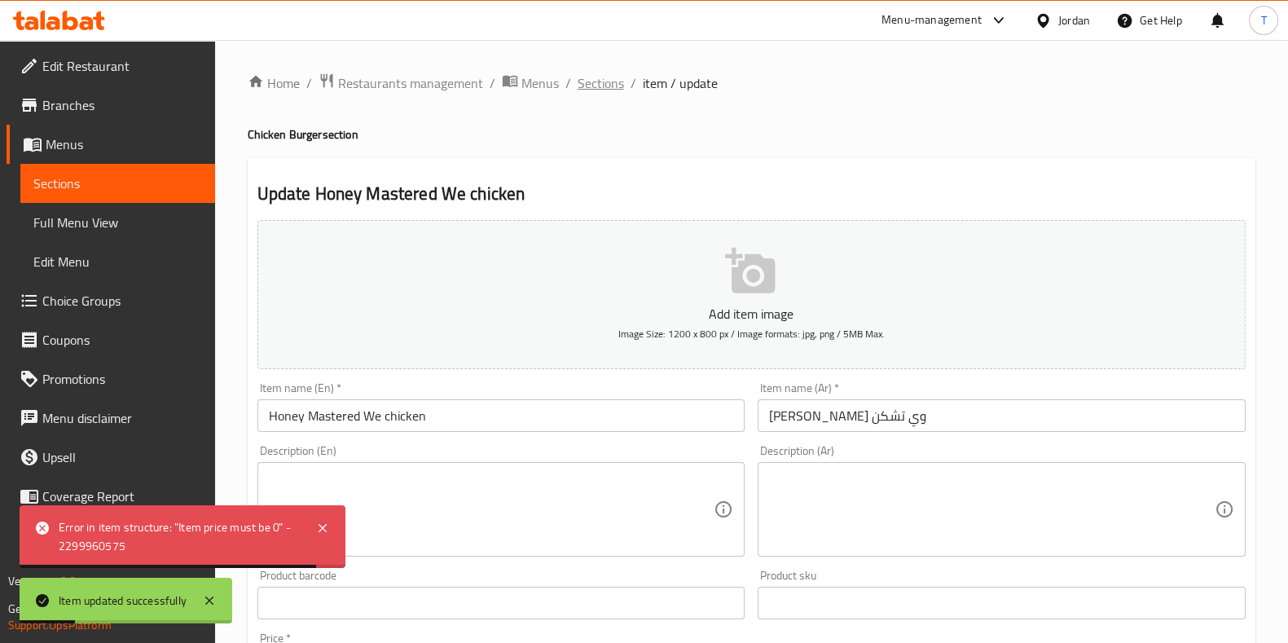
click at [588, 76] on span "Sections" at bounding box center [601, 83] width 46 height 20
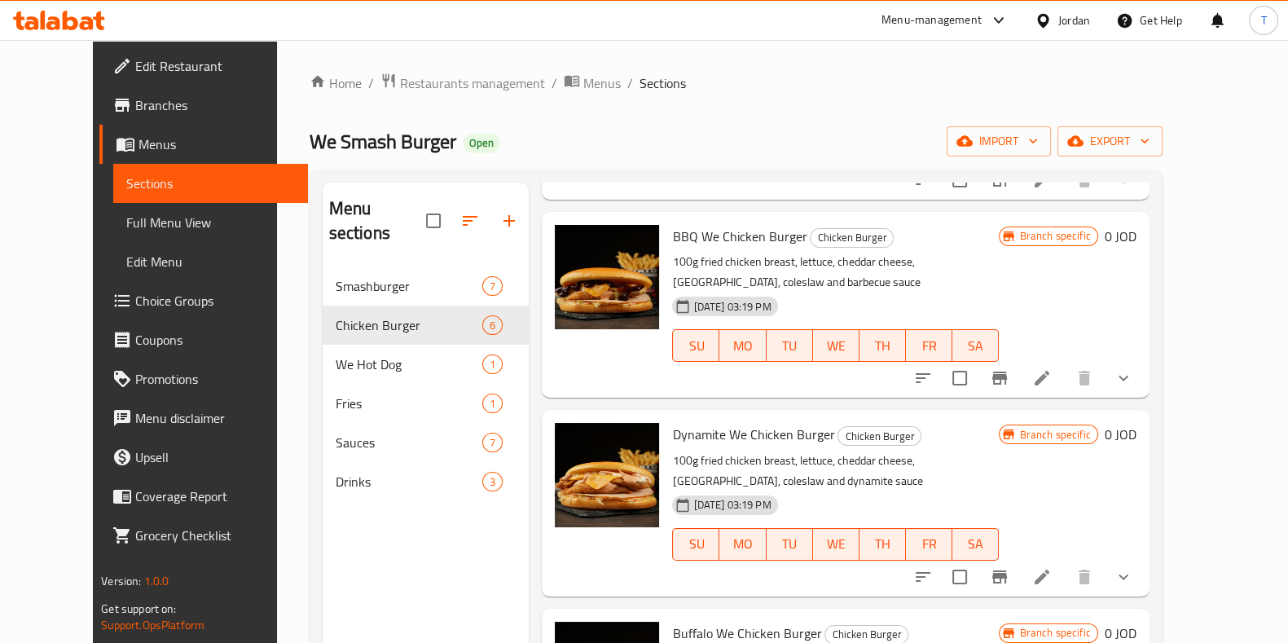
scroll to position [441, 0]
